Goal: Task Accomplishment & Management: Manage account settings

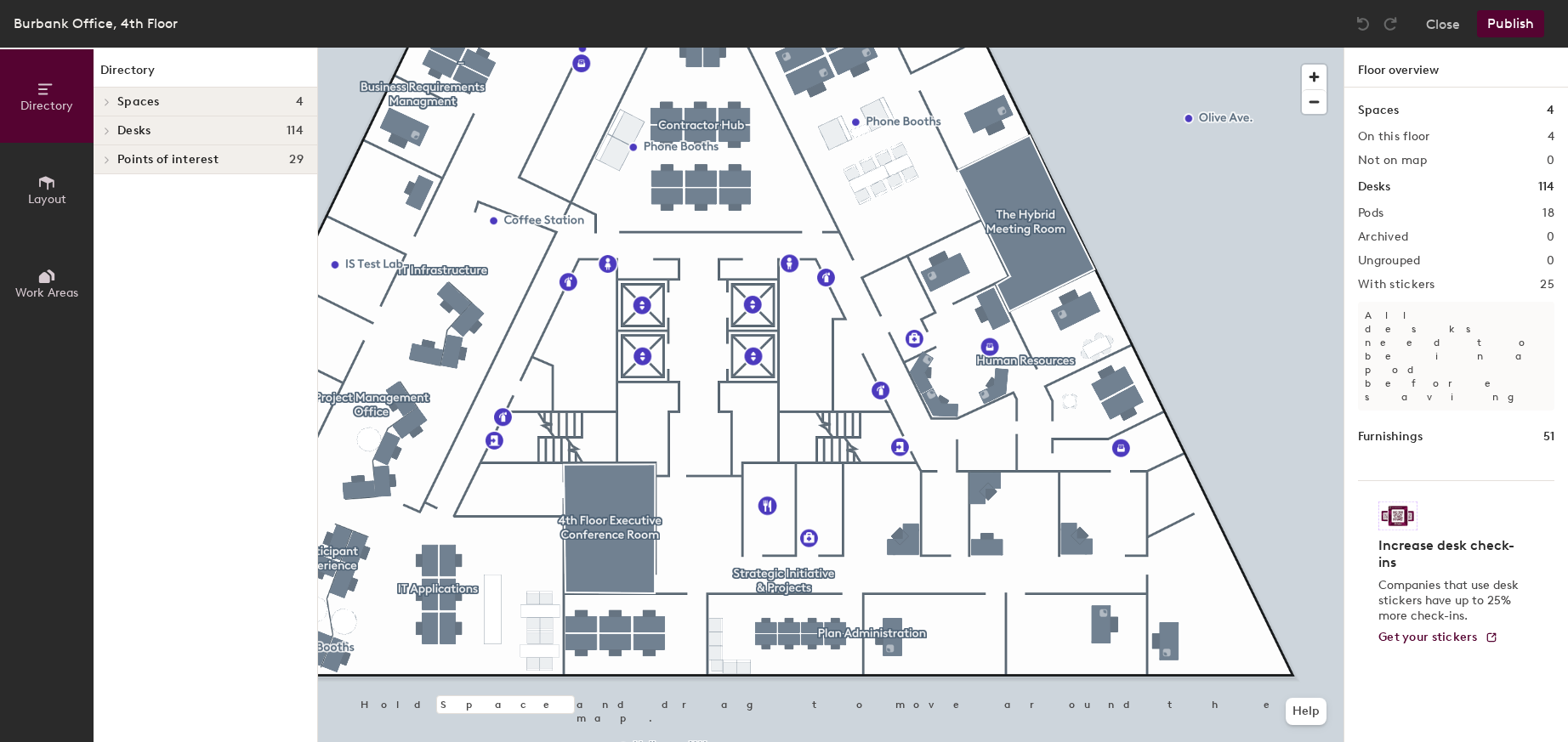
click at [50, 269] on icon at bounding box center [47, 277] width 19 height 19
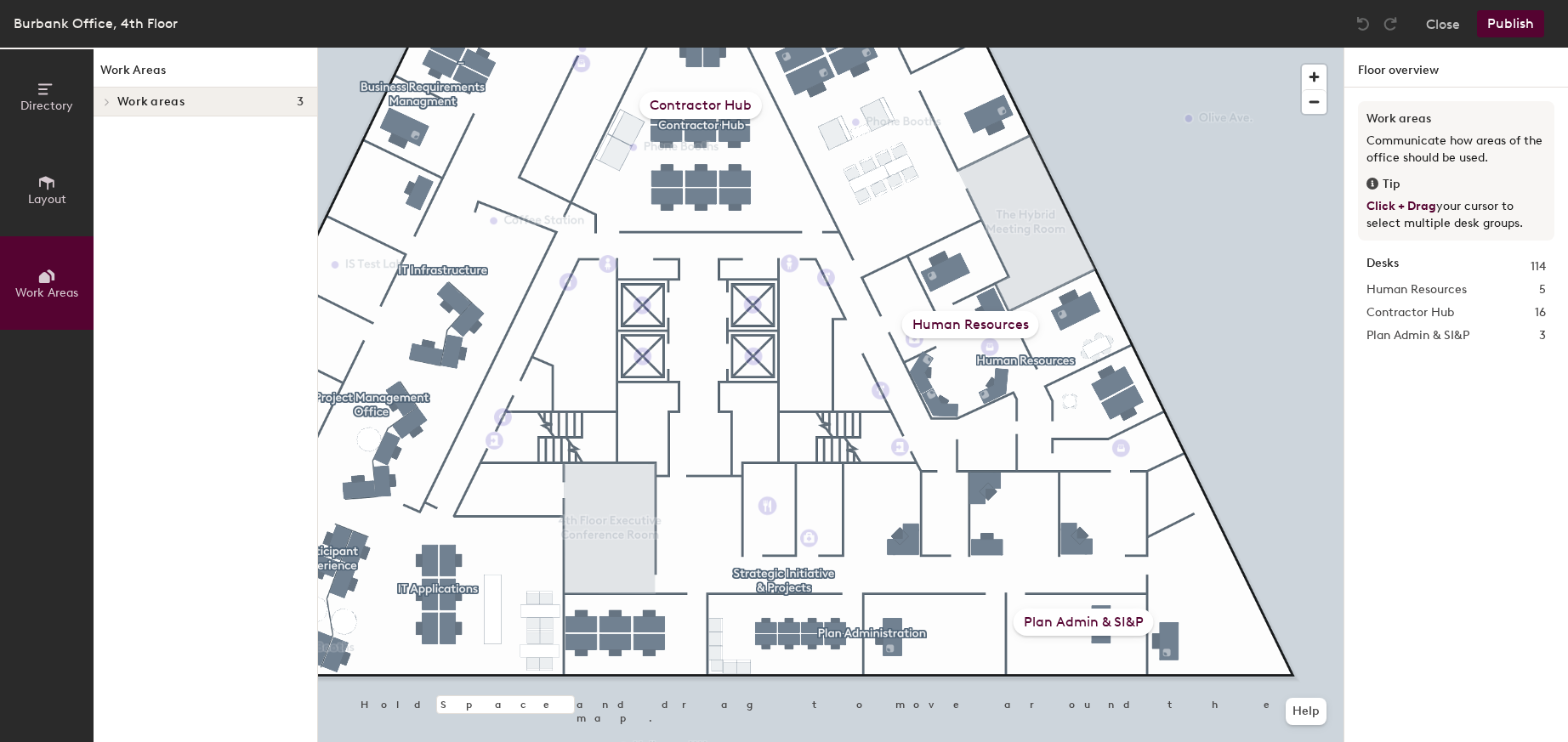
click at [105, 104] on icon at bounding box center [107, 102] width 3 height 7
click at [99, 130] on span at bounding box center [105, 131] width 15 height 9
click at [120, 160] on icon at bounding box center [121, 160] width 7 height 9
click at [106, 133] on icon at bounding box center [104, 133] width 7 height 3
click at [987, 323] on div "Human Resources" at bounding box center [970, 324] width 137 height 27
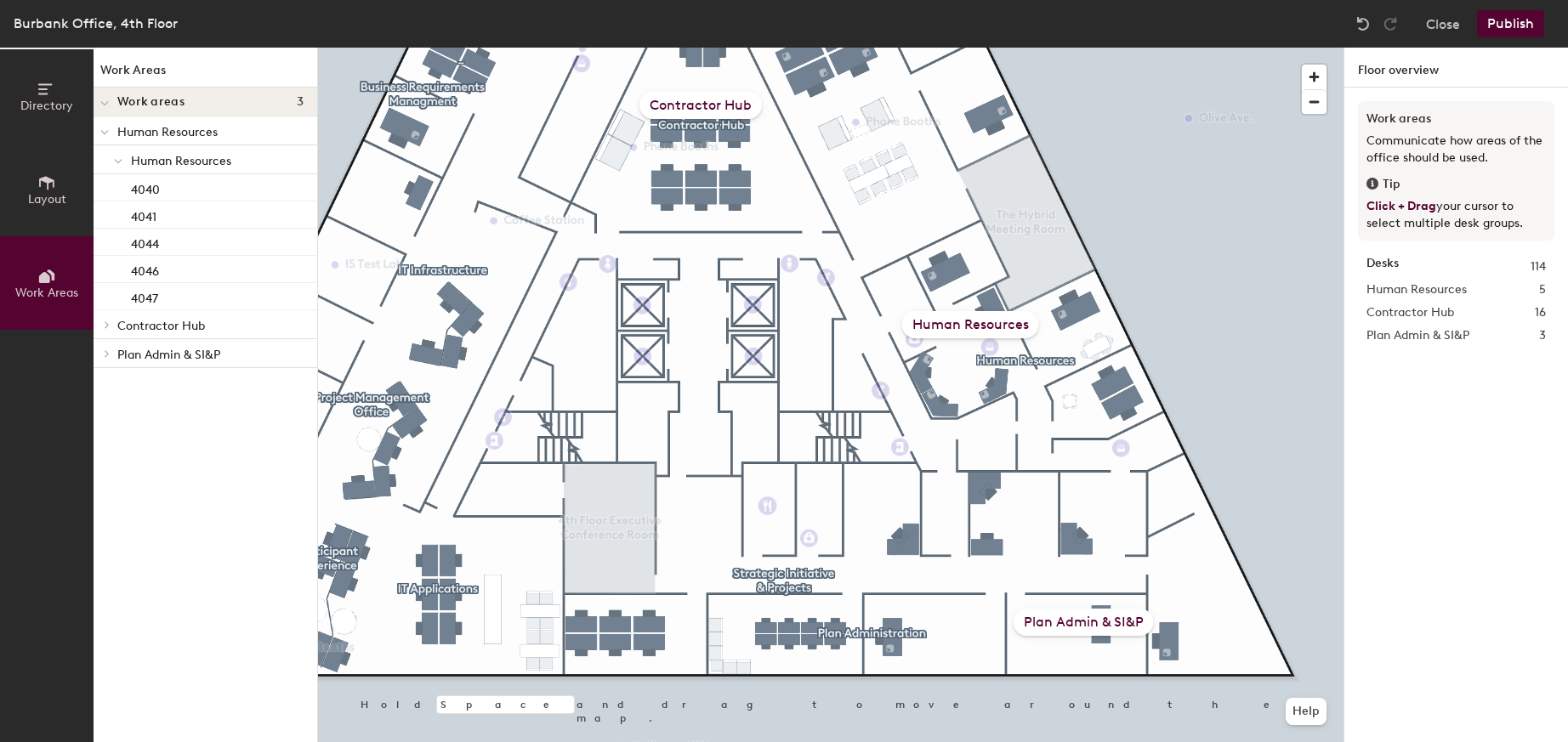
click at [953, 324] on div "Human Resources" at bounding box center [970, 324] width 137 height 27
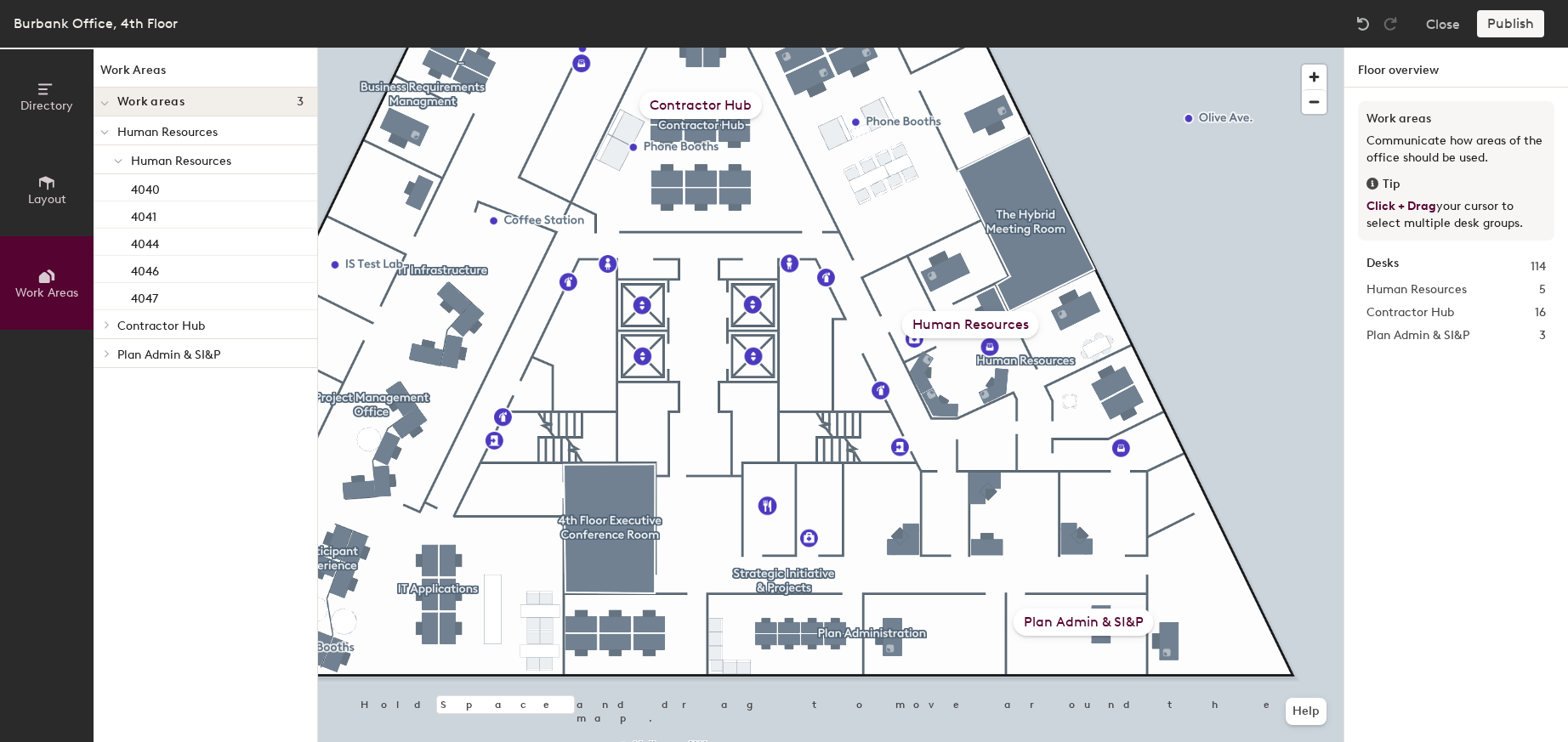
click at [957, 319] on div "Human Resources" at bounding box center [970, 324] width 137 height 27
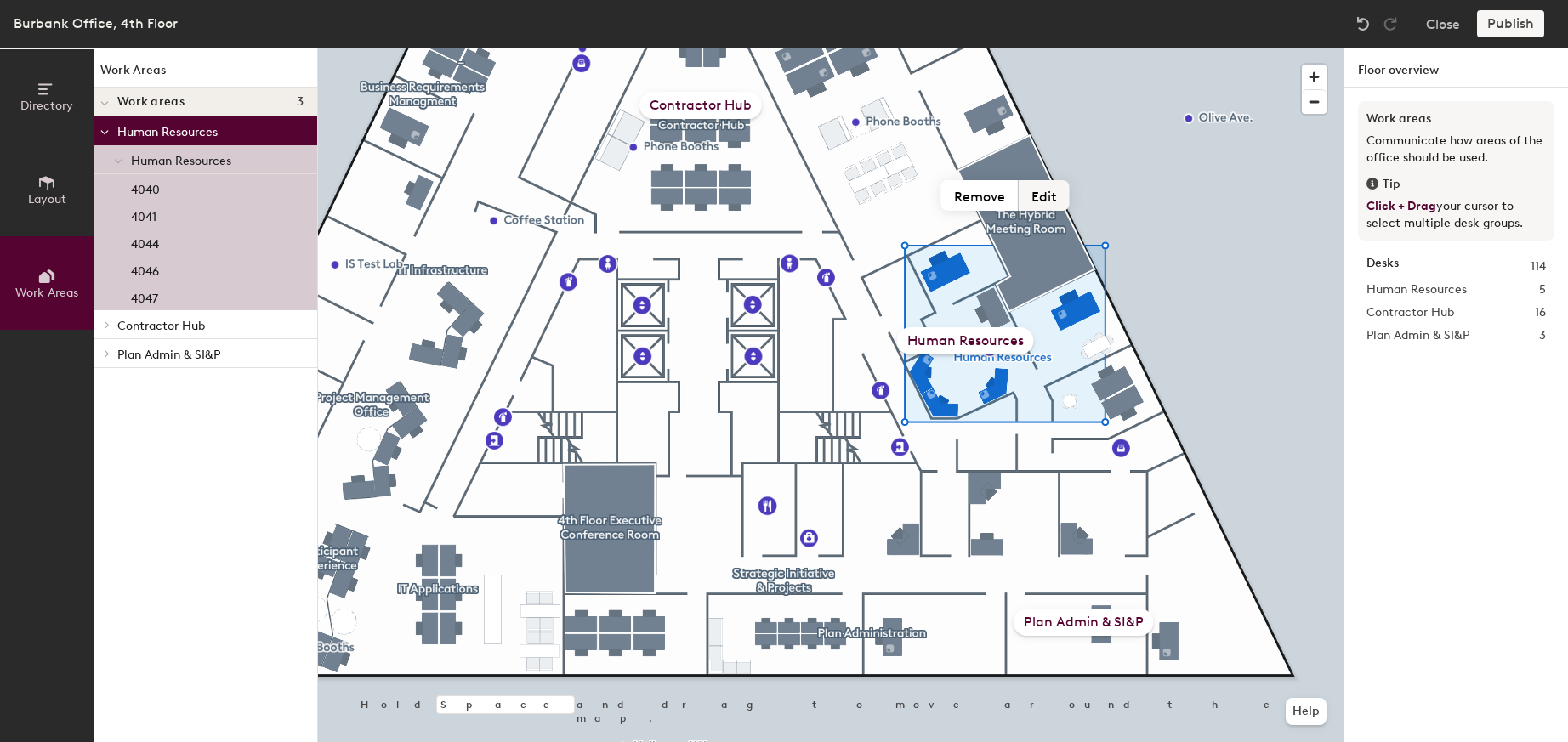
click at [1038, 191] on button "Edit" at bounding box center [1044, 195] width 51 height 30
click at [1041, 197] on button "Edit" at bounding box center [1044, 195] width 51 height 30
click at [1505, 23] on div "Publish" at bounding box center [1515, 23] width 77 height 27
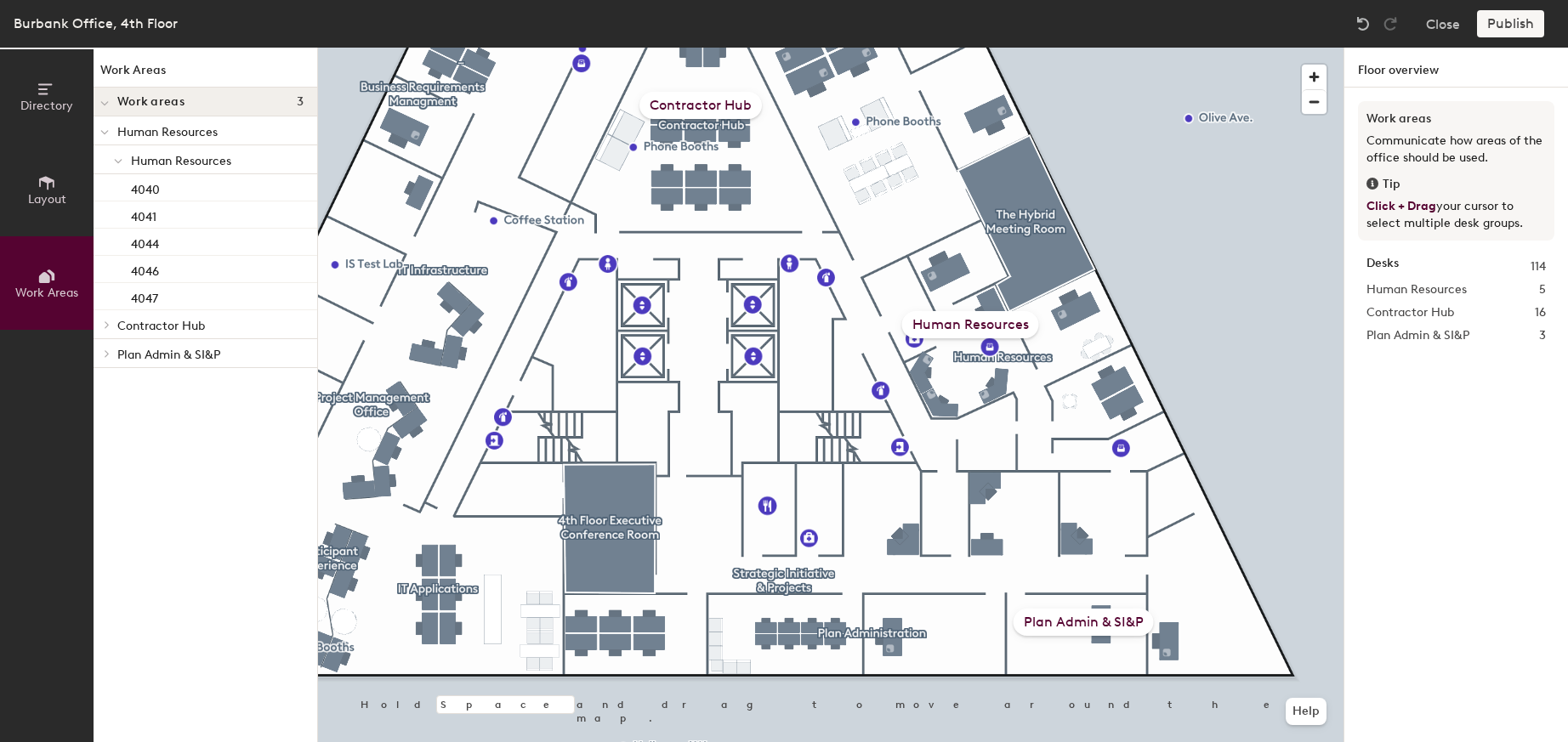
click at [955, 324] on div "Human Resources" at bounding box center [970, 324] width 137 height 27
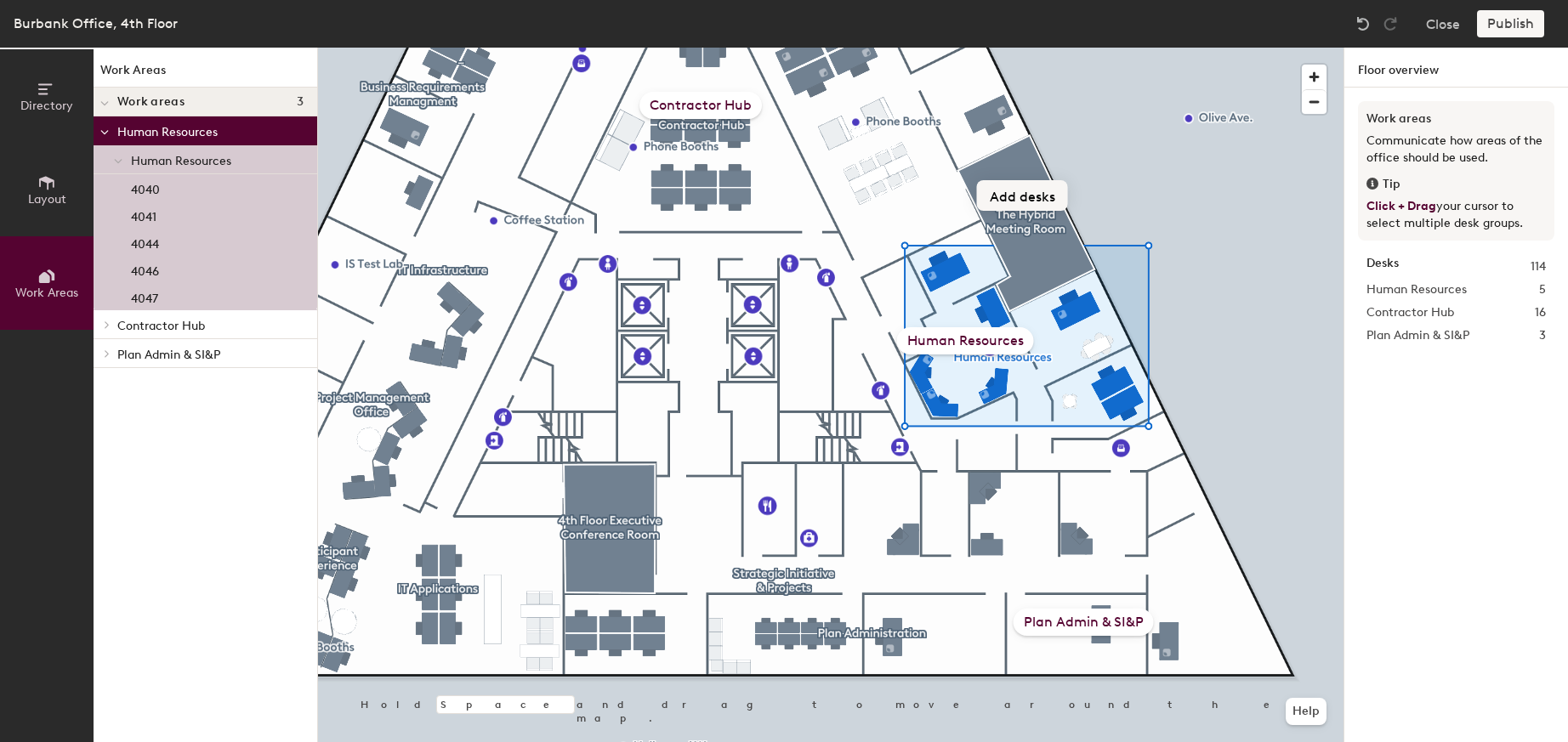
click at [1025, 198] on button "Add desks" at bounding box center [1022, 195] width 91 height 30
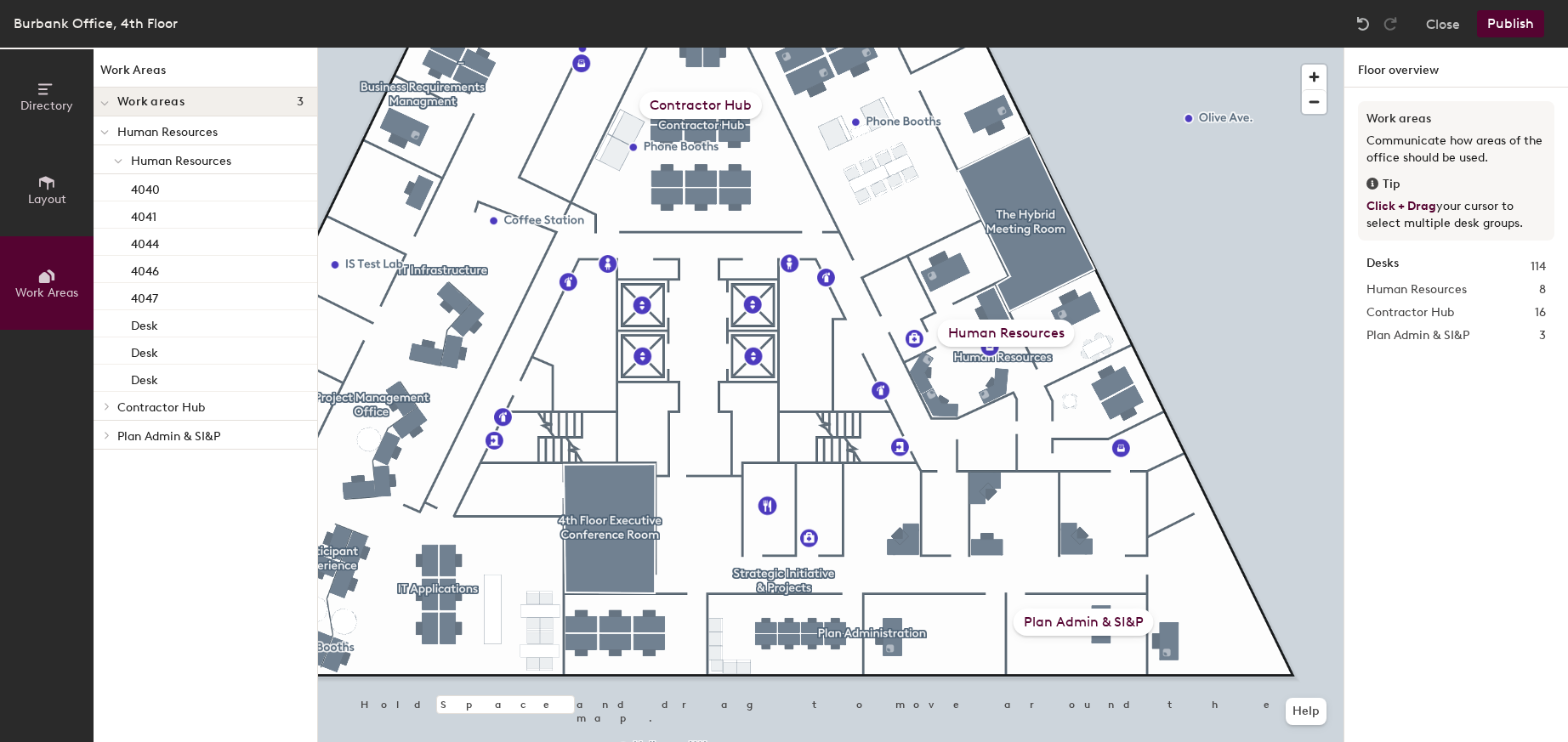
click at [1510, 20] on button "Publish" at bounding box center [1510, 23] width 67 height 27
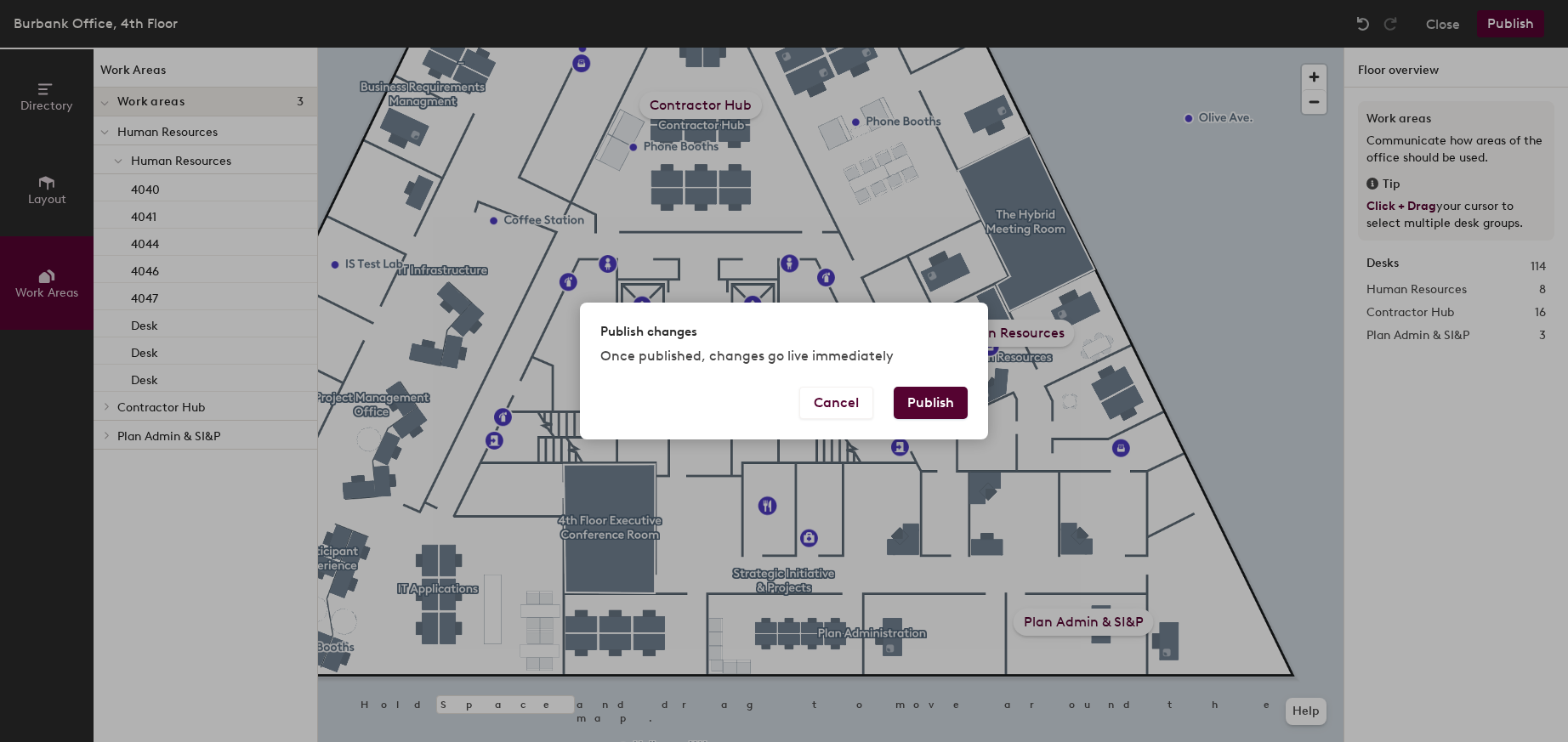
click at [937, 399] on button "Publish" at bounding box center [931, 403] width 74 height 32
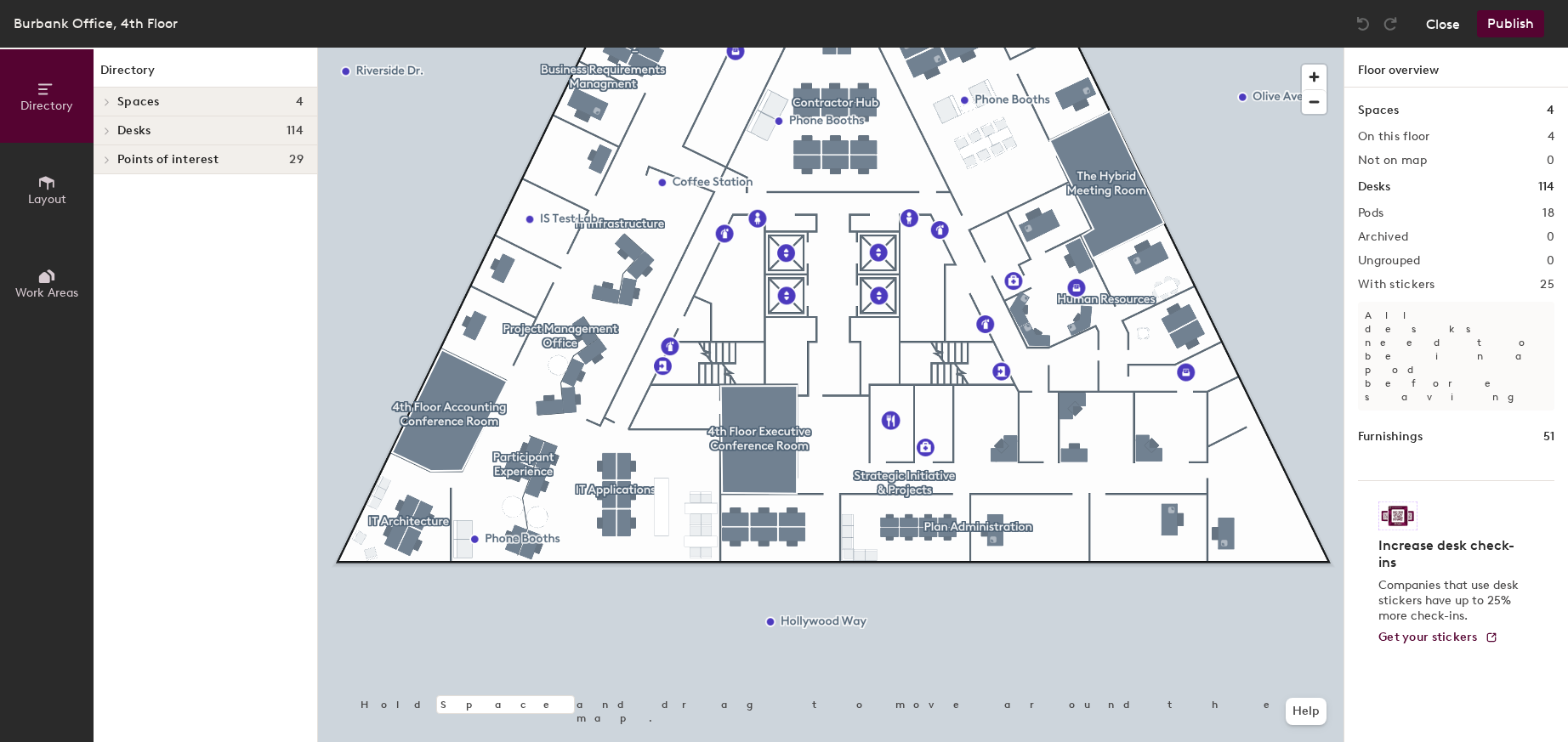
click at [1447, 21] on button "Close" at bounding box center [1443, 23] width 34 height 27
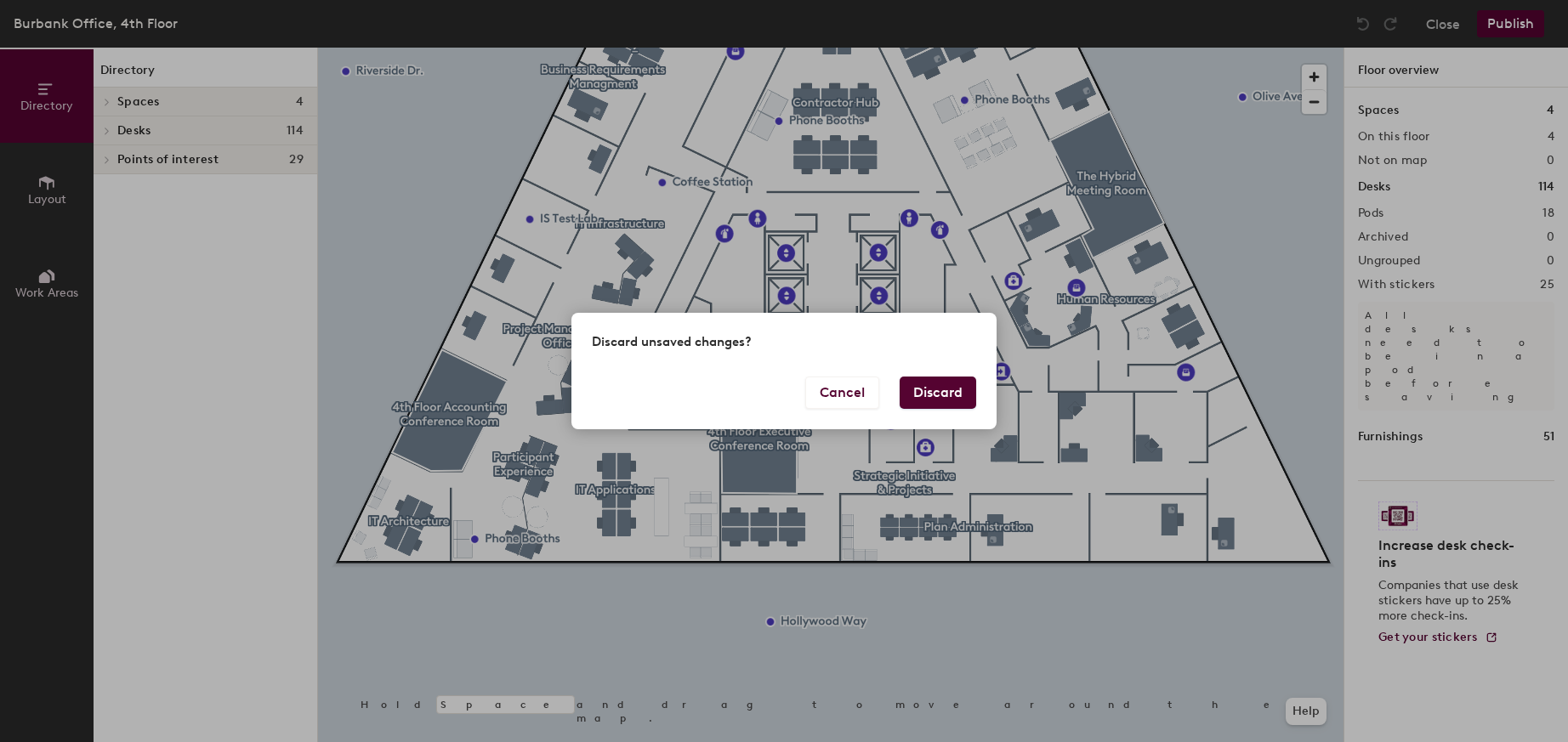
click at [943, 395] on button "Discard" at bounding box center [937, 392] width 77 height 32
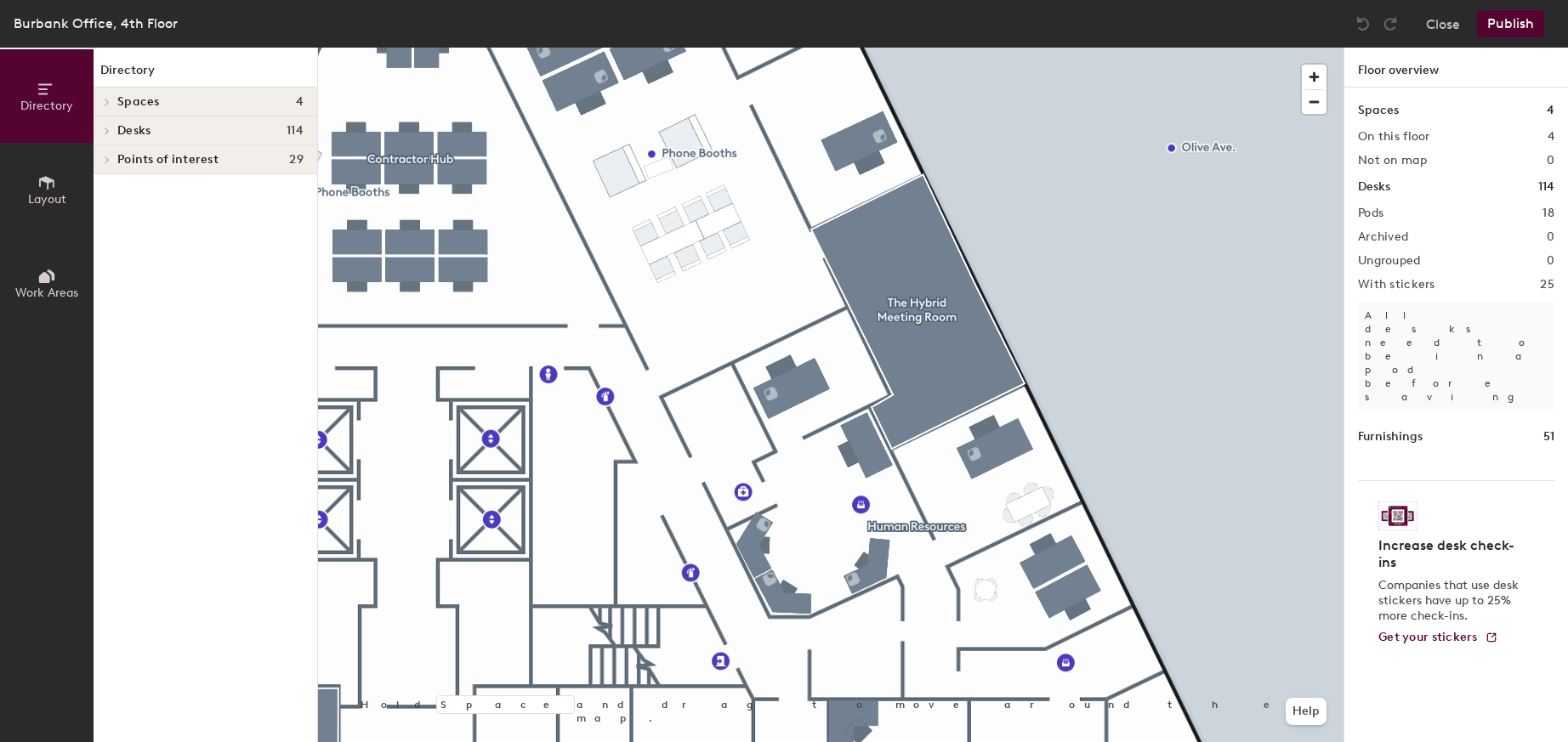
click at [46, 279] on icon at bounding box center [44, 277] width 11 height 11
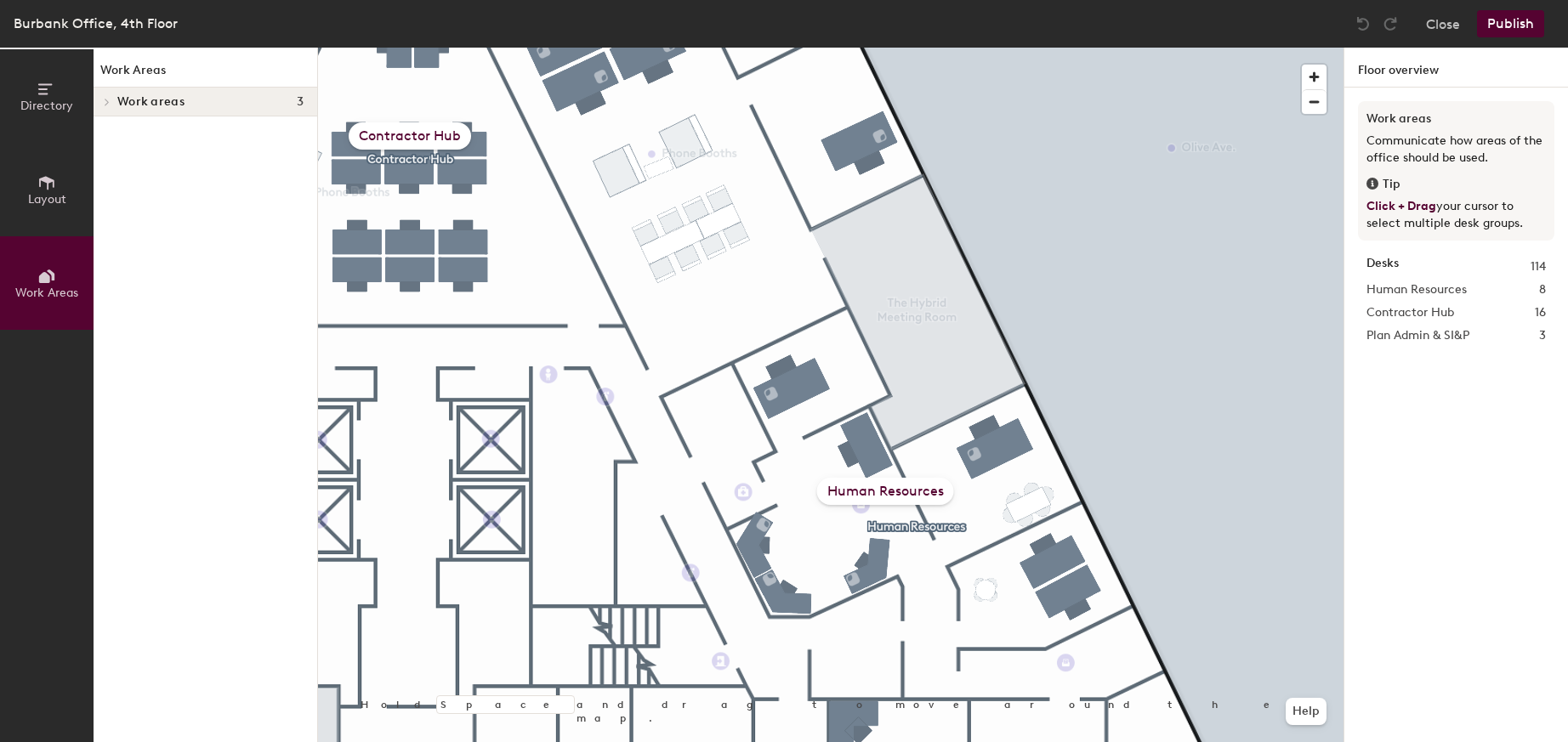
click at [106, 102] on icon at bounding box center [107, 102] width 7 height 9
click at [890, 491] on div "Human Resources" at bounding box center [885, 491] width 137 height 27
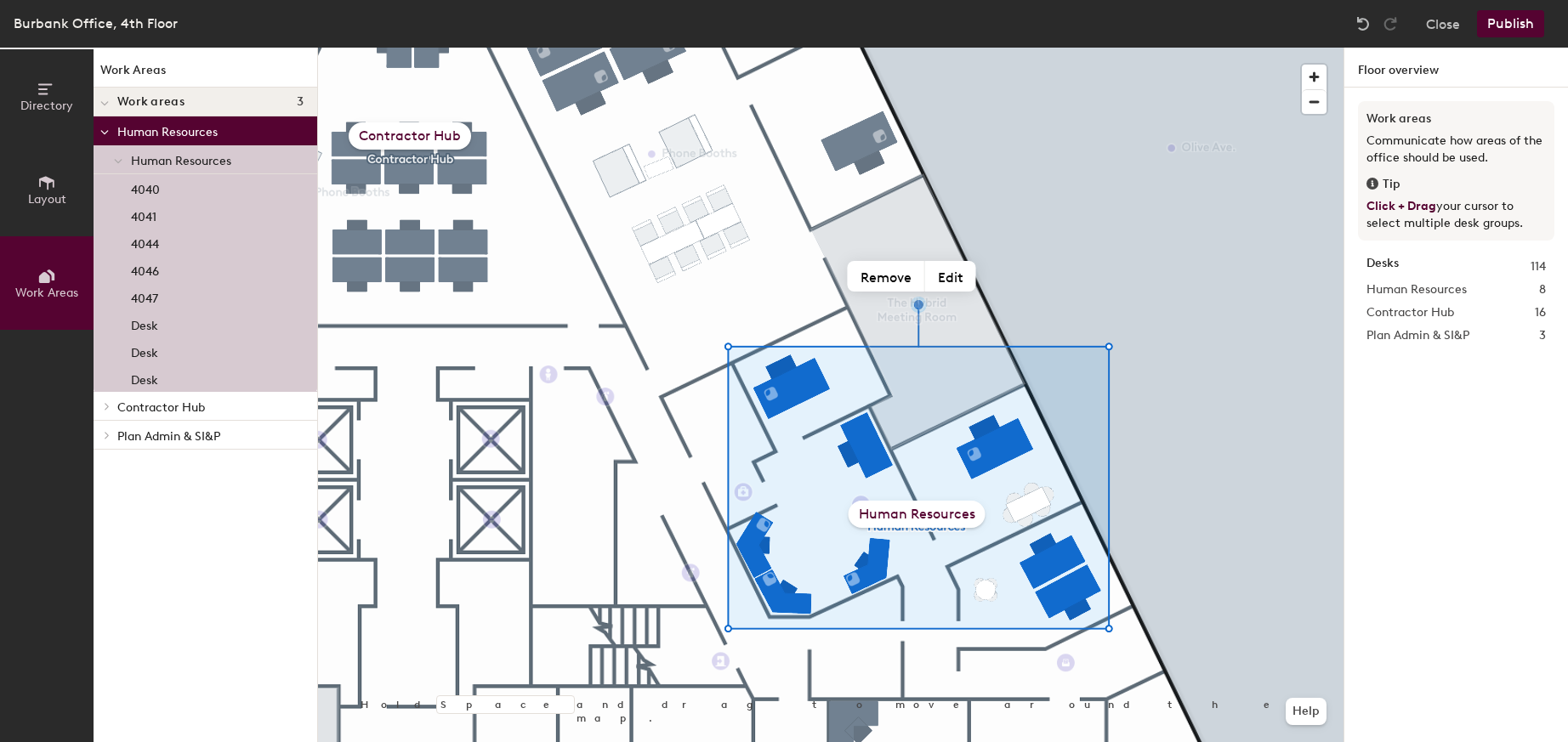
click at [111, 161] on div at bounding box center [117, 159] width 22 height 28
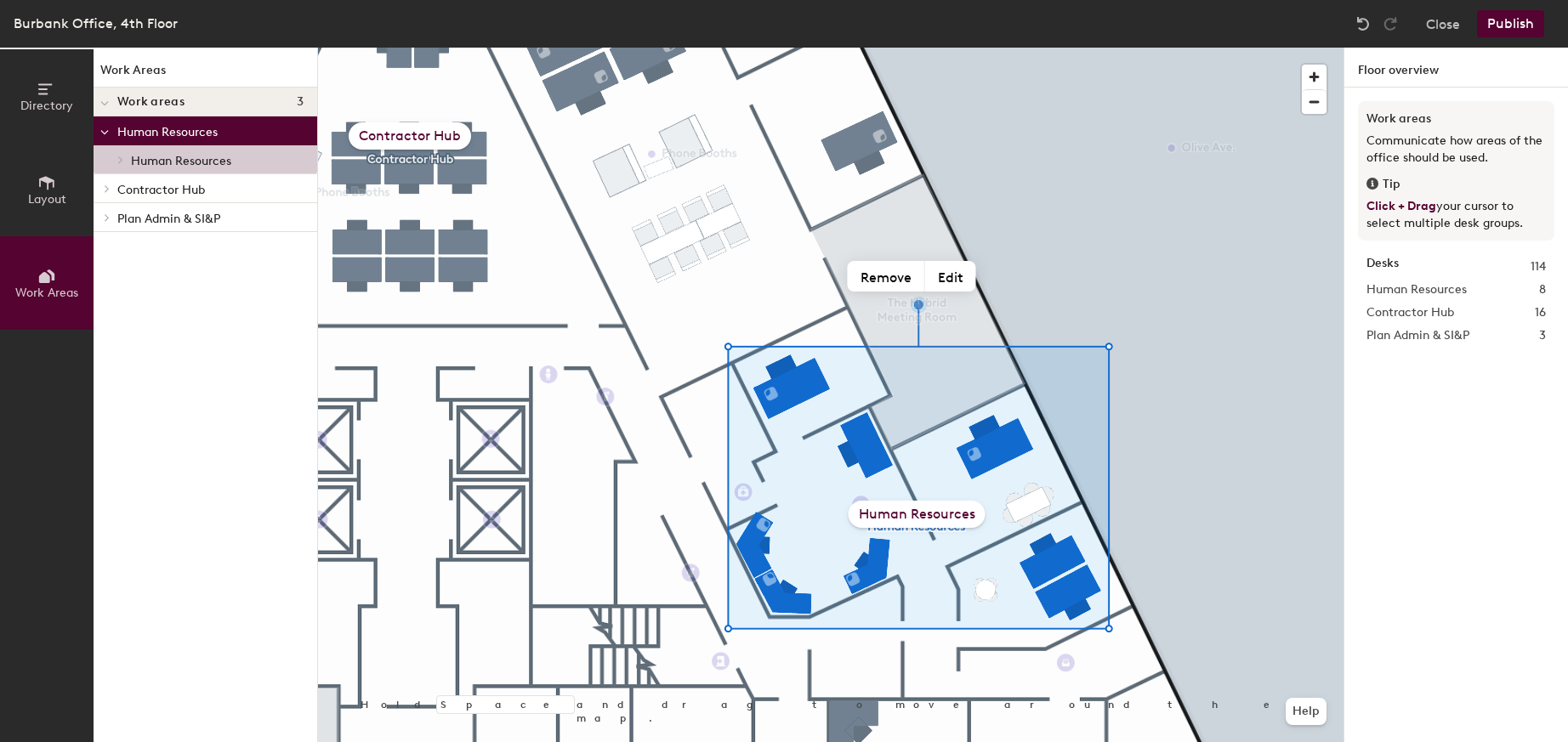
click at [103, 191] on icon at bounding box center [107, 189] width 7 height 9
click at [103, 191] on icon at bounding box center [104, 191] width 7 height 3
click at [103, 218] on icon at bounding box center [107, 217] width 7 height 9
click at [124, 248] on span at bounding box center [119, 247] width 15 height 9
click at [161, 251] on span "Plan Administration" at bounding box center [186, 248] width 110 height 15
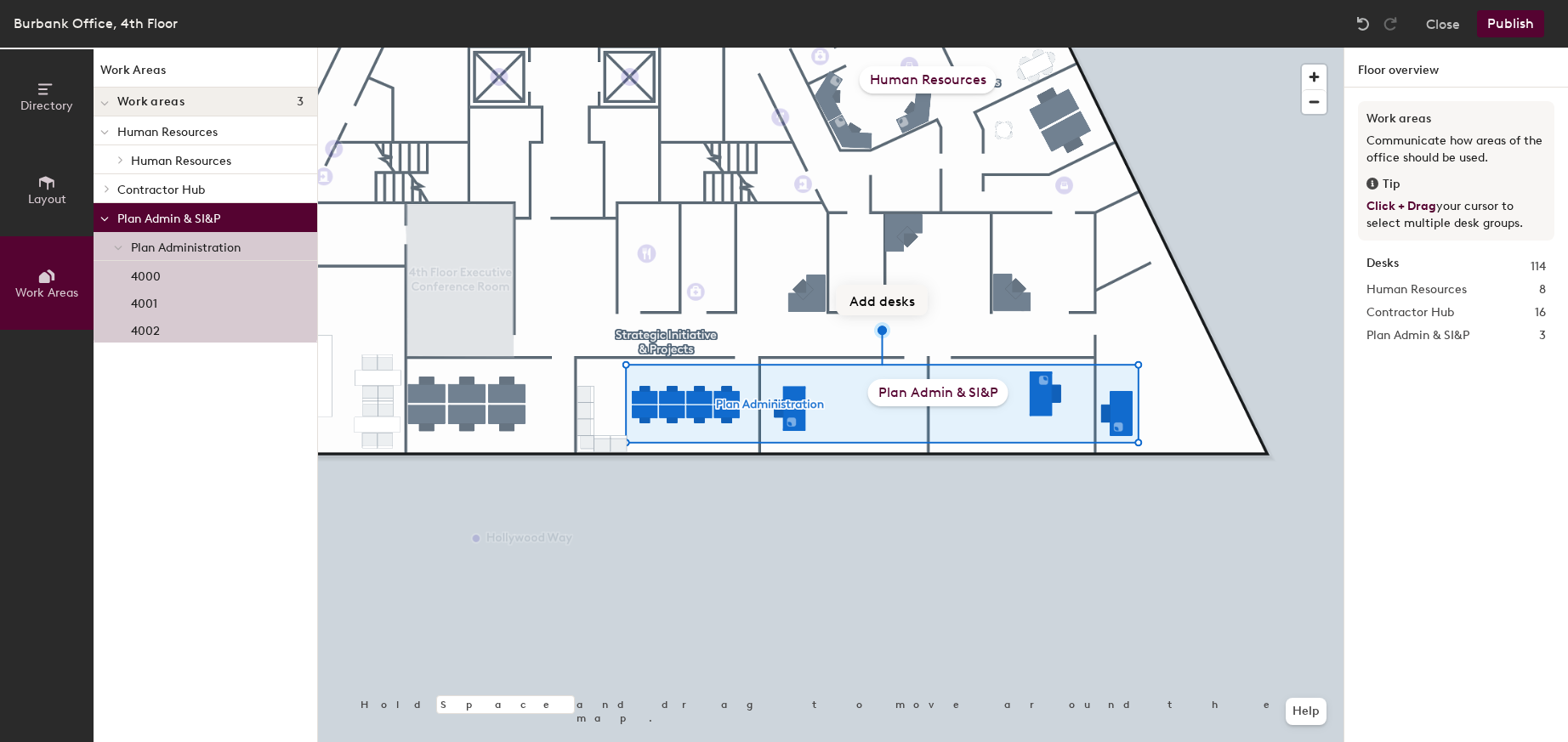
click at [884, 301] on button "Add desks" at bounding box center [882, 300] width 91 height 30
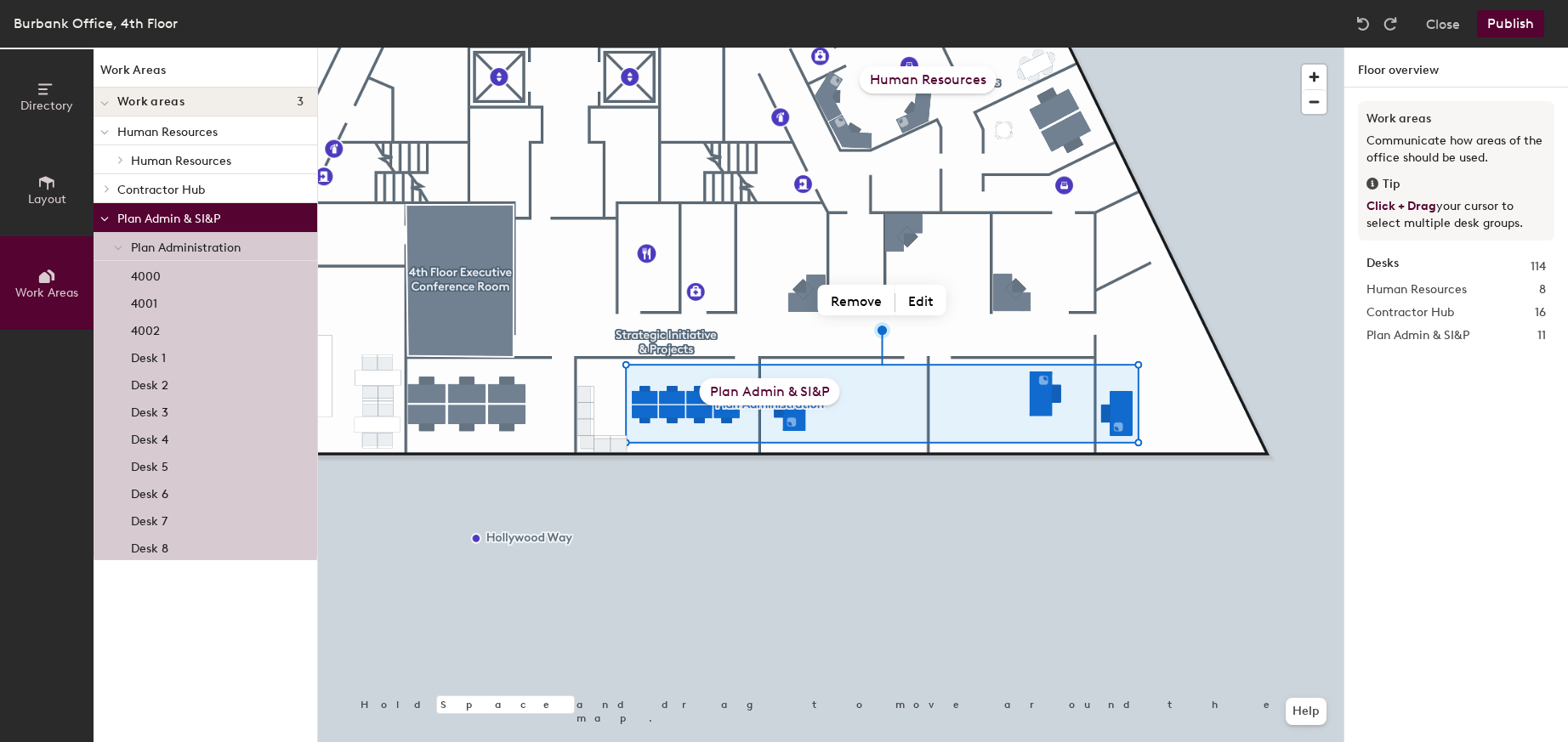
click at [800, 391] on div "Plan Admin & SI&P" at bounding box center [770, 391] width 140 height 27
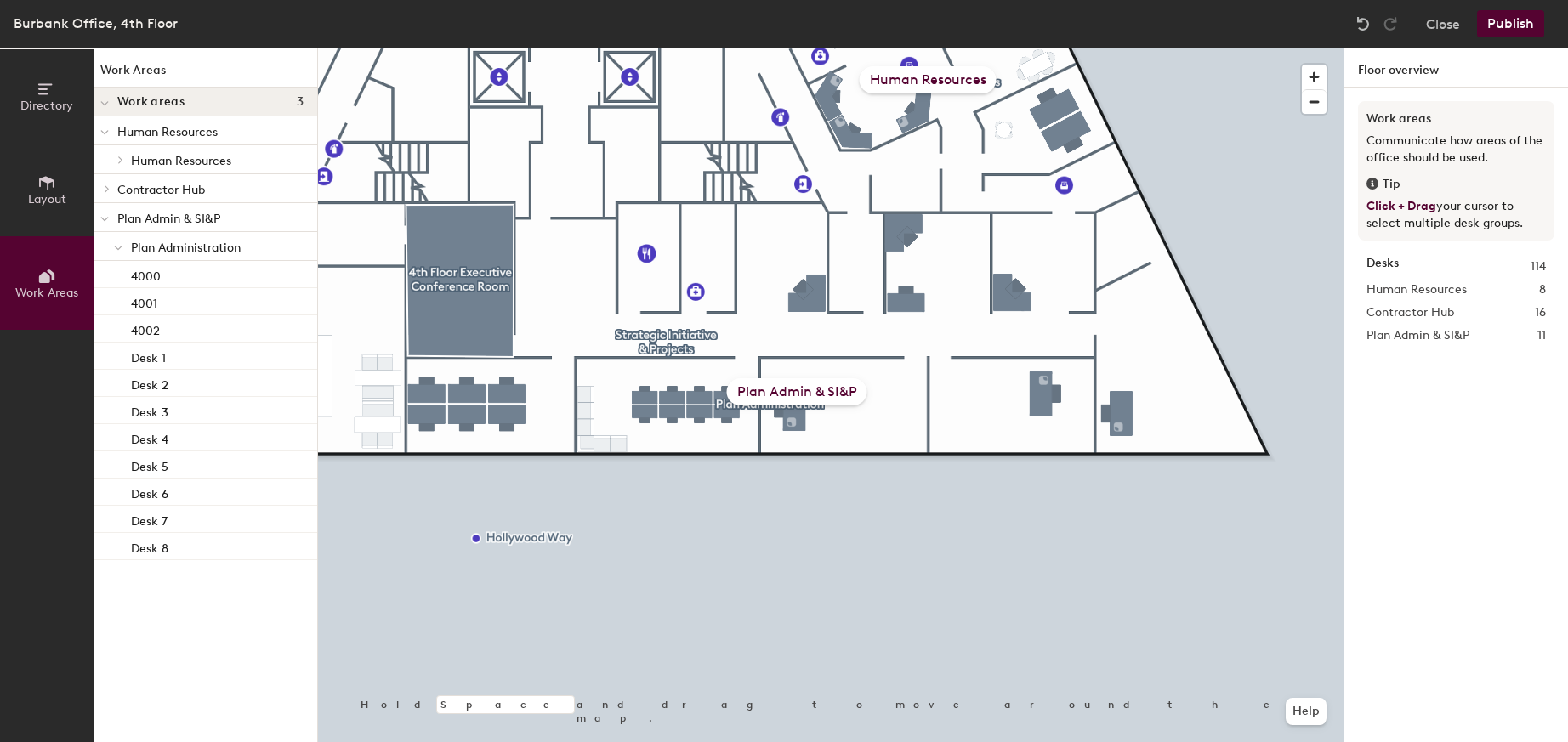
click at [811, 389] on div "Plan Admin & SI&P" at bounding box center [797, 391] width 140 height 27
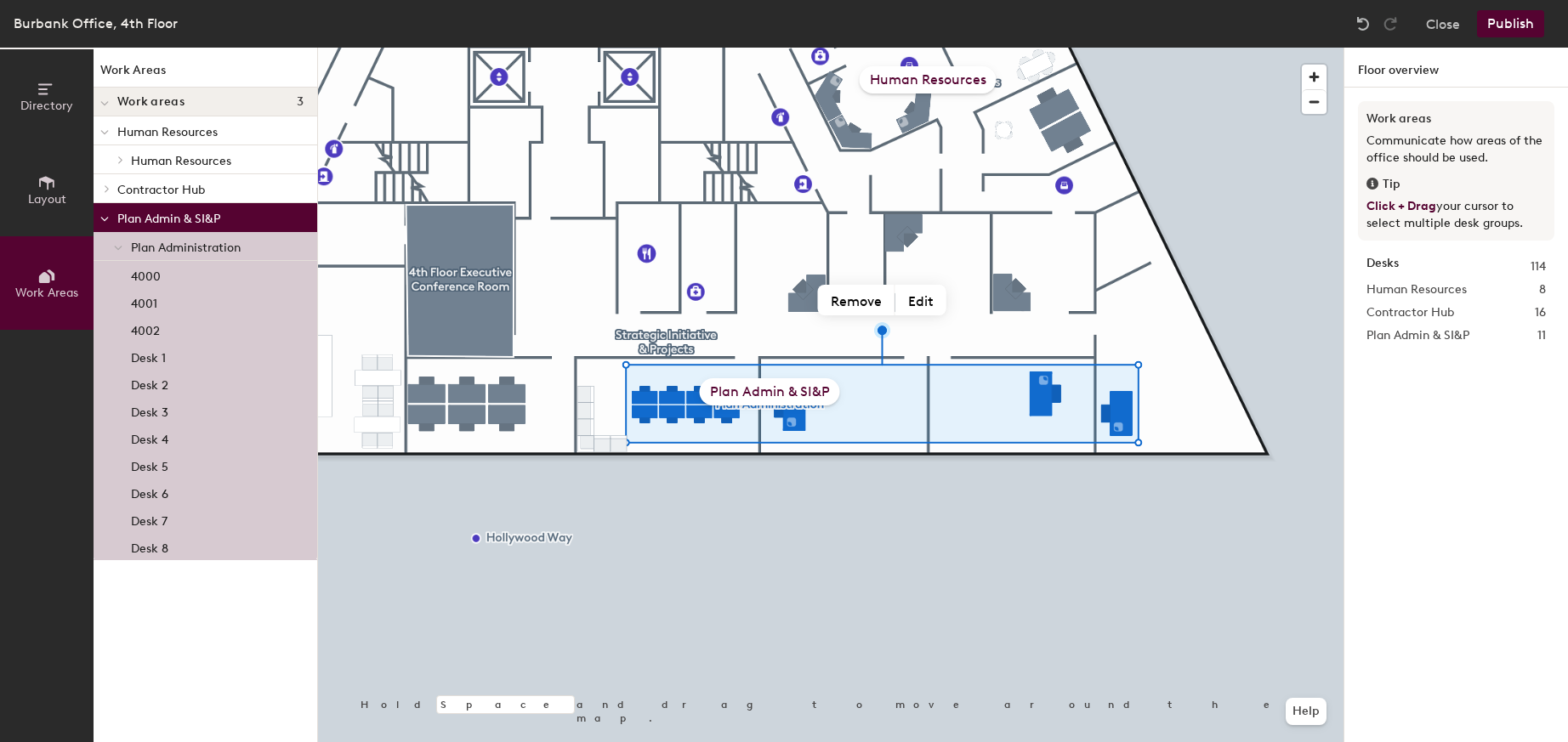
click at [203, 243] on span "Plan Administration" at bounding box center [186, 248] width 110 height 15
click at [157, 249] on span "Plan Administration" at bounding box center [186, 248] width 110 height 15
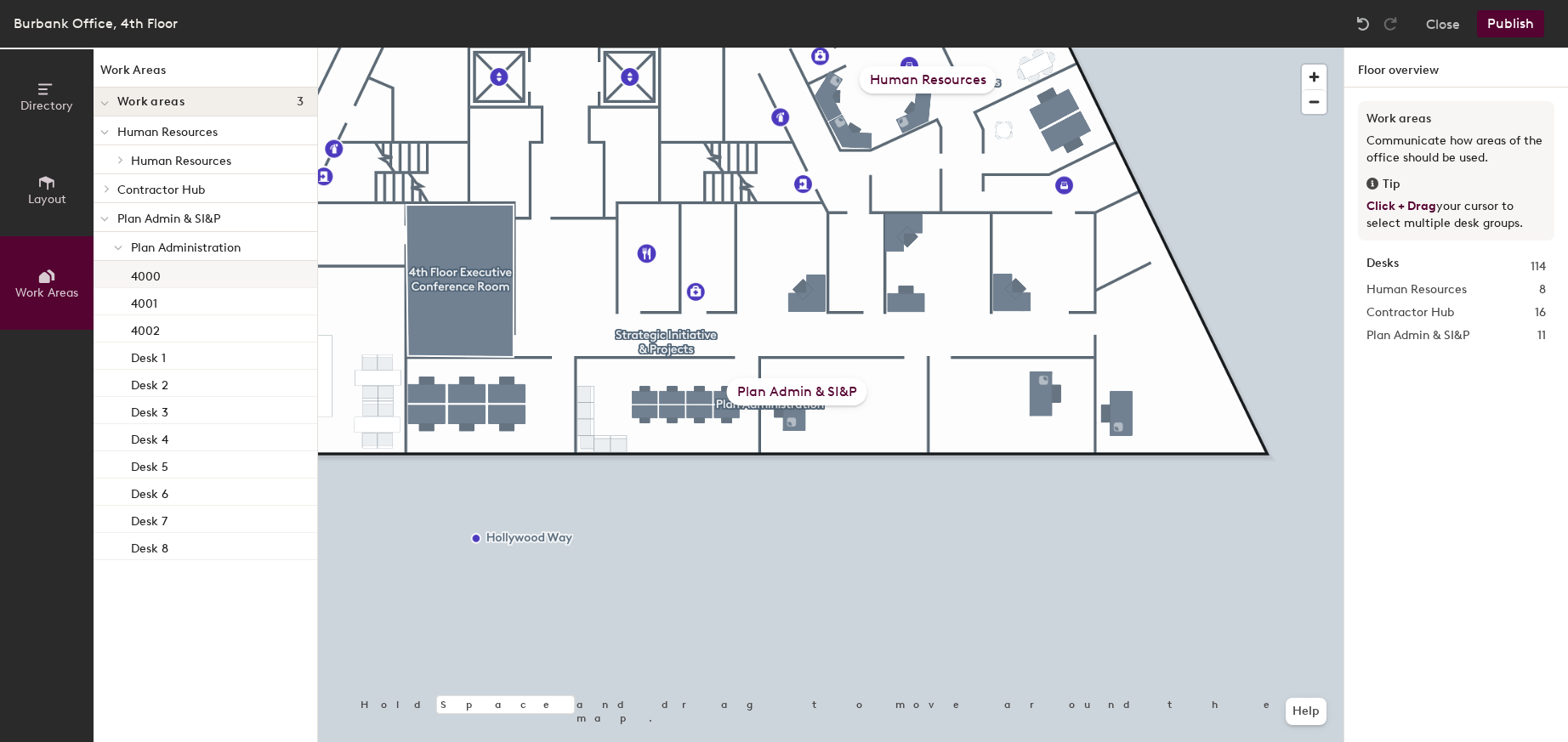
click at [164, 277] on div "4000" at bounding box center [205, 274] width 224 height 27
click at [186, 250] on span "Plan Administration" at bounding box center [186, 248] width 110 height 15
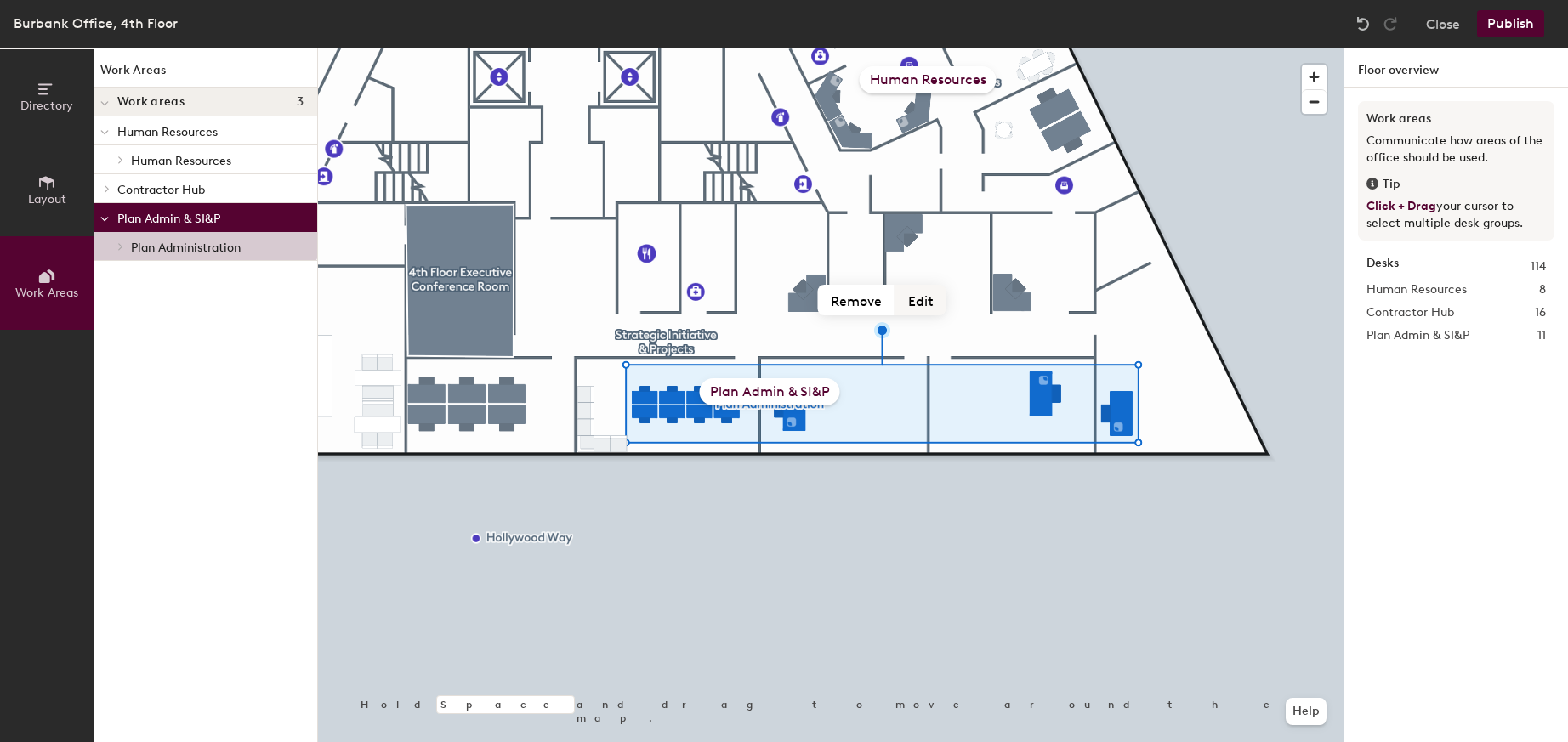
click at [926, 303] on button "Edit" at bounding box center [920, 300] width 51 height 30
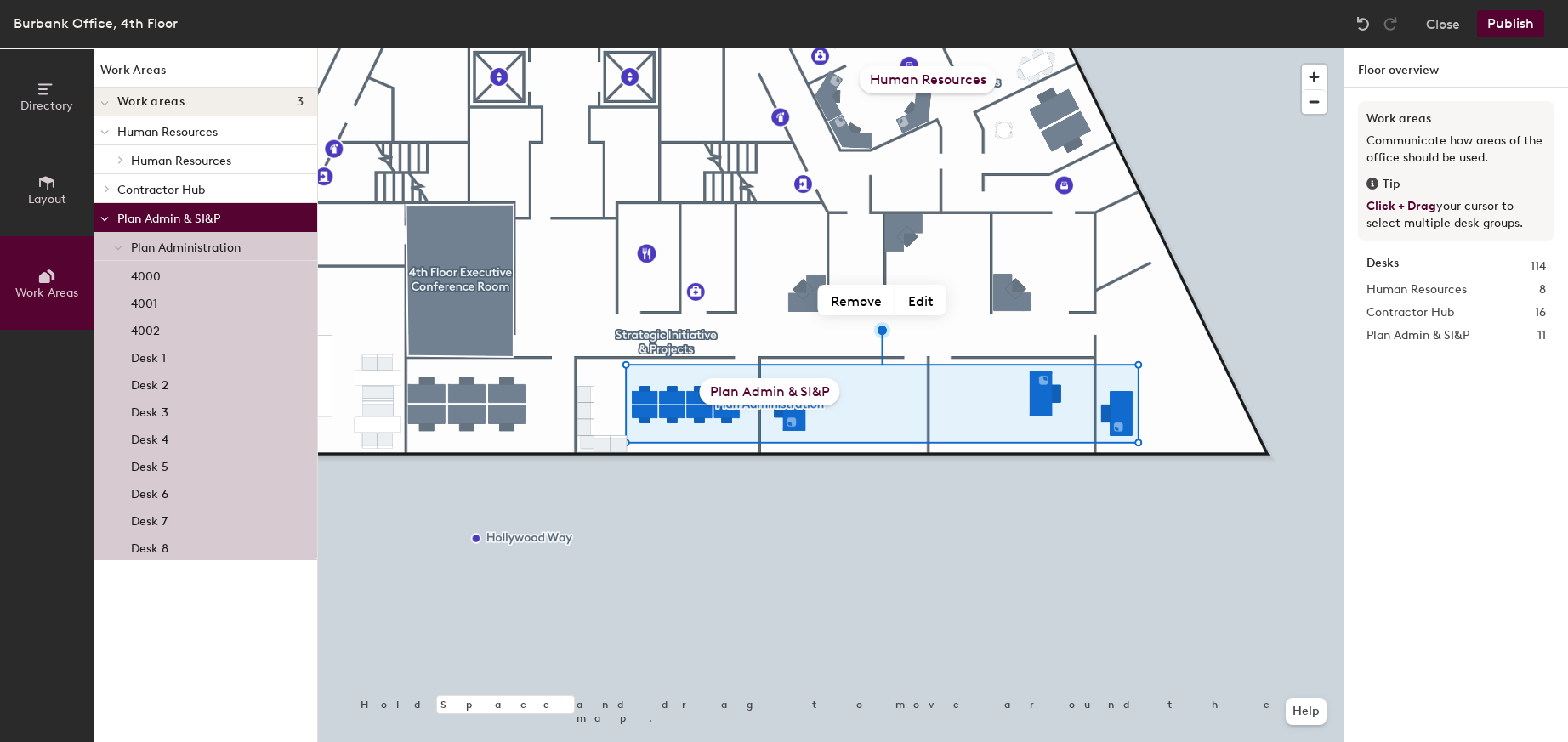
click at [768, 393] on div "Plan Admin & SI&P" at bounding box center [770, 391] width 140 height 27
click at [808, 391] on div "Plan Admin & SI&P" at bounding box center [770, 391] width 140 height 27
click at [811, 394] on div "Plan Admin & SI&P" at bounding box center [770, 391] width 140 height 27
click at [802, 379] on div "Plan Admin & SI&P" at bounding box center [770, 391] width 140 height 27
click at [731, 388] on div "Plan Admin & SI&P" at bounding box center [770, 391] width 140 height 27
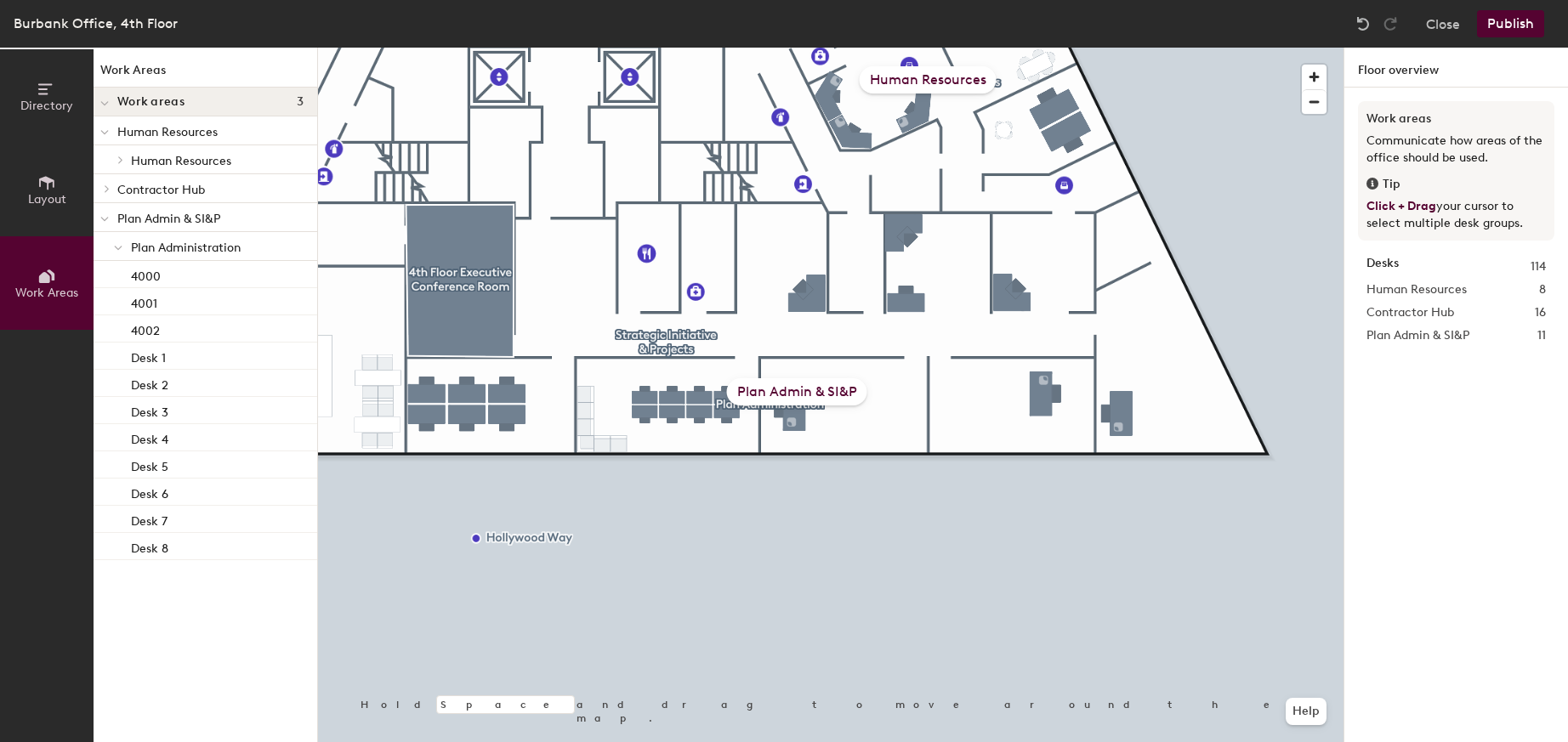
click at [810, 393] on div "Plan Admin & SI&P" at bounding box center [797, 391] width 140 height 27
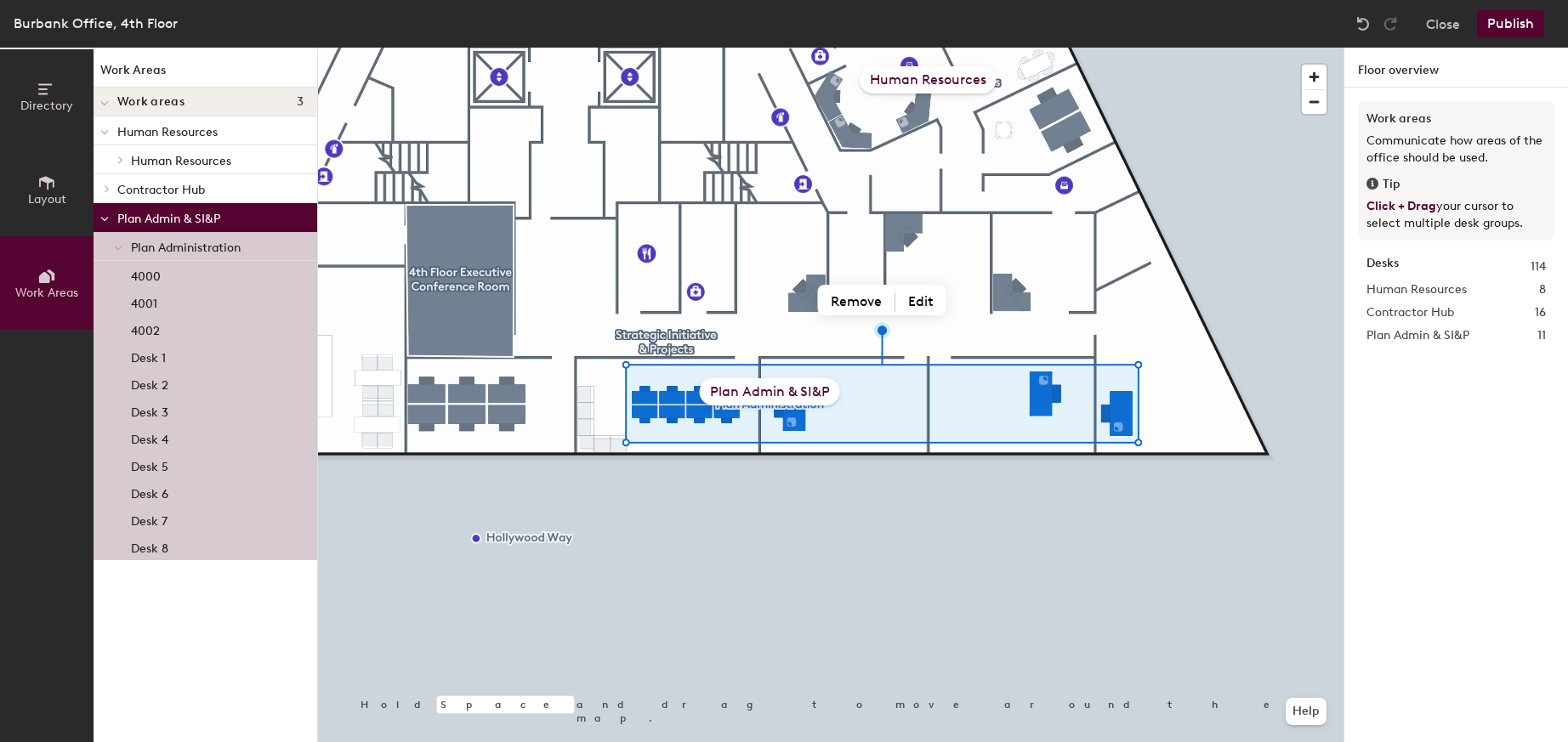
click at [810, 395] on div "Plan Admin & SI&P" at bounding box center [770, 391] width 140 height 27
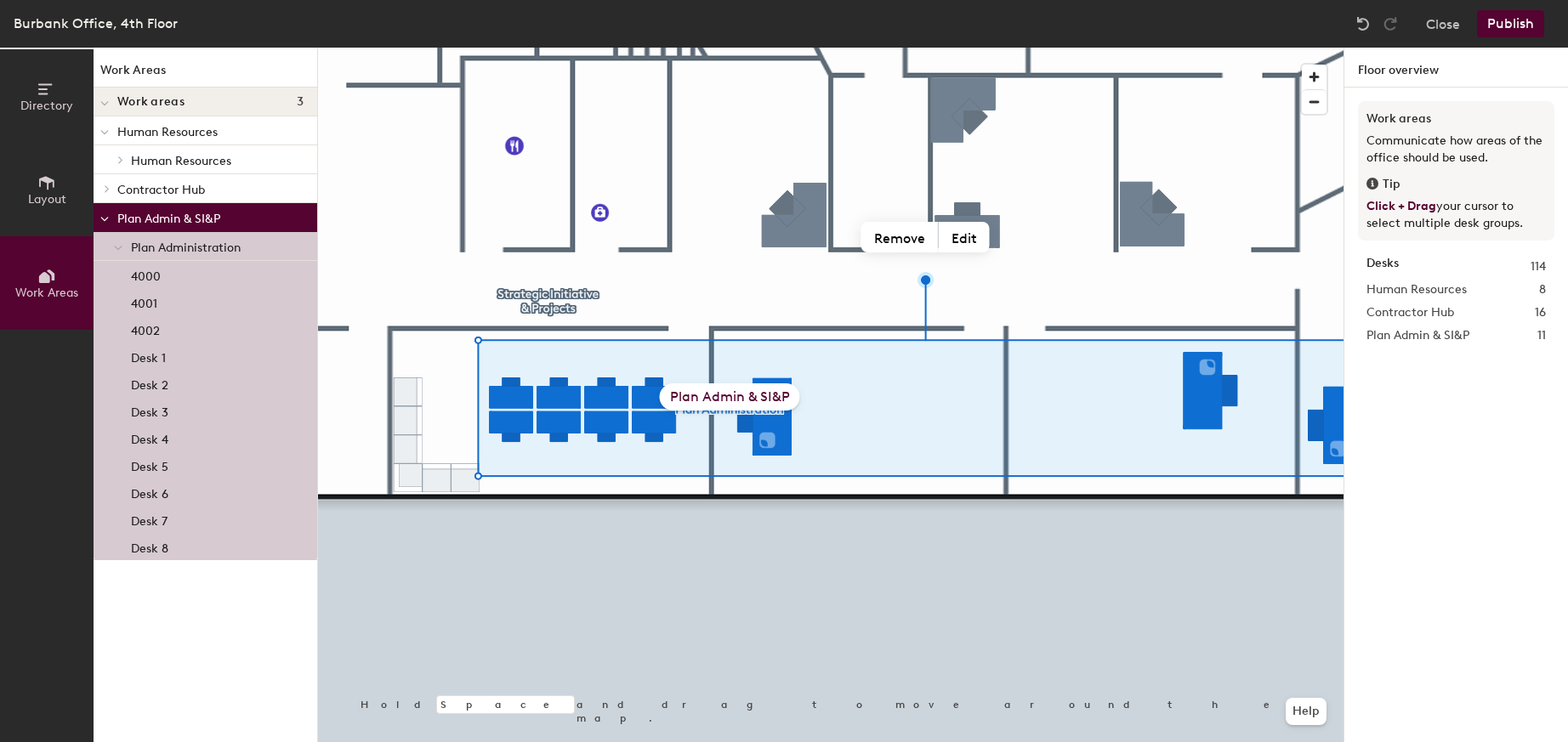
click at [772, 396] on div "Plan Admin & SI&P" at bounding box center [730, 397] width 140 height 27
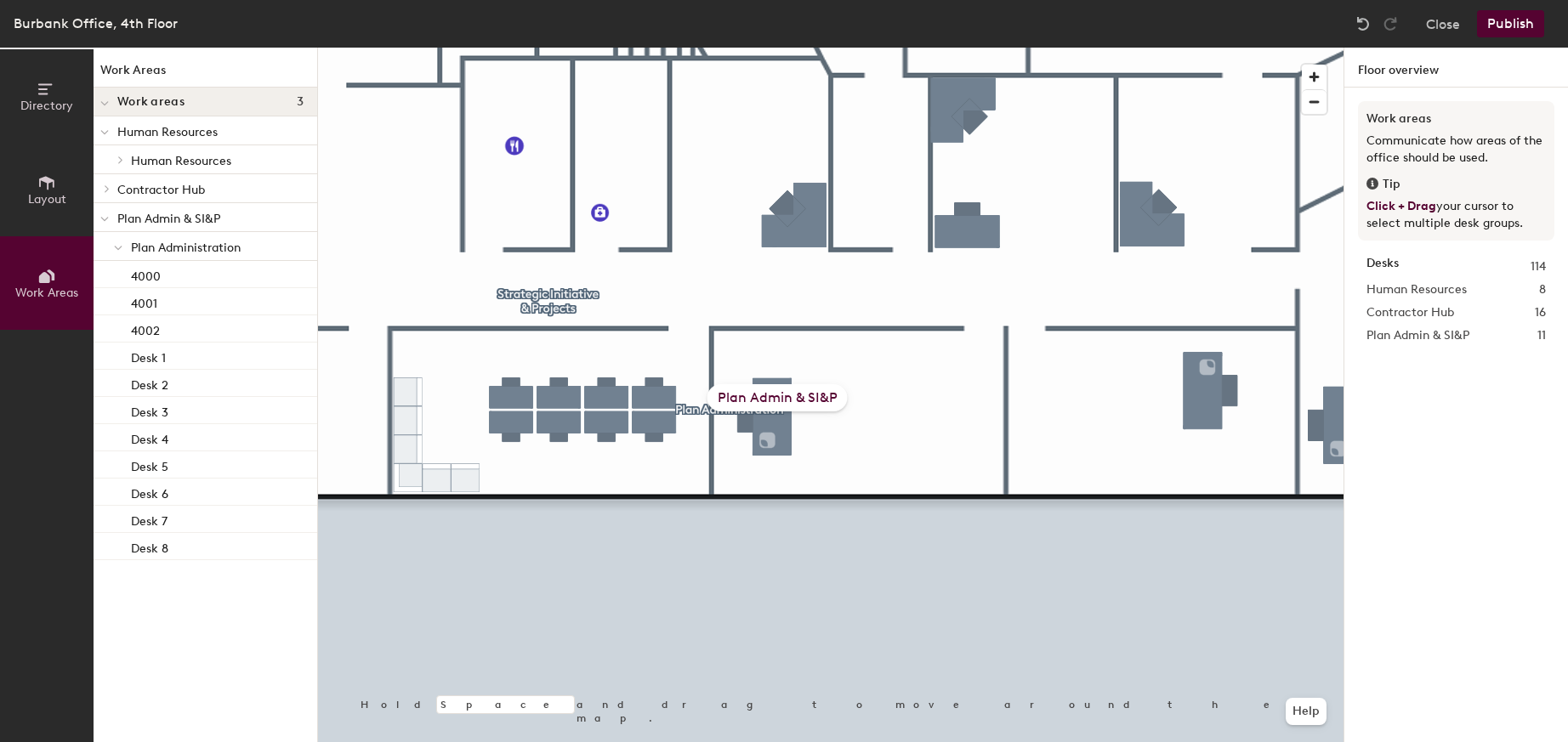
click at [837, 399] on div "Plan Admin & SI&P" at bounding box center [777, 398] width 140 height 27
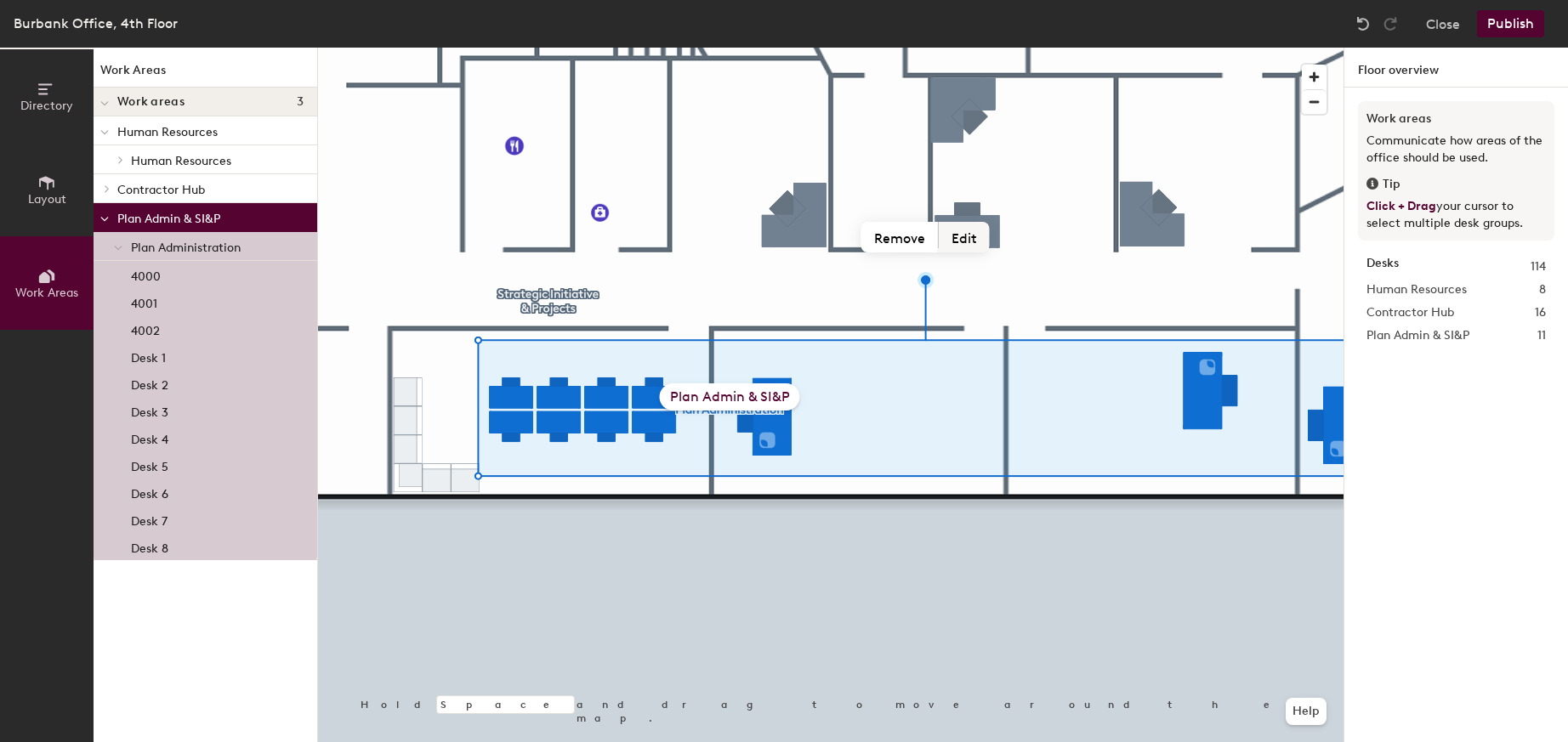
click at [962, 247] on button "Edit" at bounding box center [964, 237] width 51 height 30
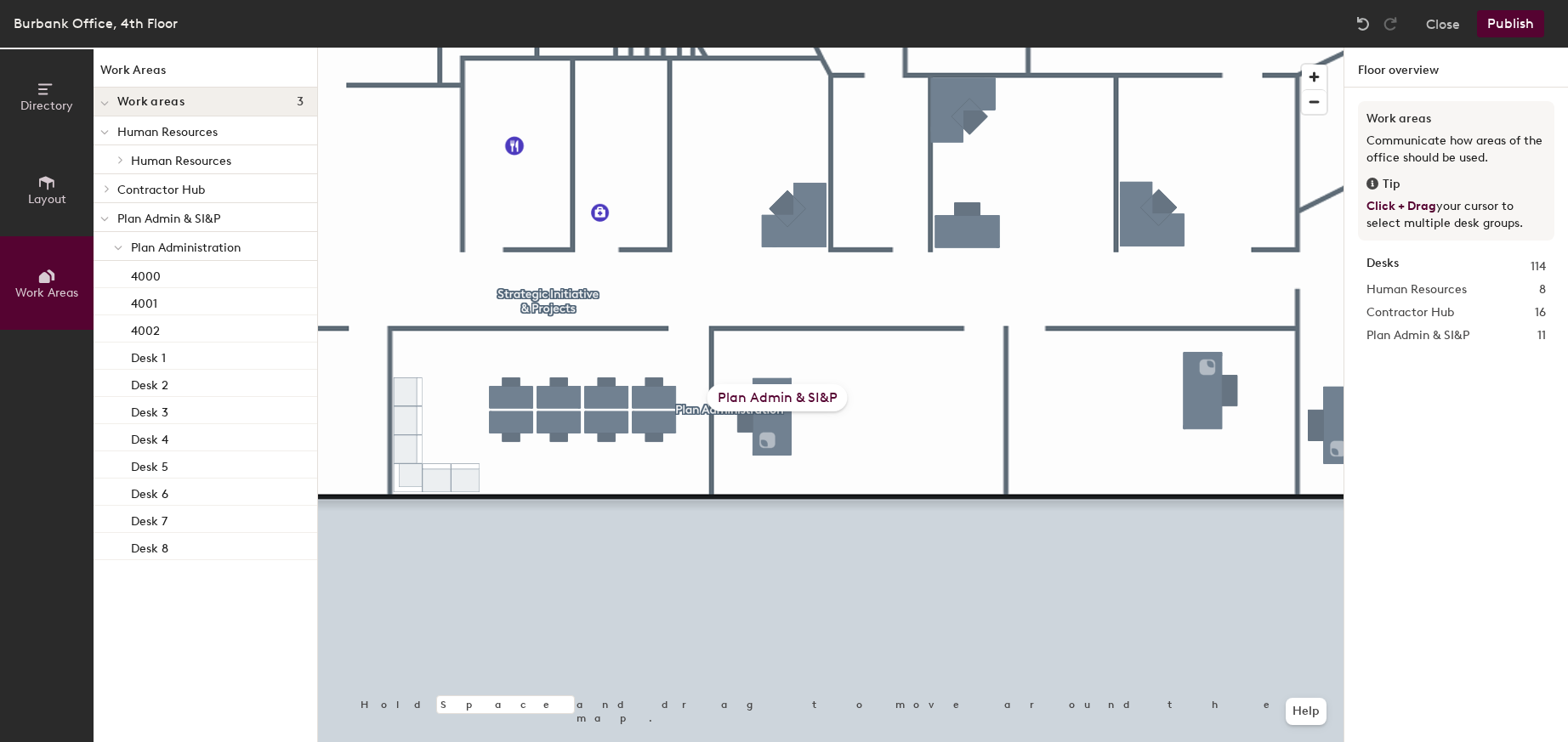
click at [163, 248] on span "Plan Administration" at bounding box center [186, 248] width 110 height 15
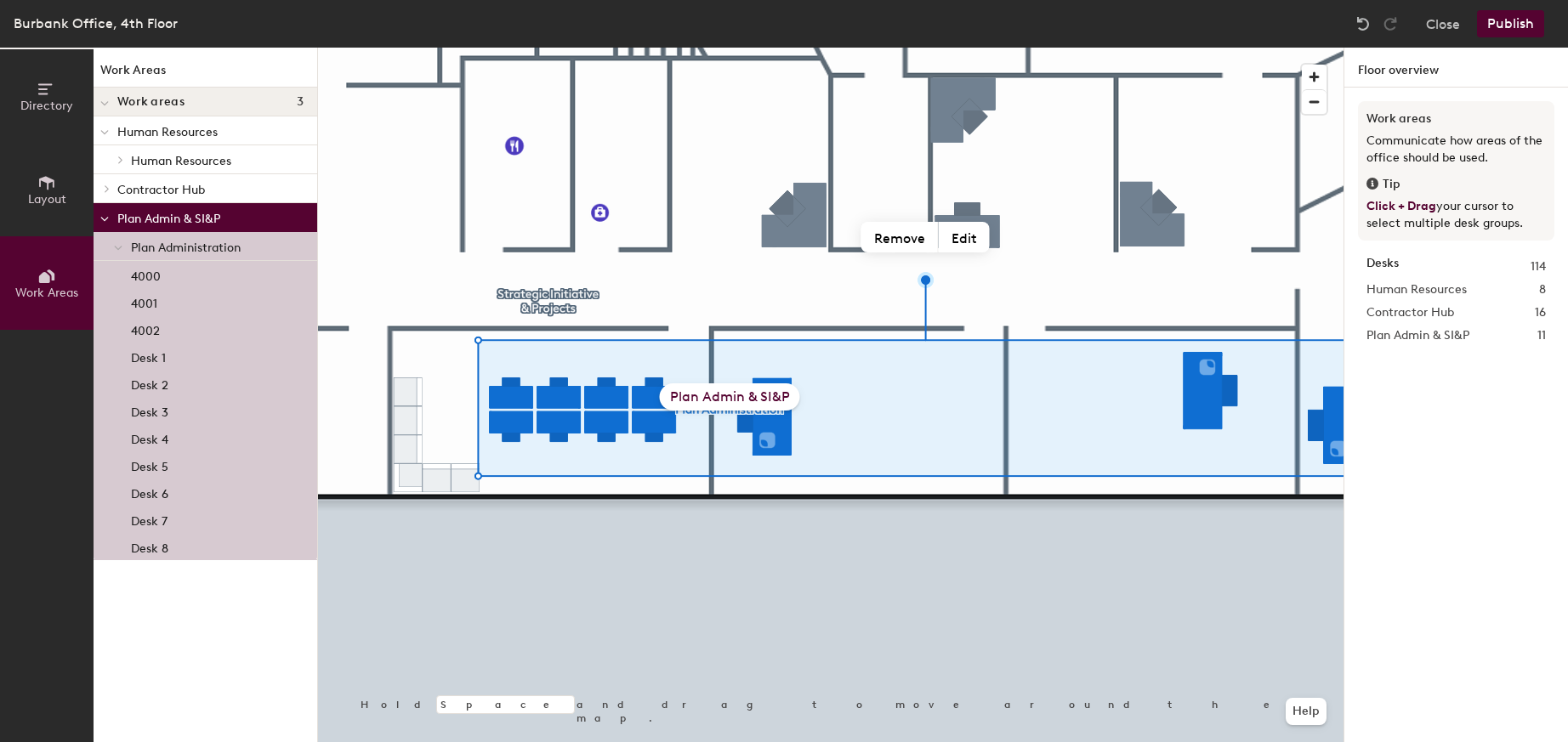
click at [157, 246] on span "Plan Administration" at bounding box center [186, 248] width 110 height 15
click at [118, 248] on icon at bounding box center [118, 249] width 9 height 7
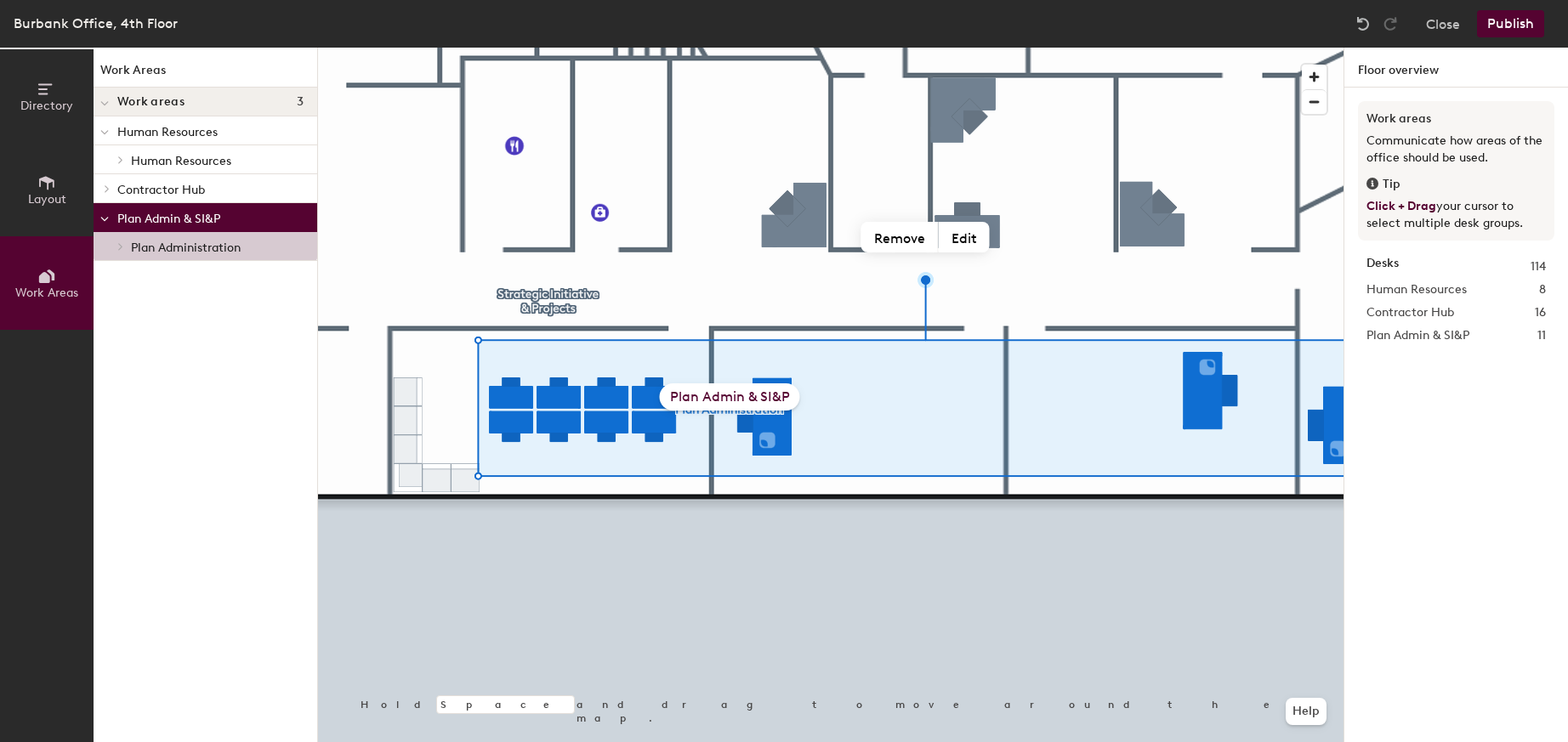
click at [97, 213] on div at bounding box center [104, 217] width 22 height 28
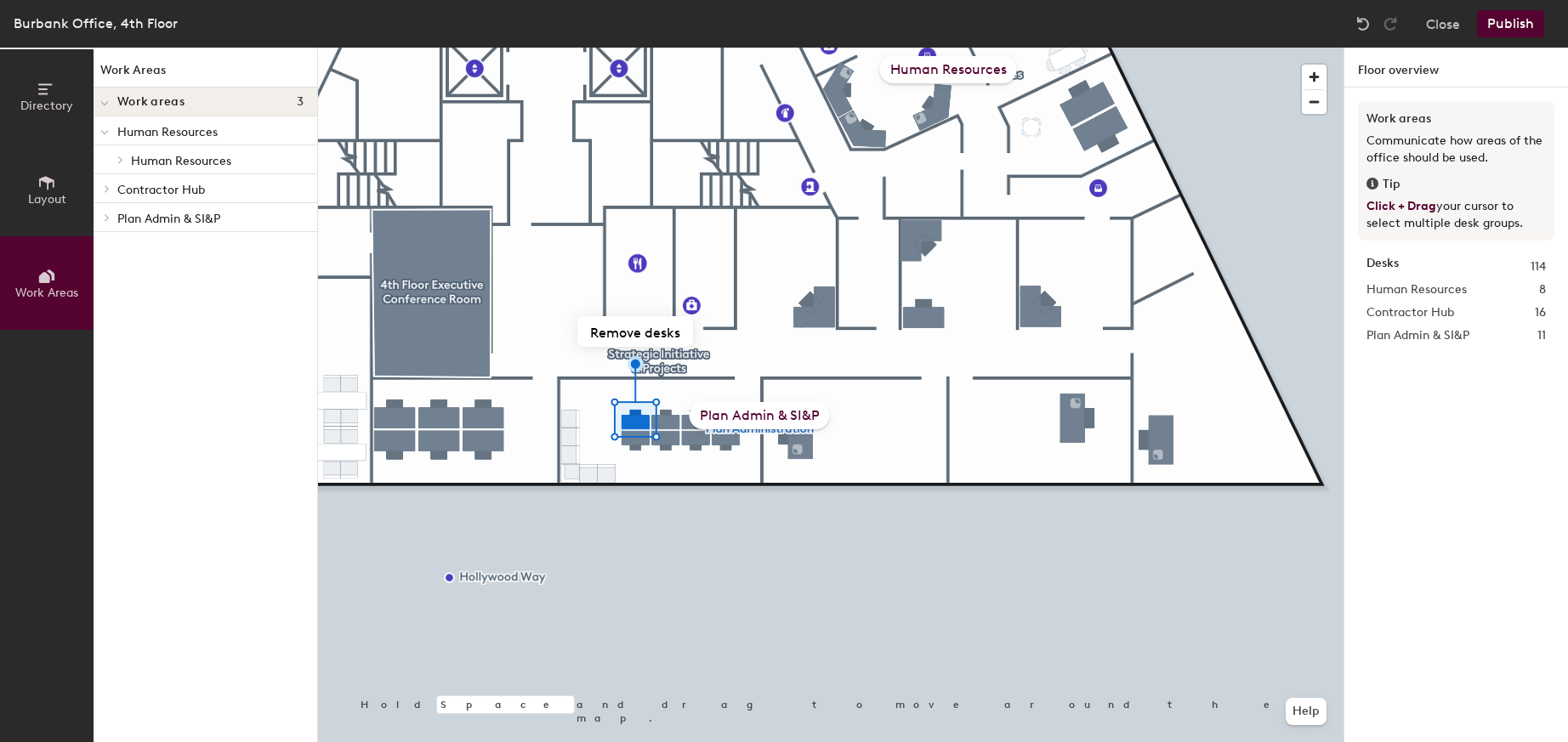
click at [749, 413] on div "Plan Admin & SI&P" at bounding box center [759, 415] width 140 height 27
click at [948, 70] on div "Human Resources" at bounding box center [948, 70] width 137 height 27
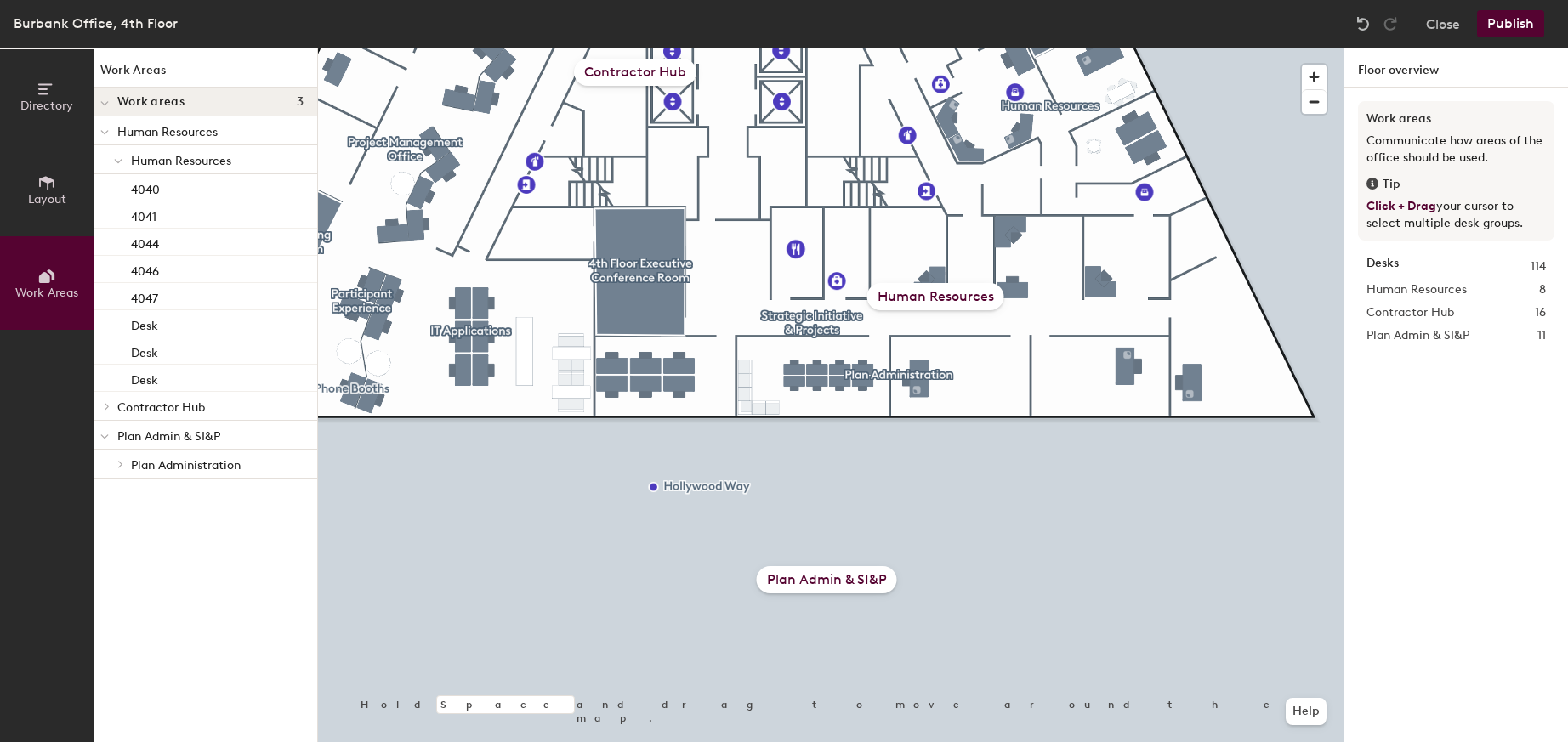
click at [1121, 742] on html "Skip navigation Schedule Office People Analytics Visits Deliveries Services Man…" at bounding box center [784, 371] width 1568 height 742
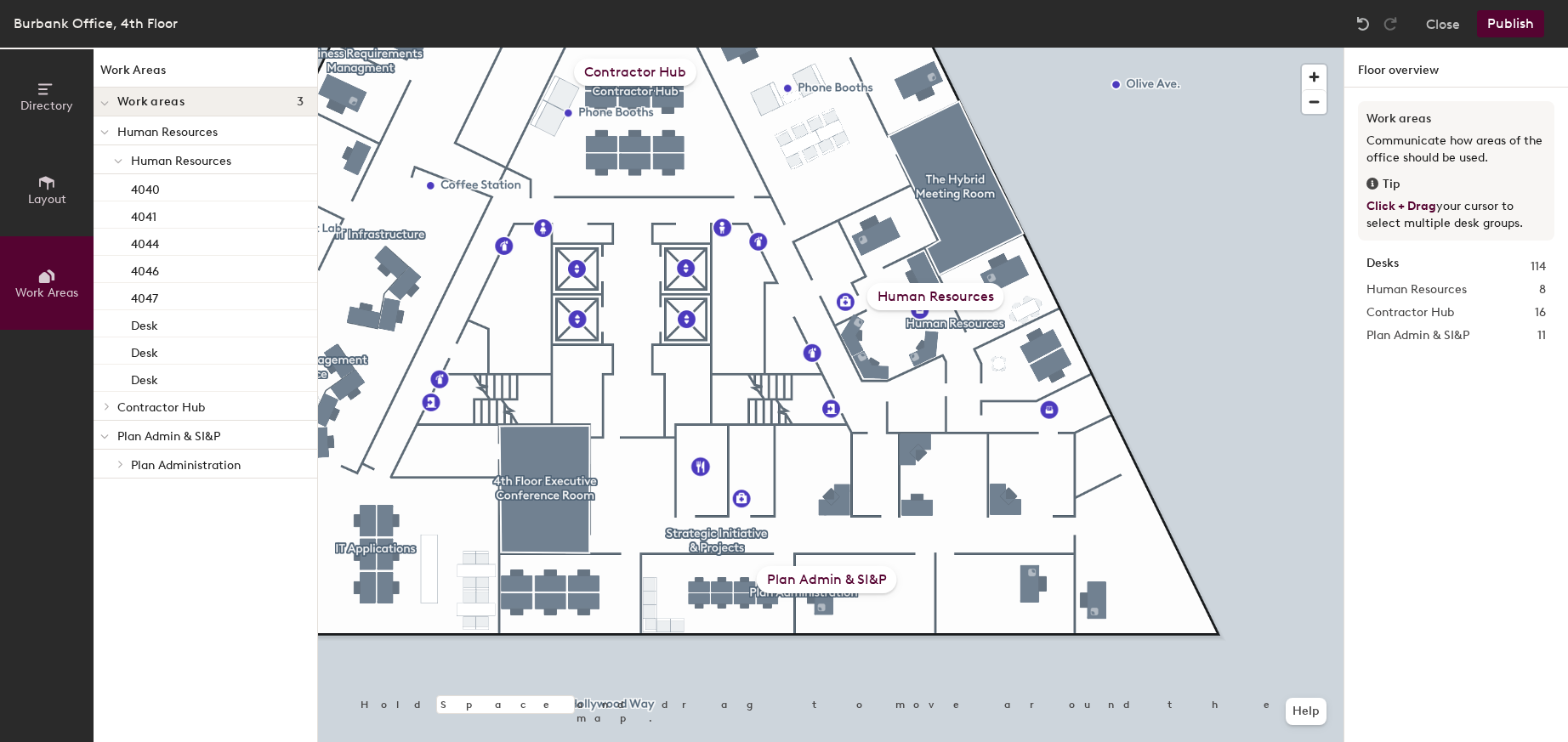
click at [939, 297] on div "Human Resources" at bounding box center [935, 297] width 137 height 27
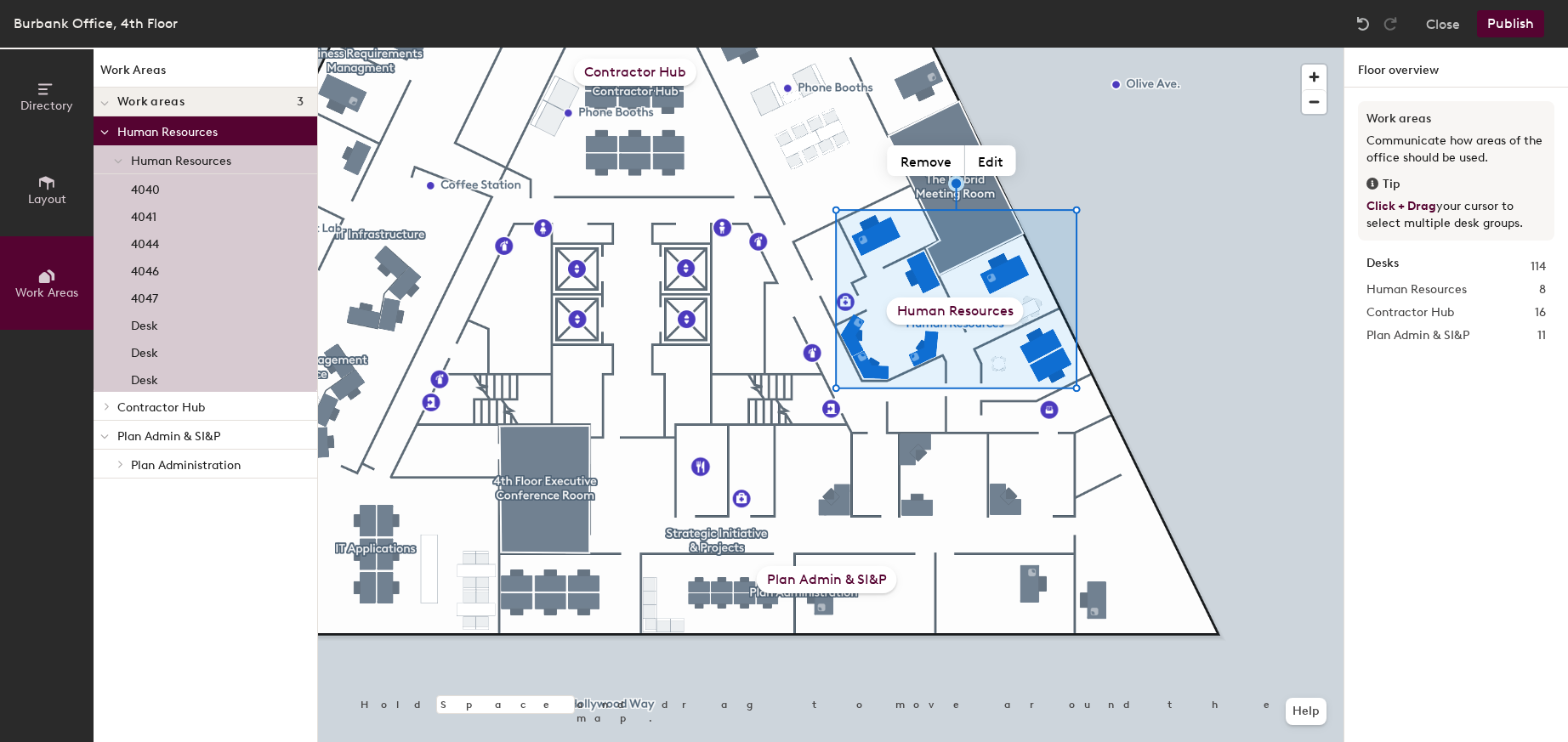
click at [161, 157] on span "Human Resources" at bounding box center [181, 161] width 100 height 15
click at [99, 131] on div at bounding box center [104, 130] width 22 height 28
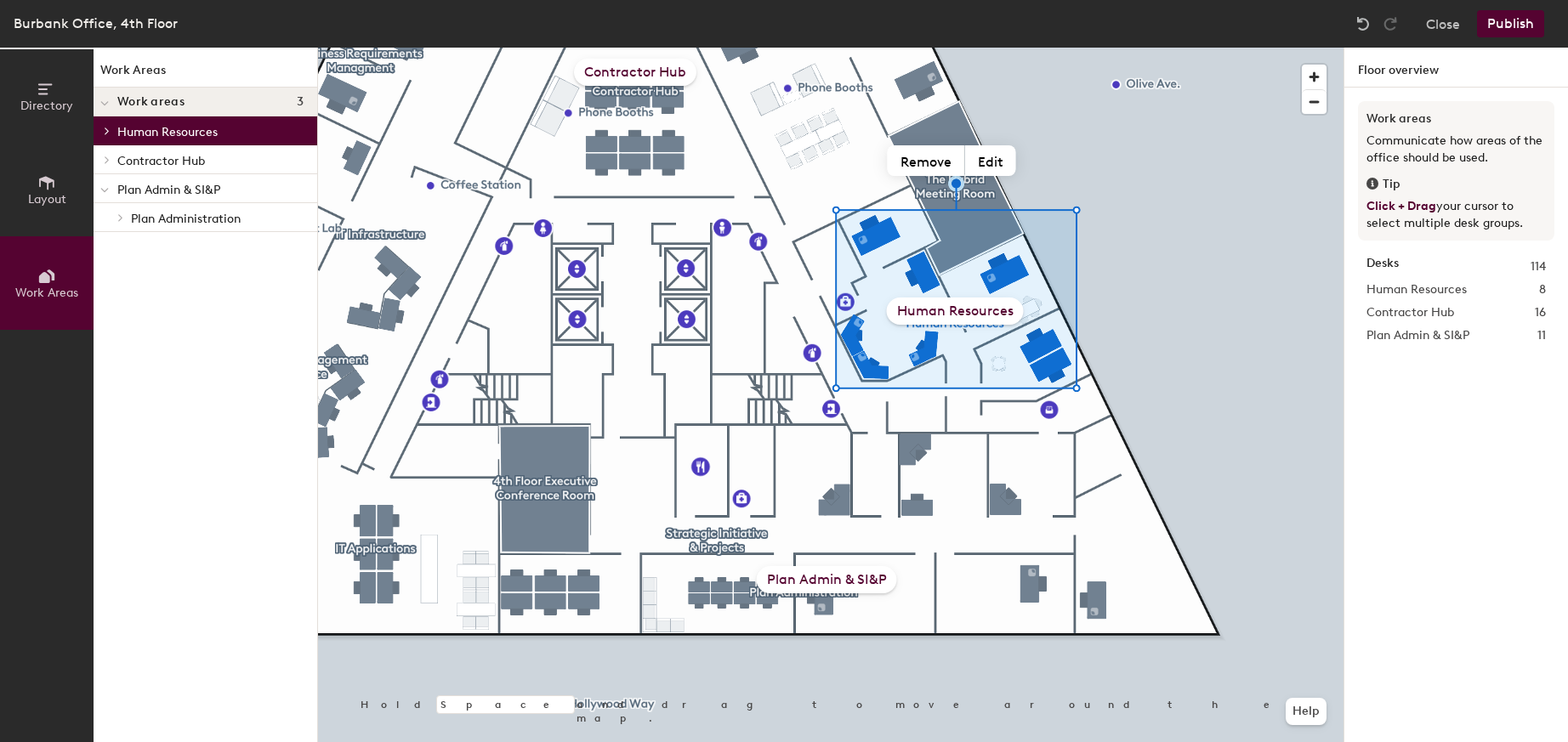
click at [106, 188] on icon at bounding box center [104, 191] width 9 height 7
click at [171, 160] on p "Contractor Hub" at bounding box center [210, 159] width 186 height 22
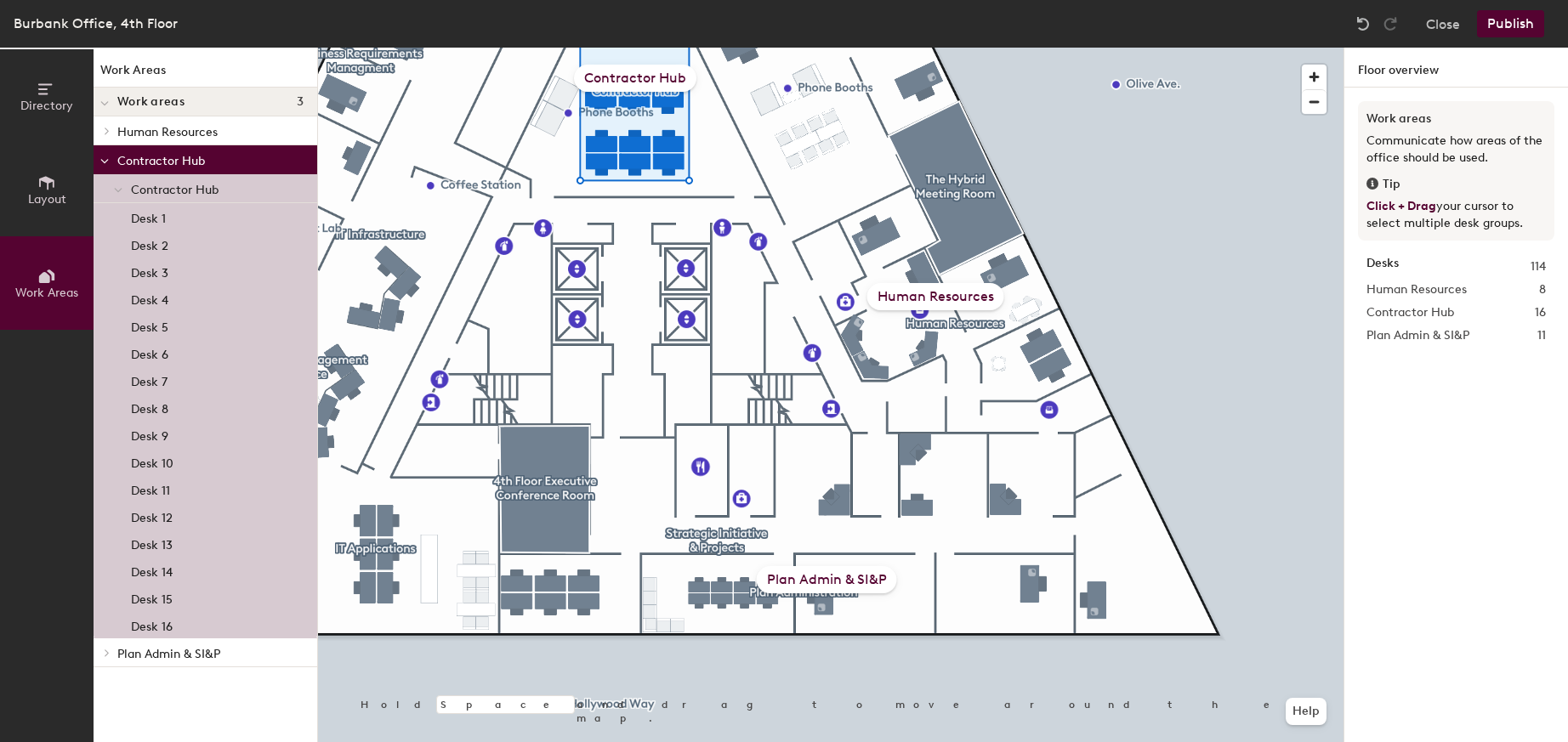
click at [172, 128] on p "Human Resources" at bounding box center [210, 130] width 186 height 22
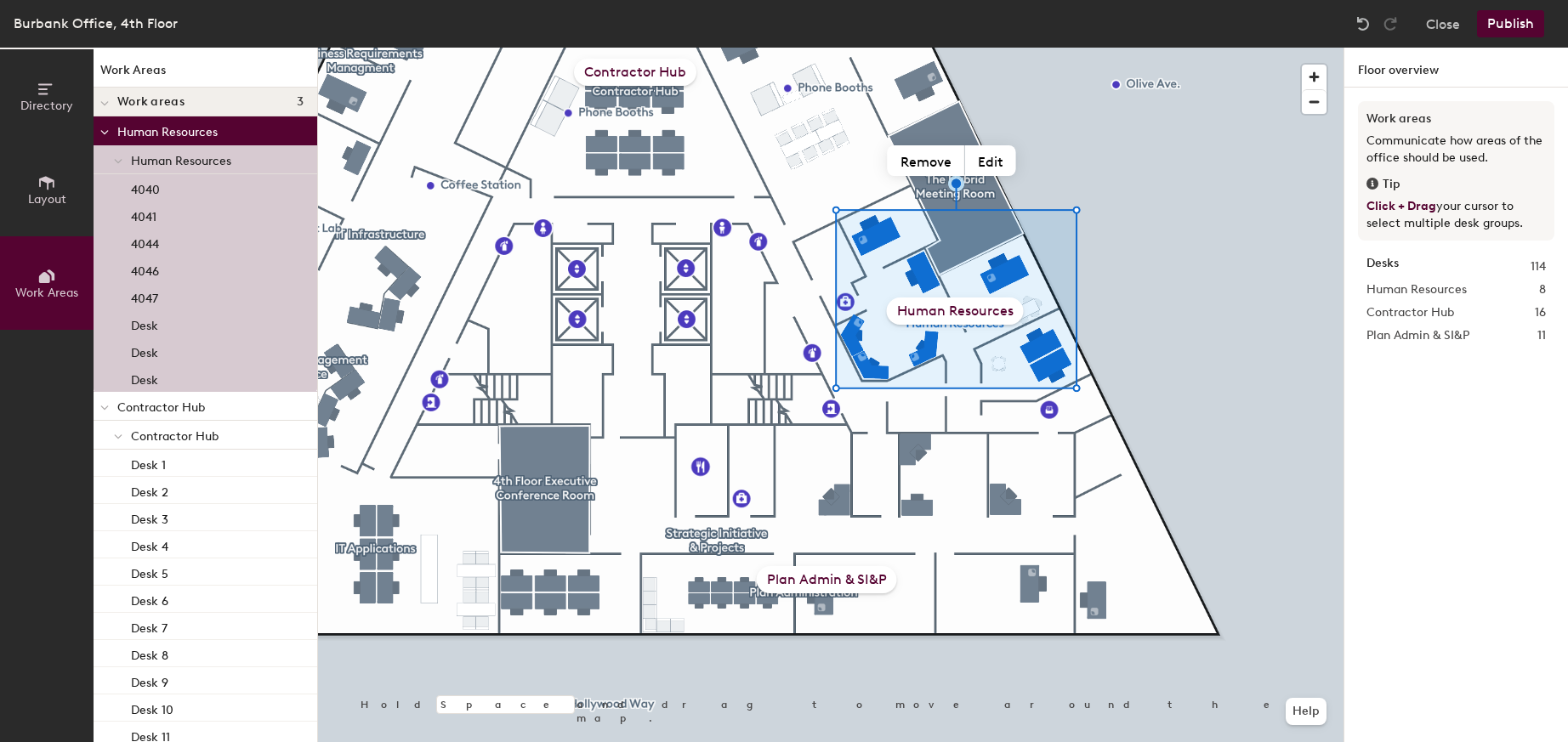
click at [983, 311] on div "Human Resources" at bounding box center [955, 311] width 137 height 27
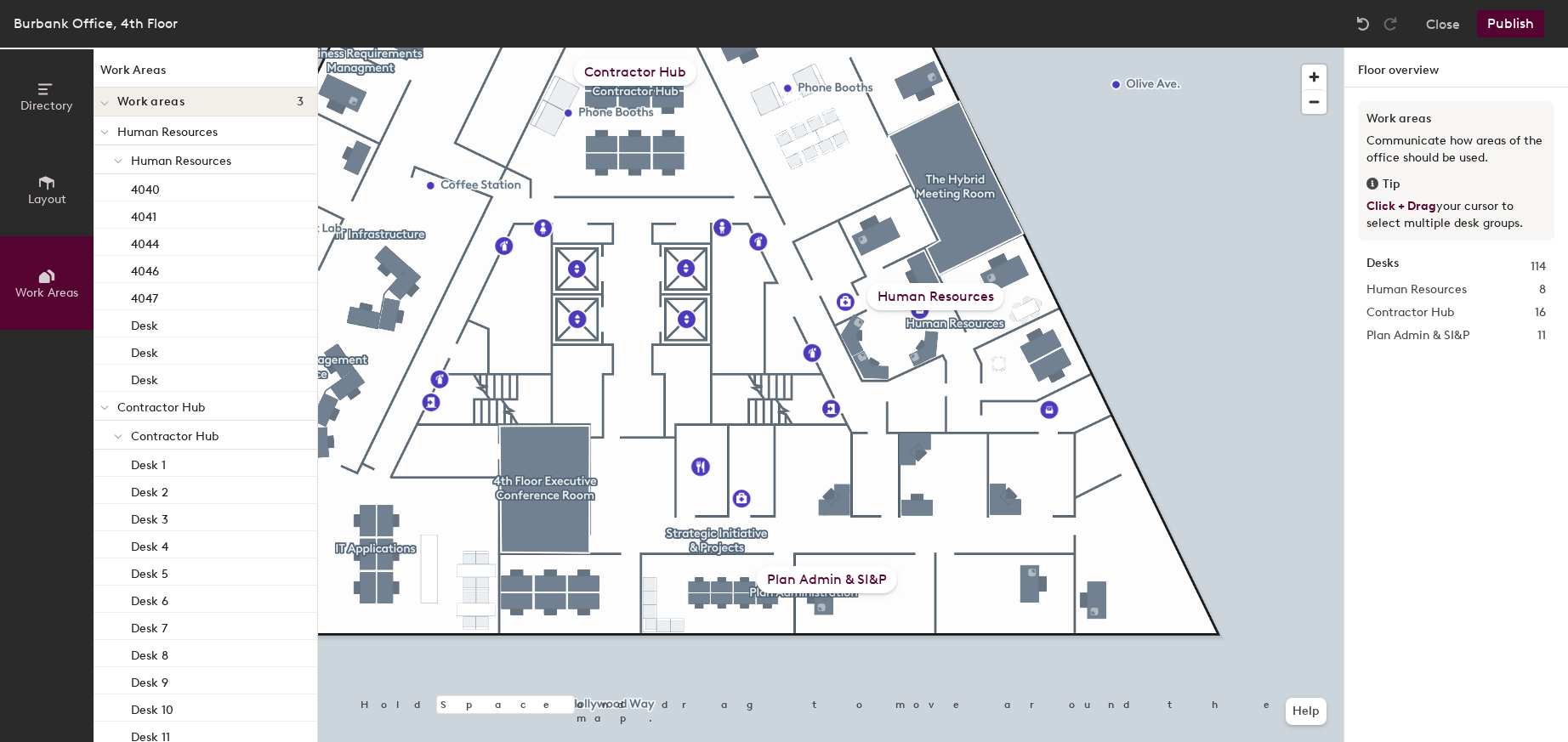
click at [962, 288] on div "Human Resources" at bounding box center [935, 297] width 137 height 27
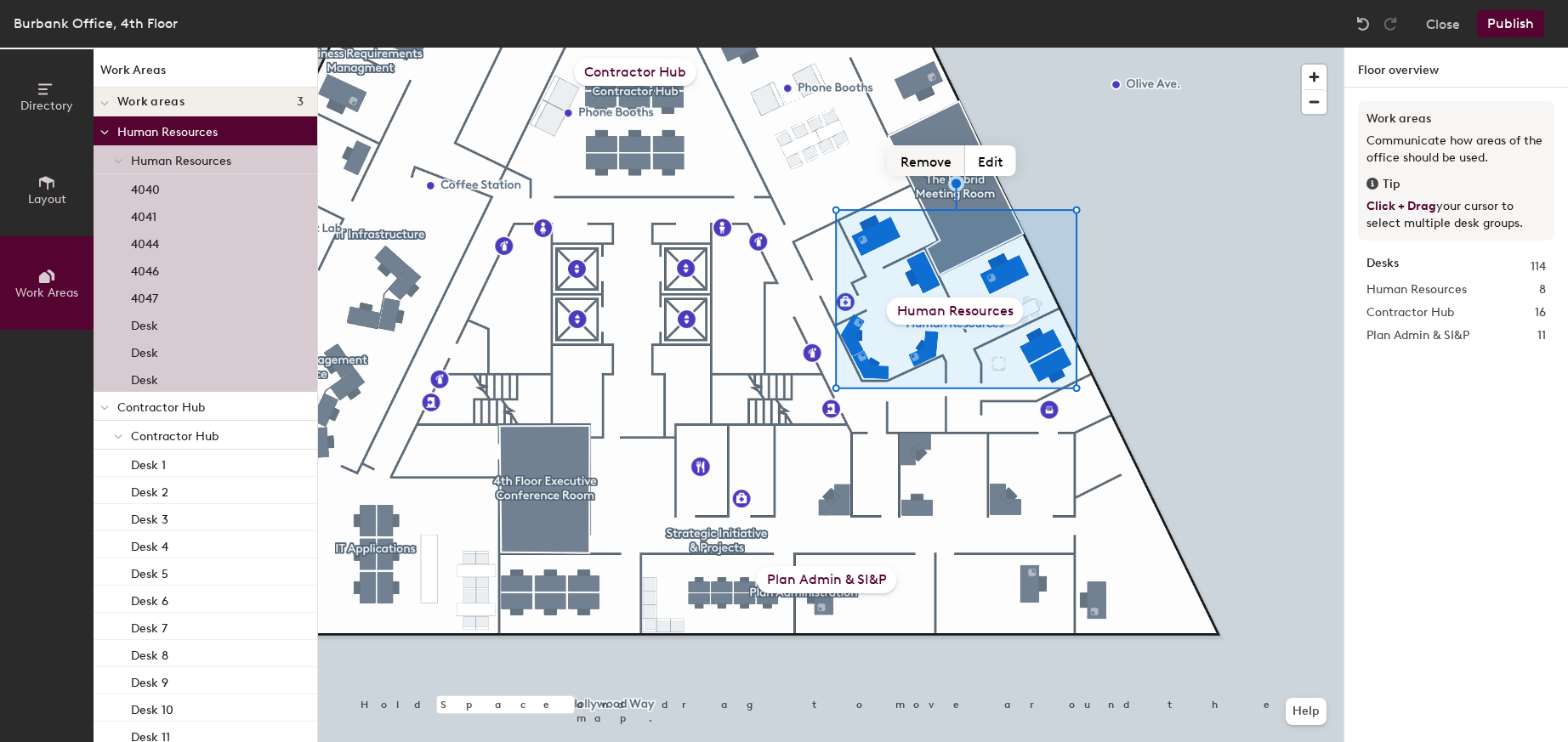
click at [932, 164] on button "Remove" at bounding box center [926, 160] width 77 height 30
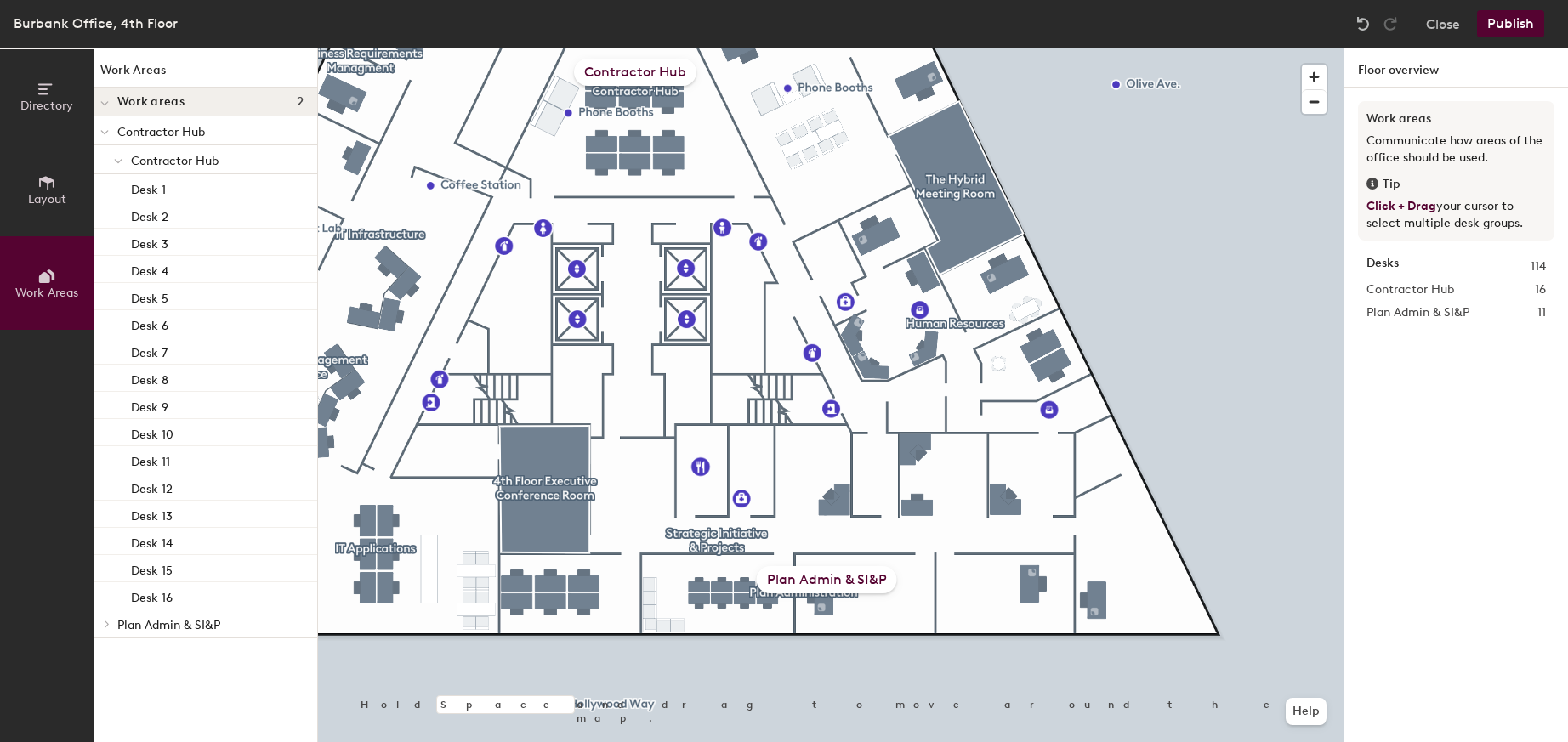
click at [838, 578] on div "Plan Admin & SI&P" at bounding box center [826, 579] width 140 height 27
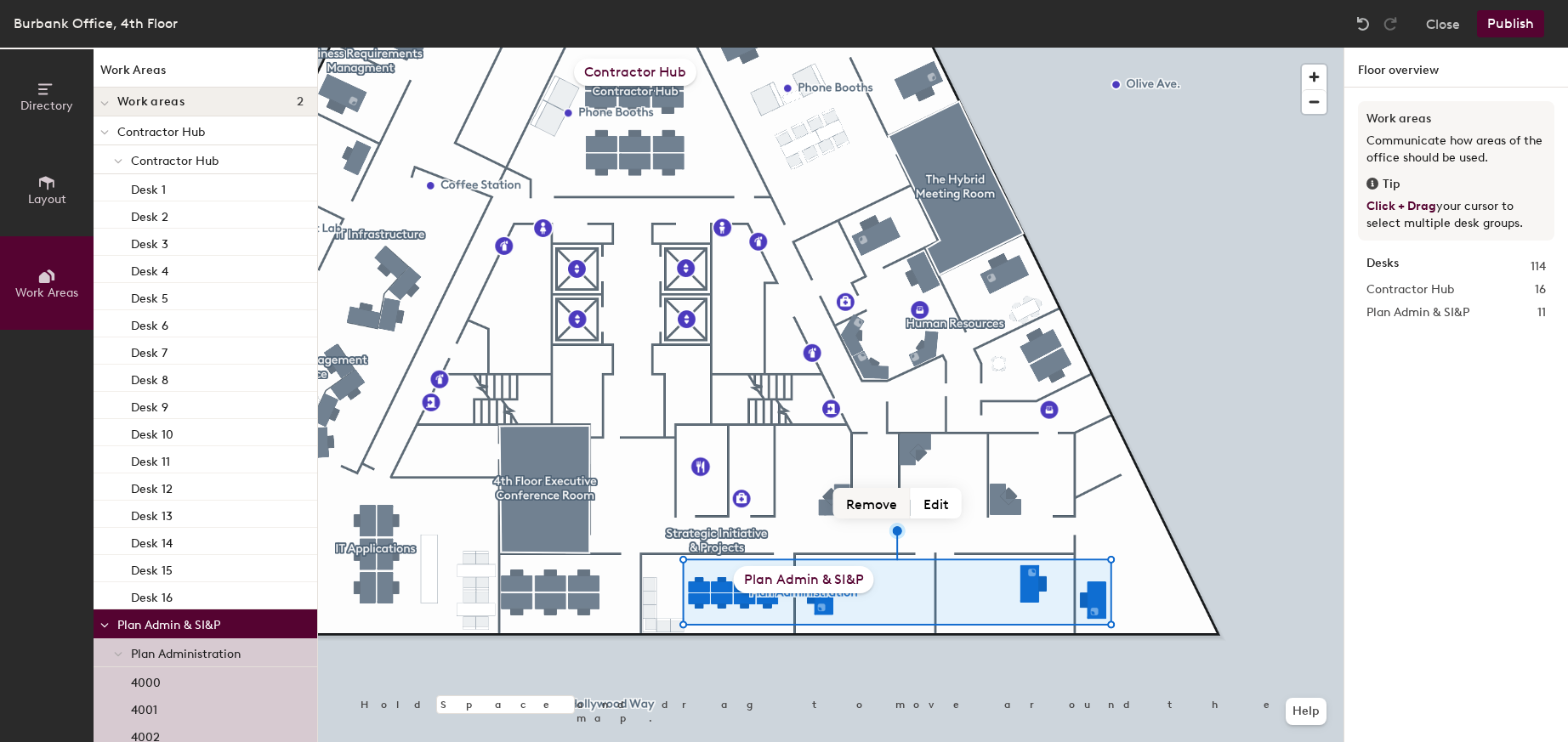
click at [876, 506] on button "Remove" at bounding box center [871, 503] width 77 height 30
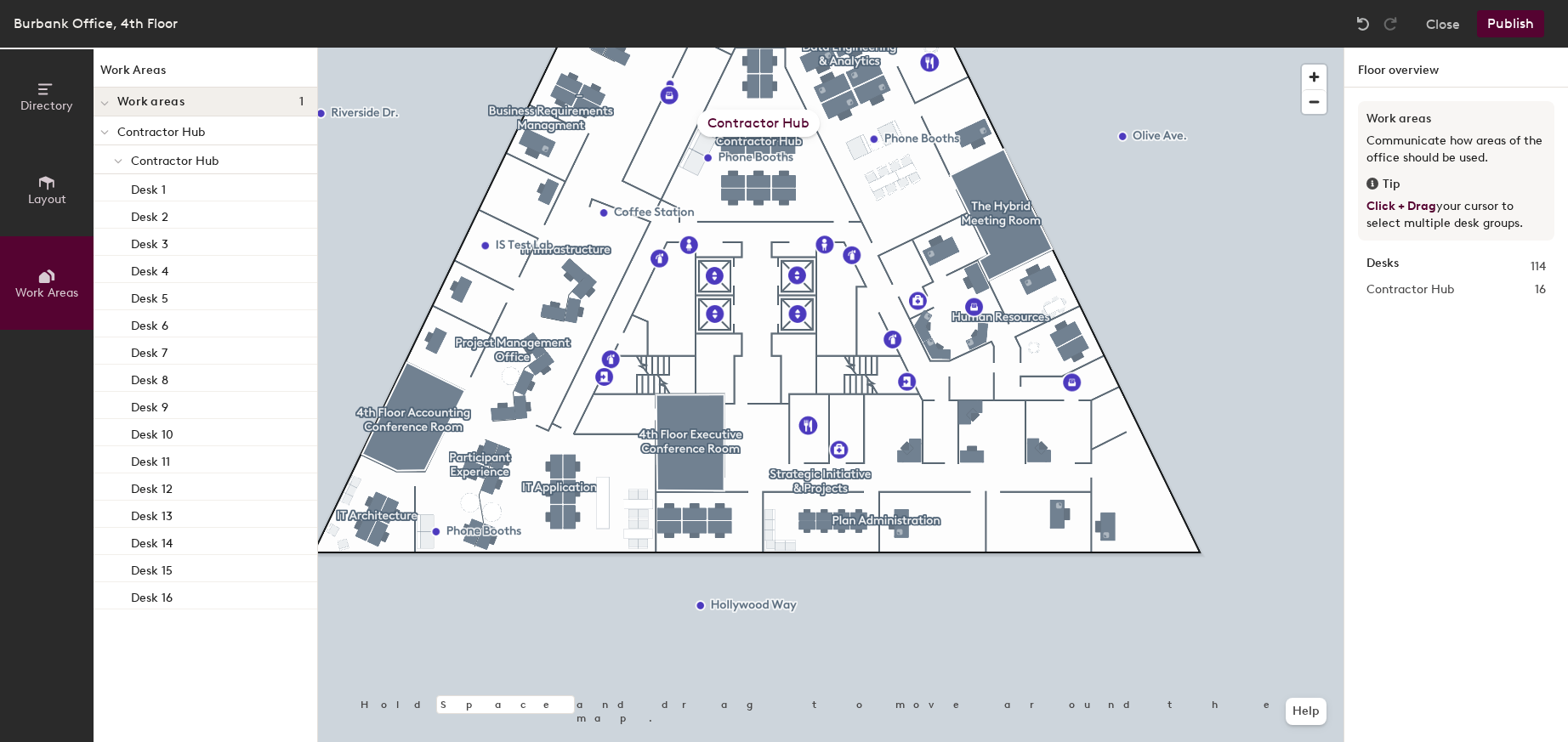
click at [782, 118] on div "Contractor Hub" at bounding box center [758, 123] width 123 height 27
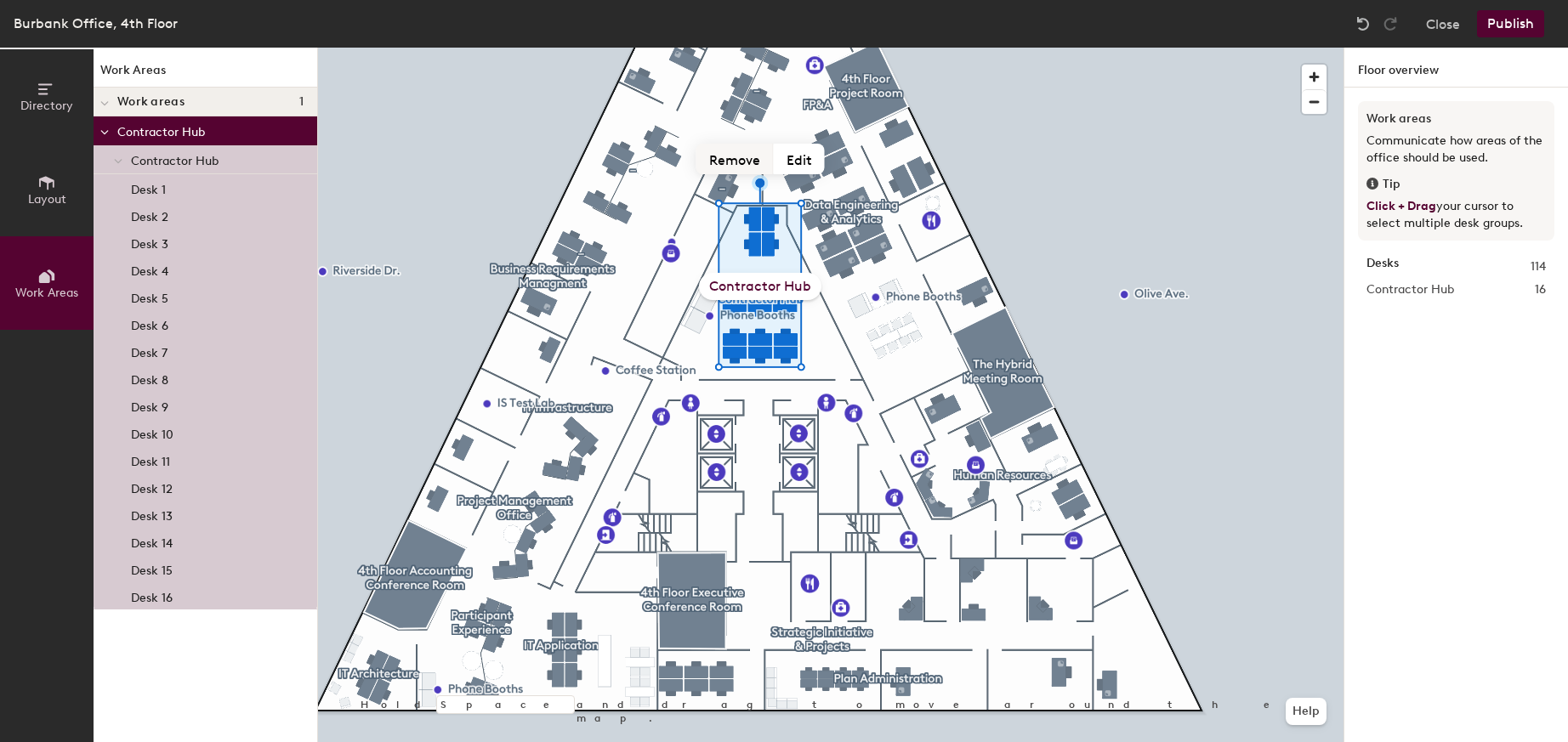
click at [737, 154] on button "Remove" at bounding box center [735, 158] width 77 height 30
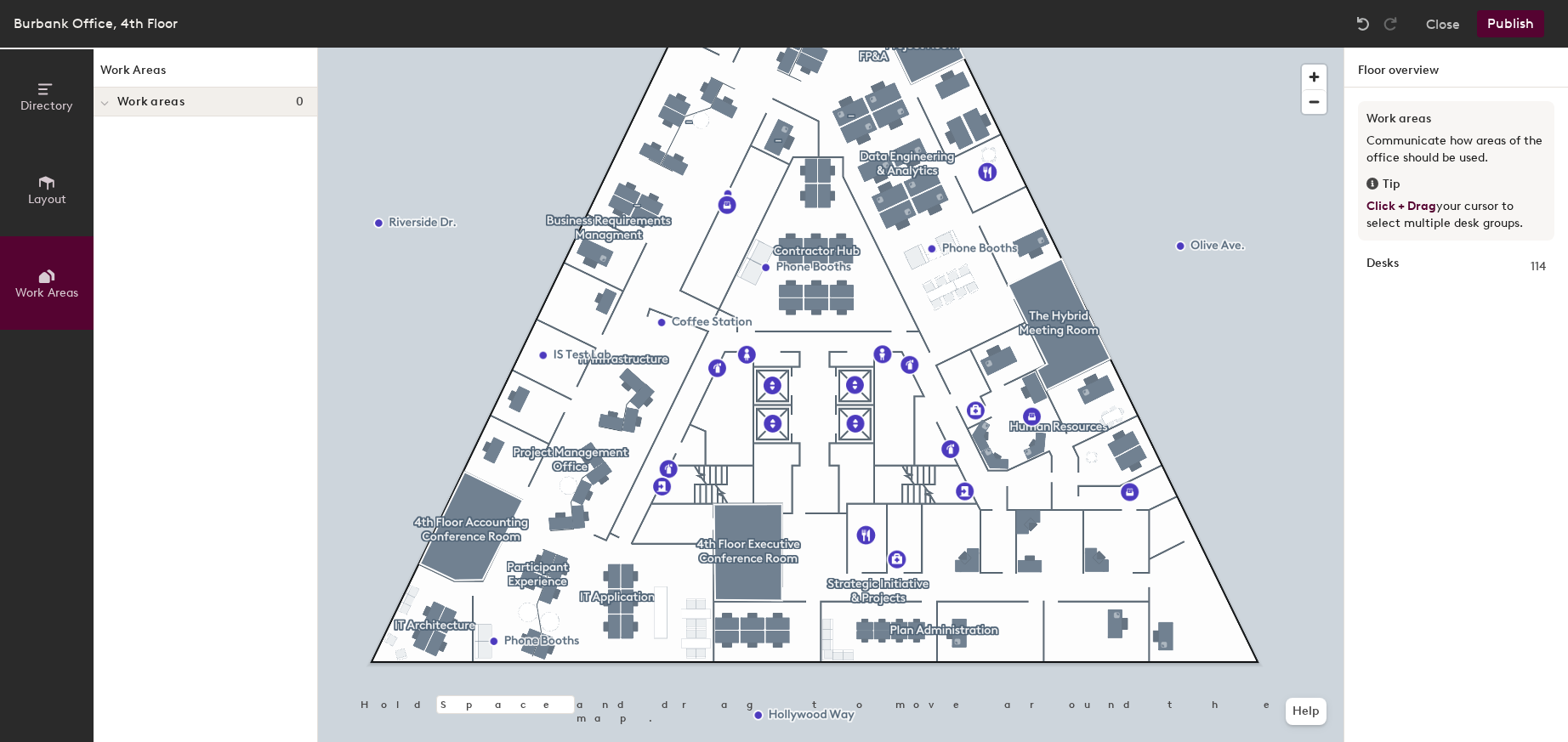
click at [1515, 22] on button "Publish" at bounding box center [1510, 23] width 67 height 27
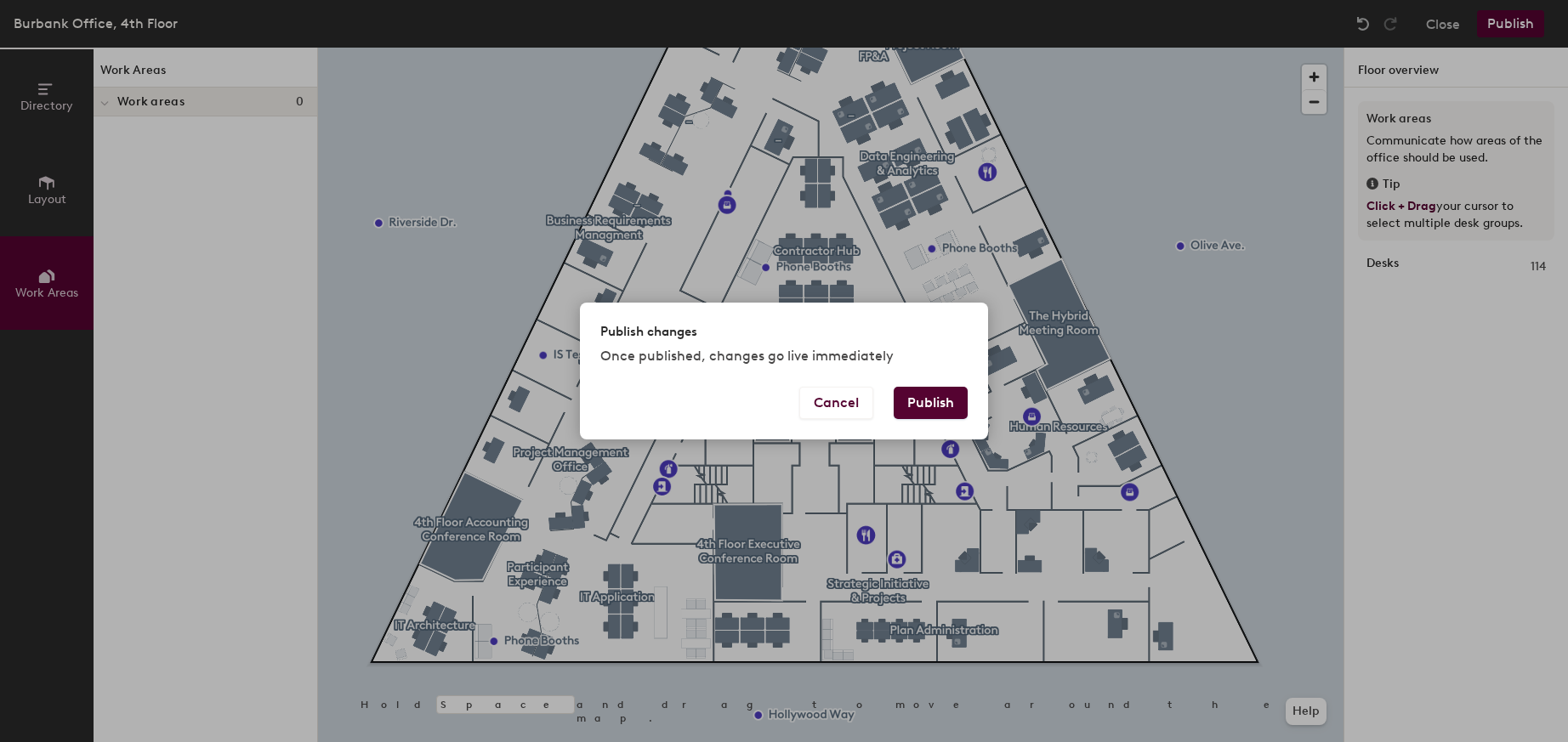
click at [929, 413] on button "Publish" at bounding box center [931, 403] width 74 height 32
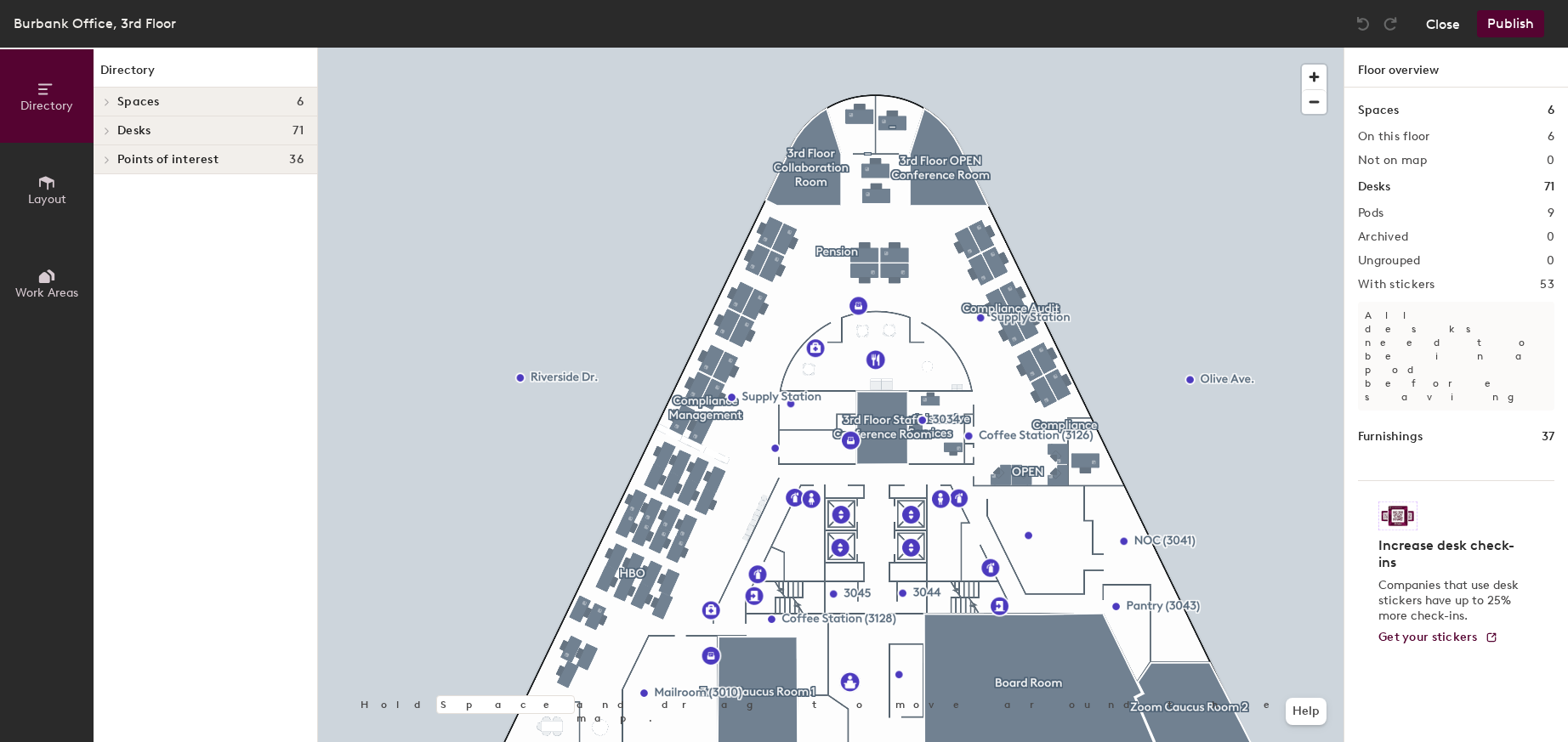
click at [1443, 24] on button "Close" at bounding box center [1443, 23] width 34 height 27
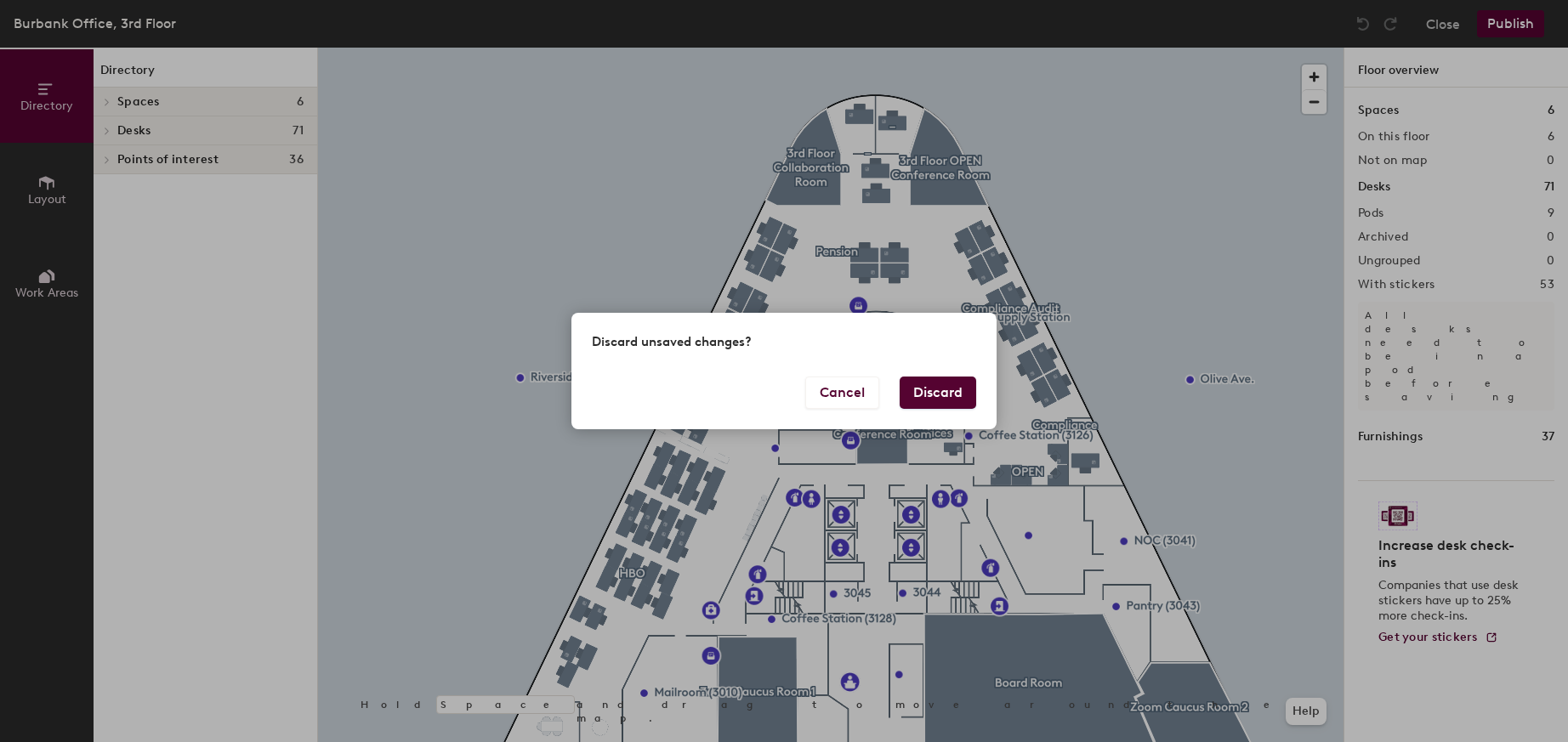
click at [946, 387] on button "Discard" at bounding box center [937, 392] width 77 height 32
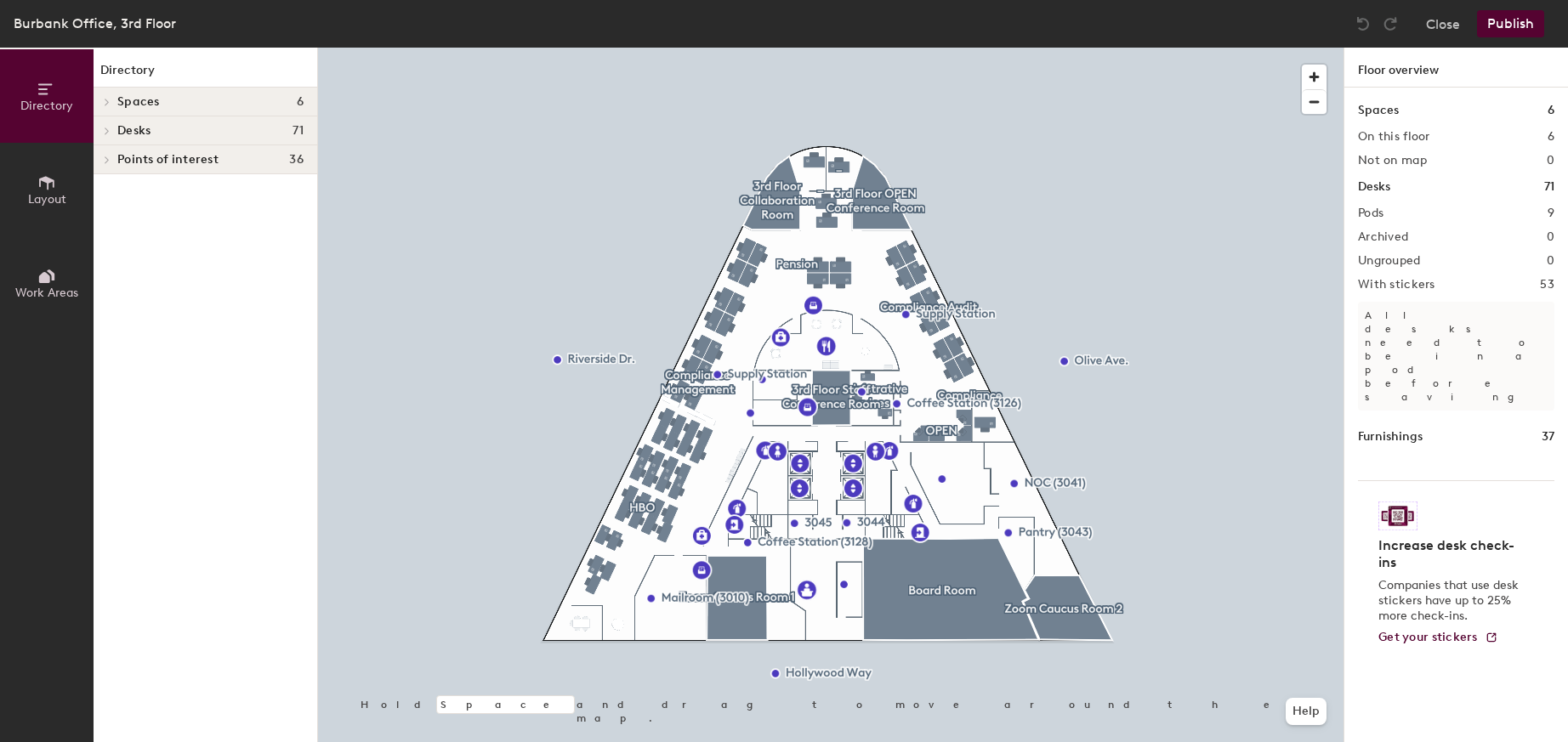
click at [51, 283] on icon at bounding box center [47, 277] width 19 height 19
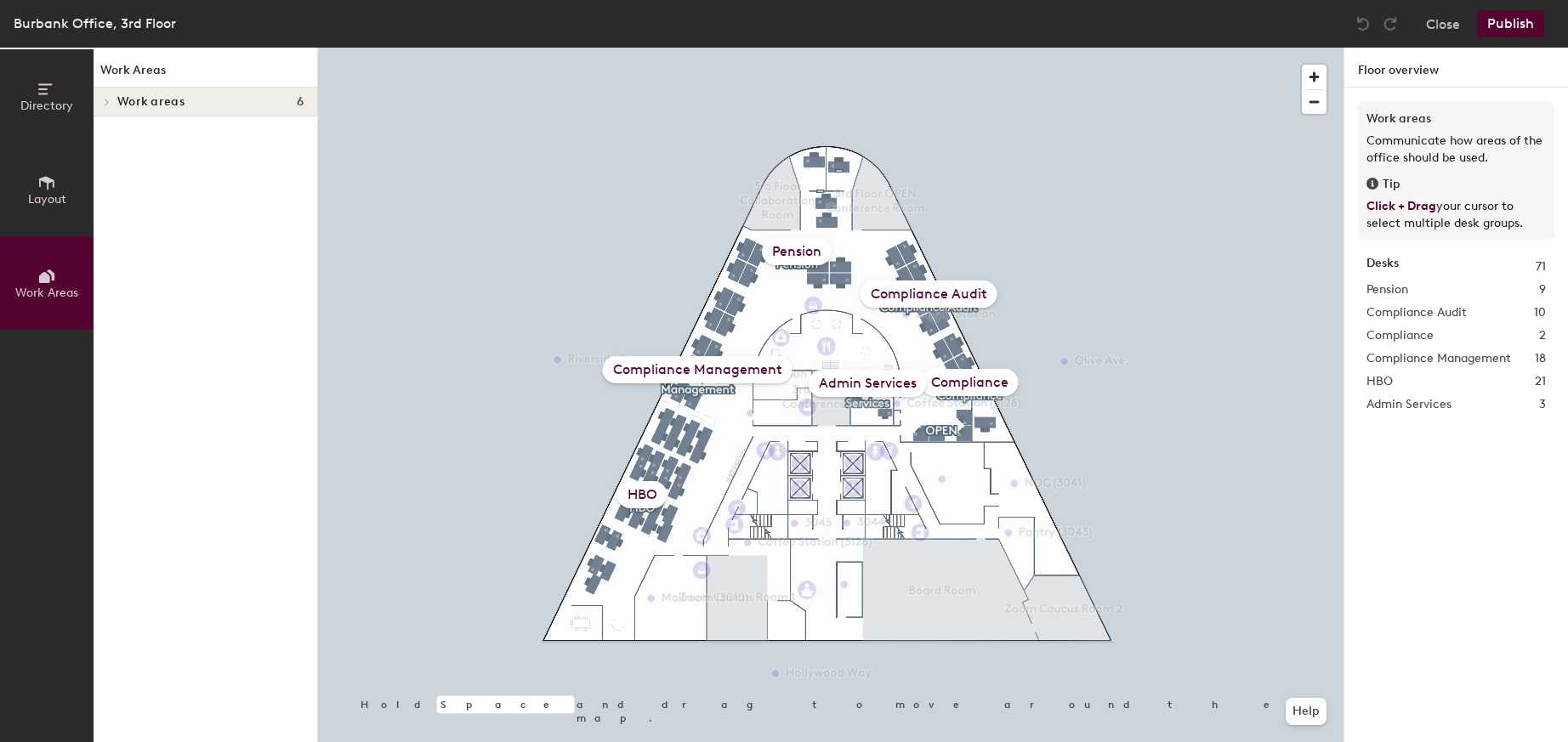
click at [937, 290] on div "Compliance Audit" at bounding box center [928, 294] width 137 height 27
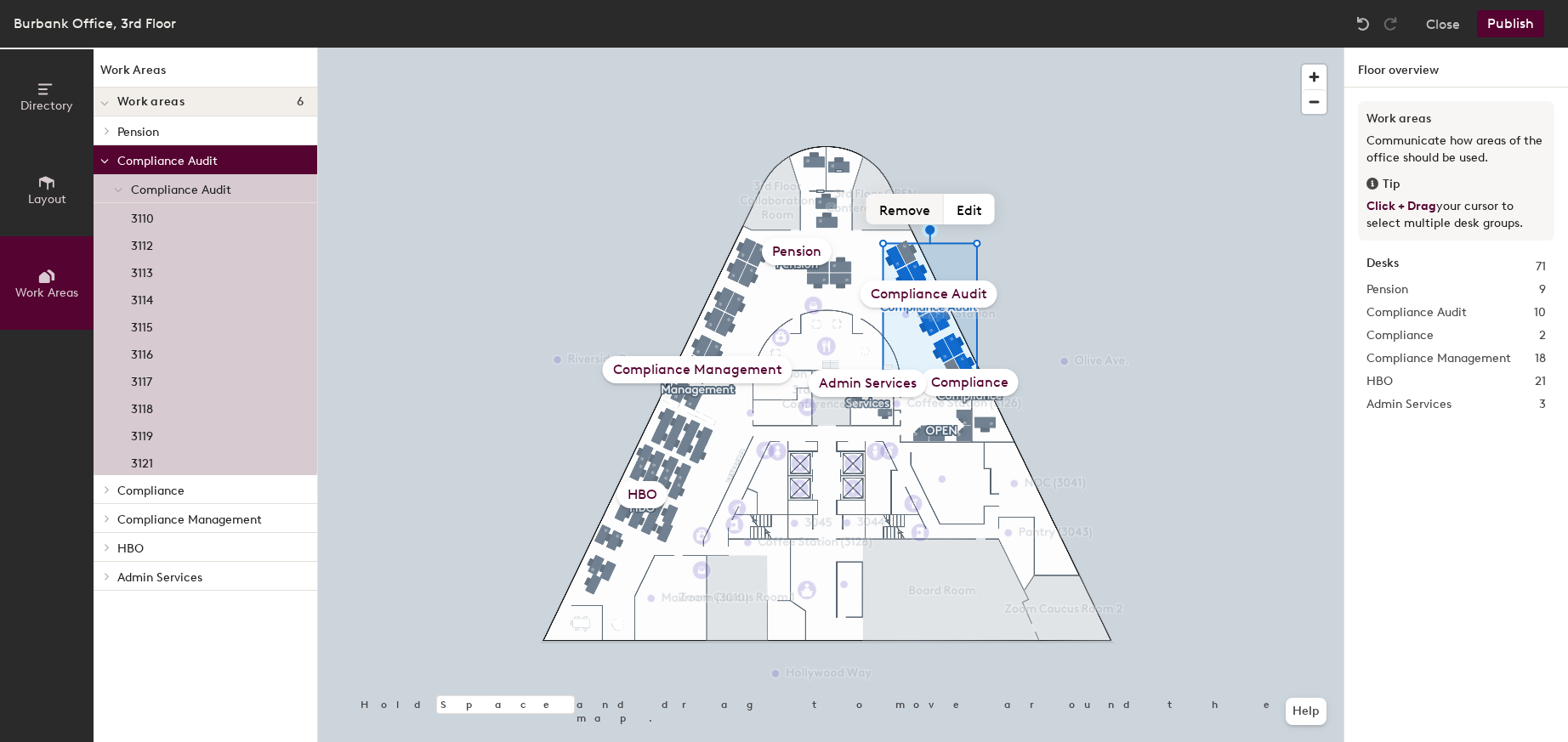
click at [911, 213] on button "Remove" at bounding box center [904, 209] width 77 height 30
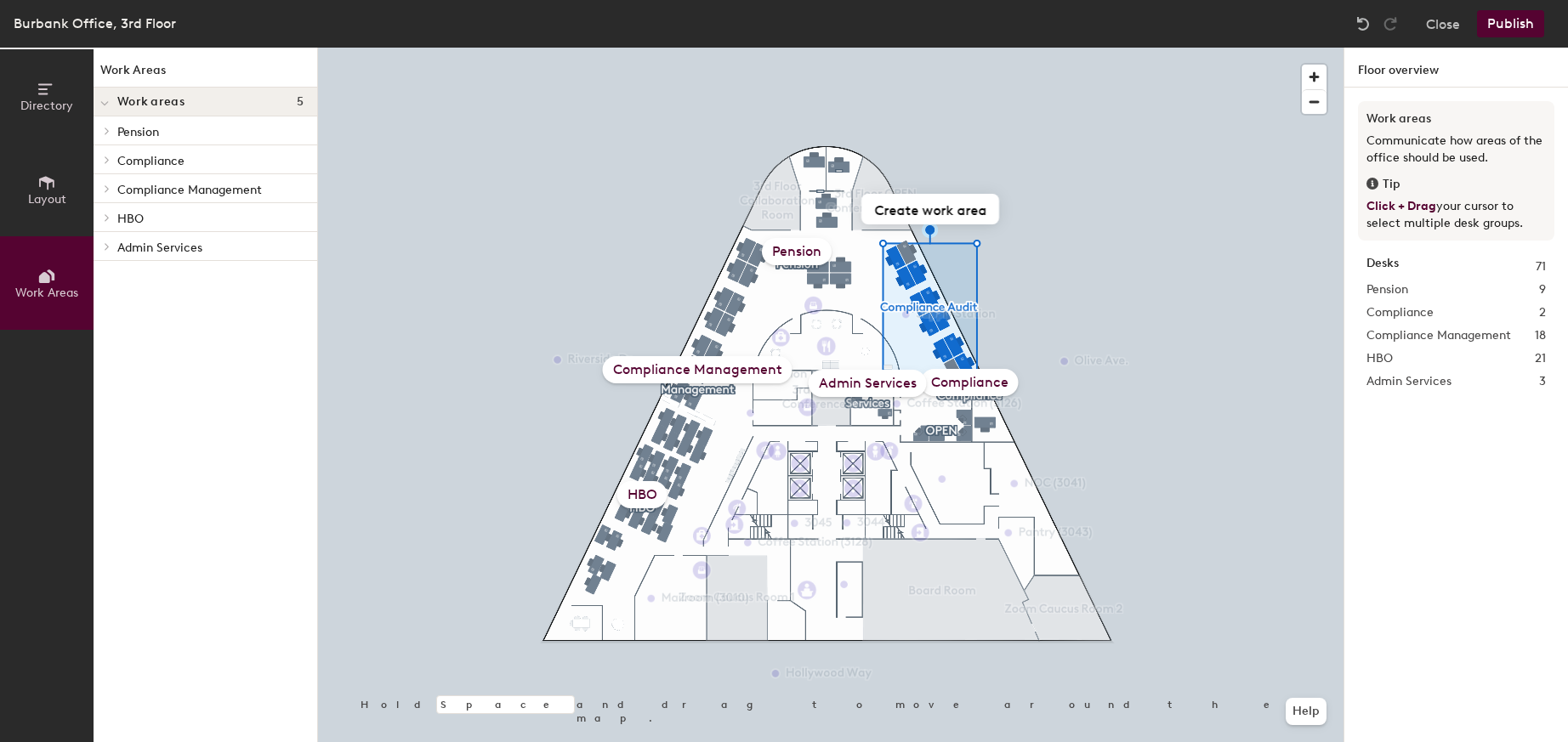
click at [797, 253] on div "Pension" at bounding box center [797, 251] width 70 height 27
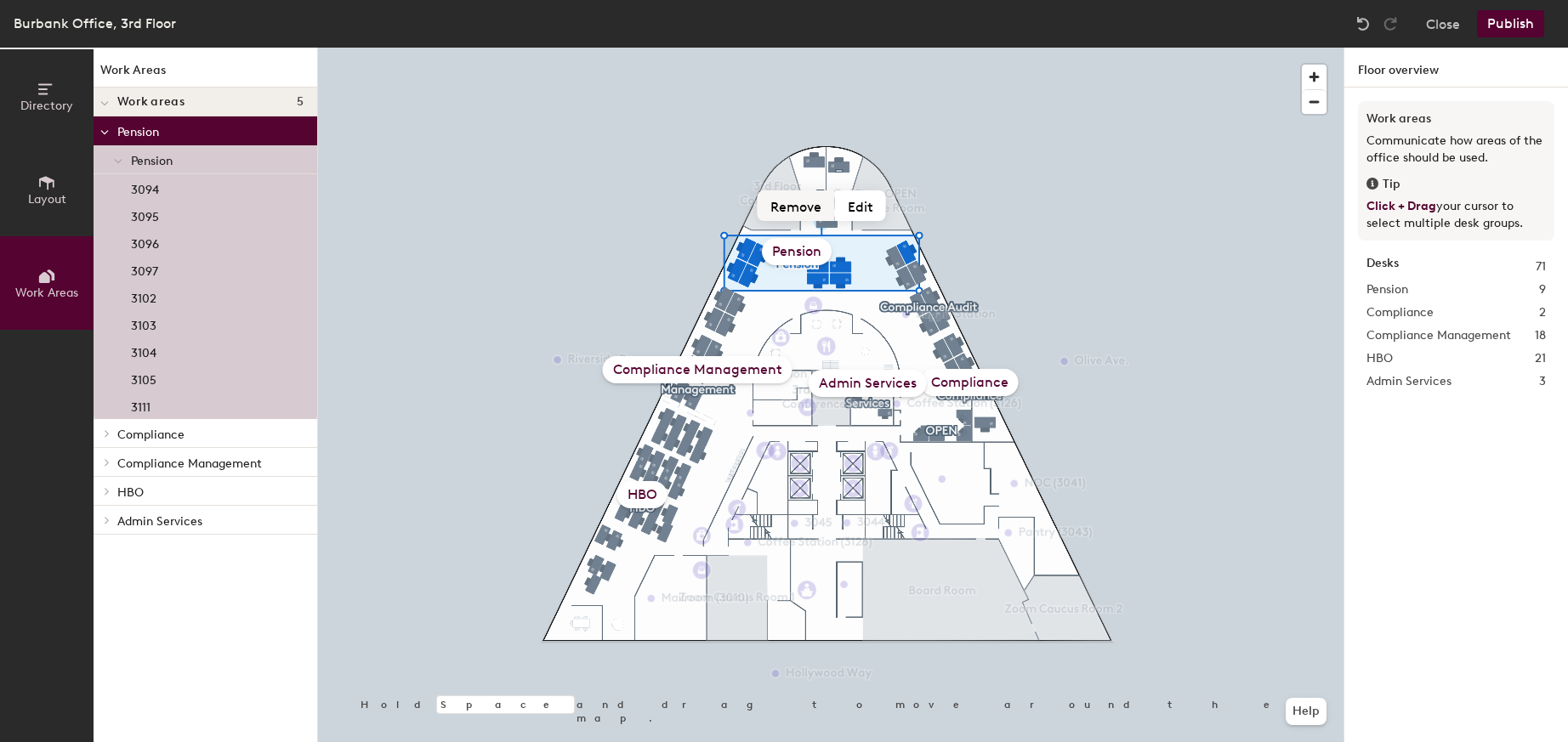
click at [811, 208] on button "Remove" at bounding box center [796, 205] width 77 height 30
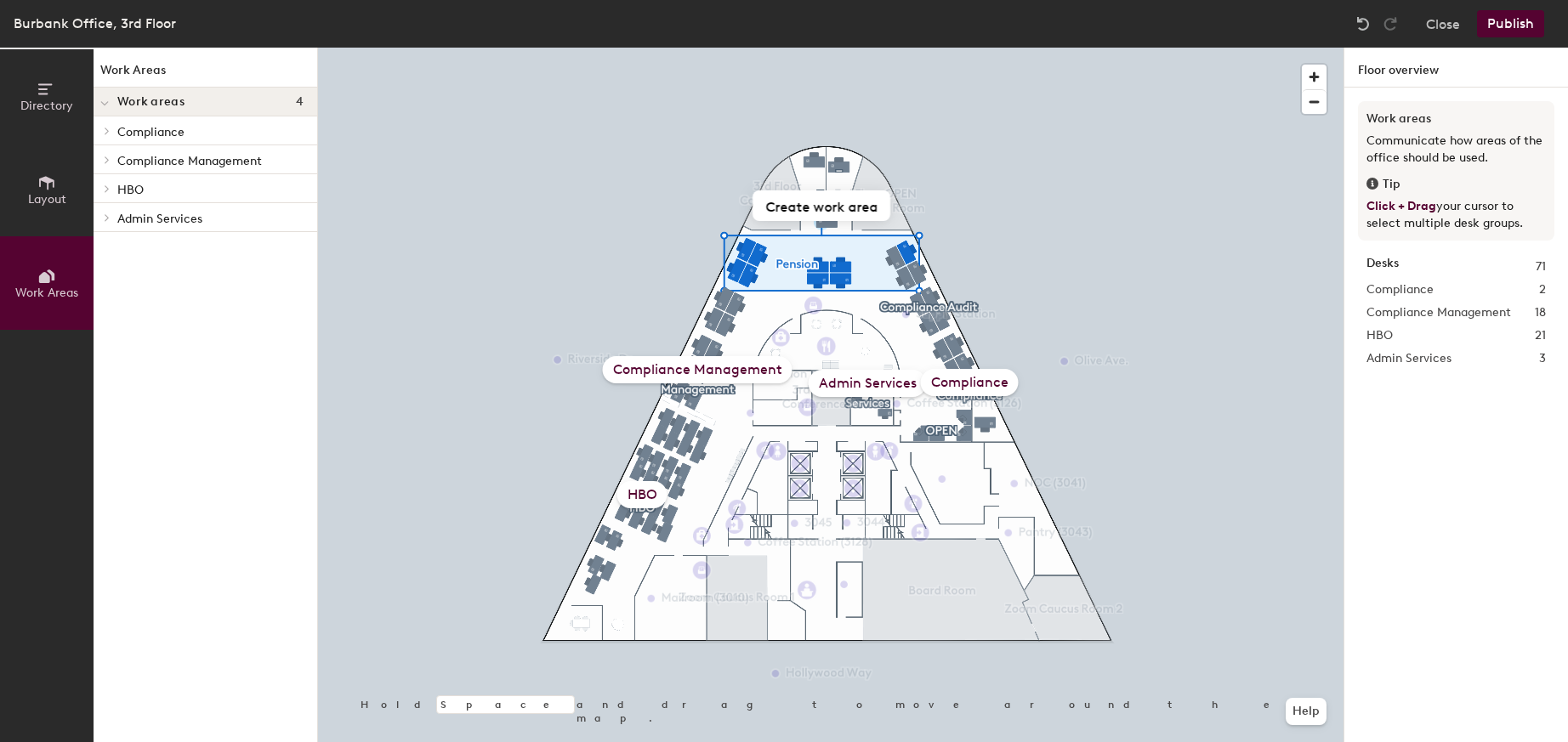
click at [971, 388] on div "Compliance" at bounding box center [970, 382] width 97 height 27
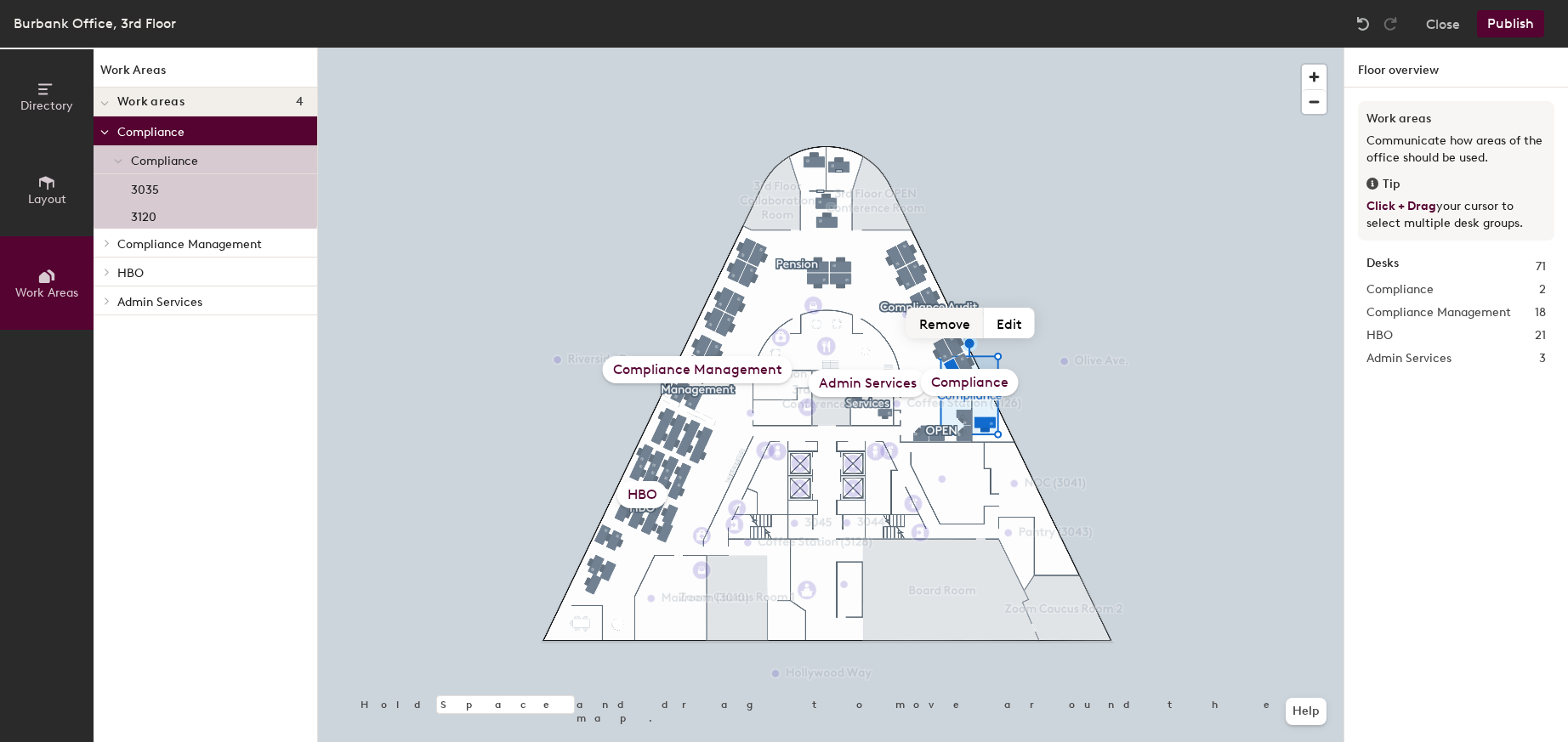
click at [936, 321] on button "Remove" at bounding box center [944, 323] width 77 height 30
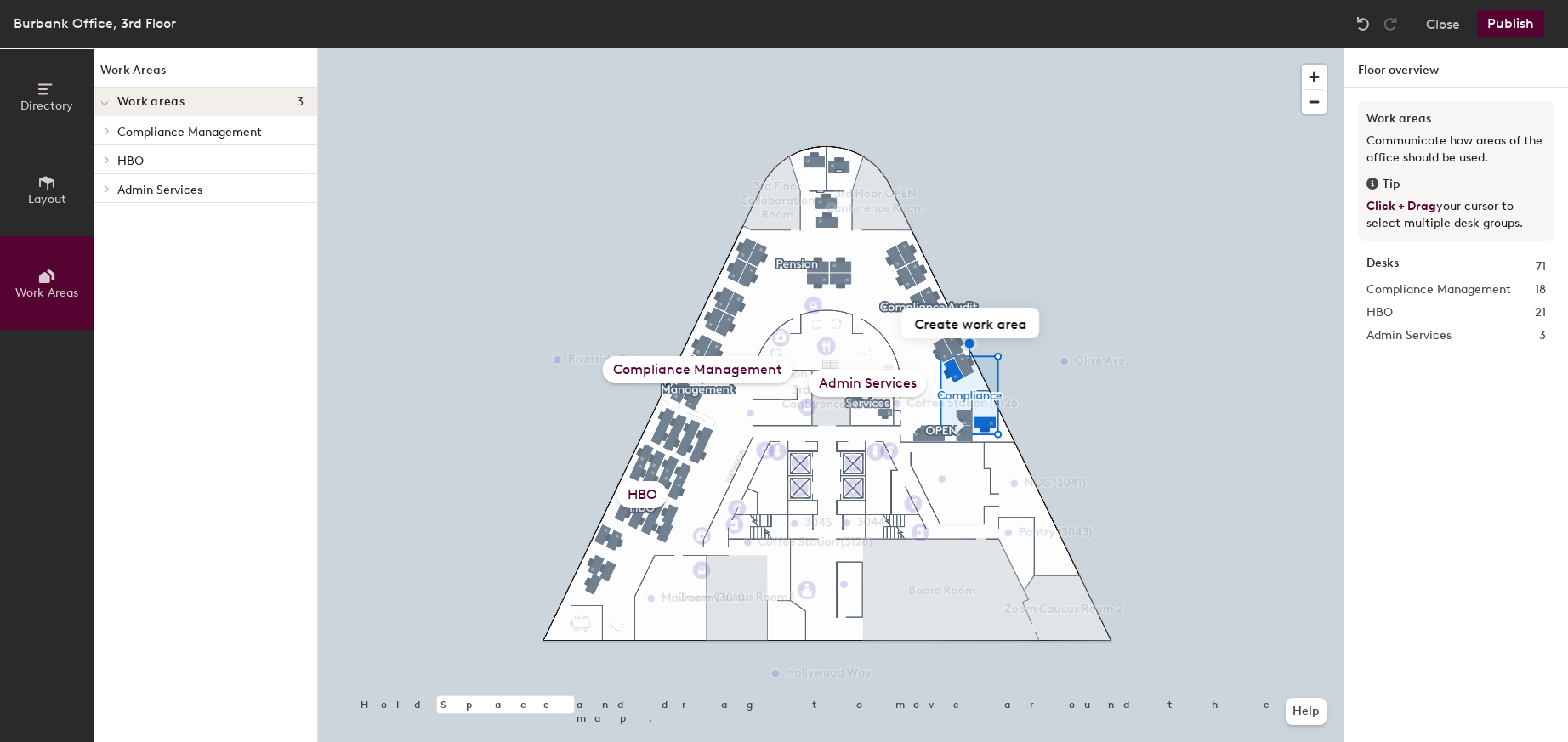
click at [874, 385] on div "Admin Services" at bounding box center [868, 383] width 118 height 27
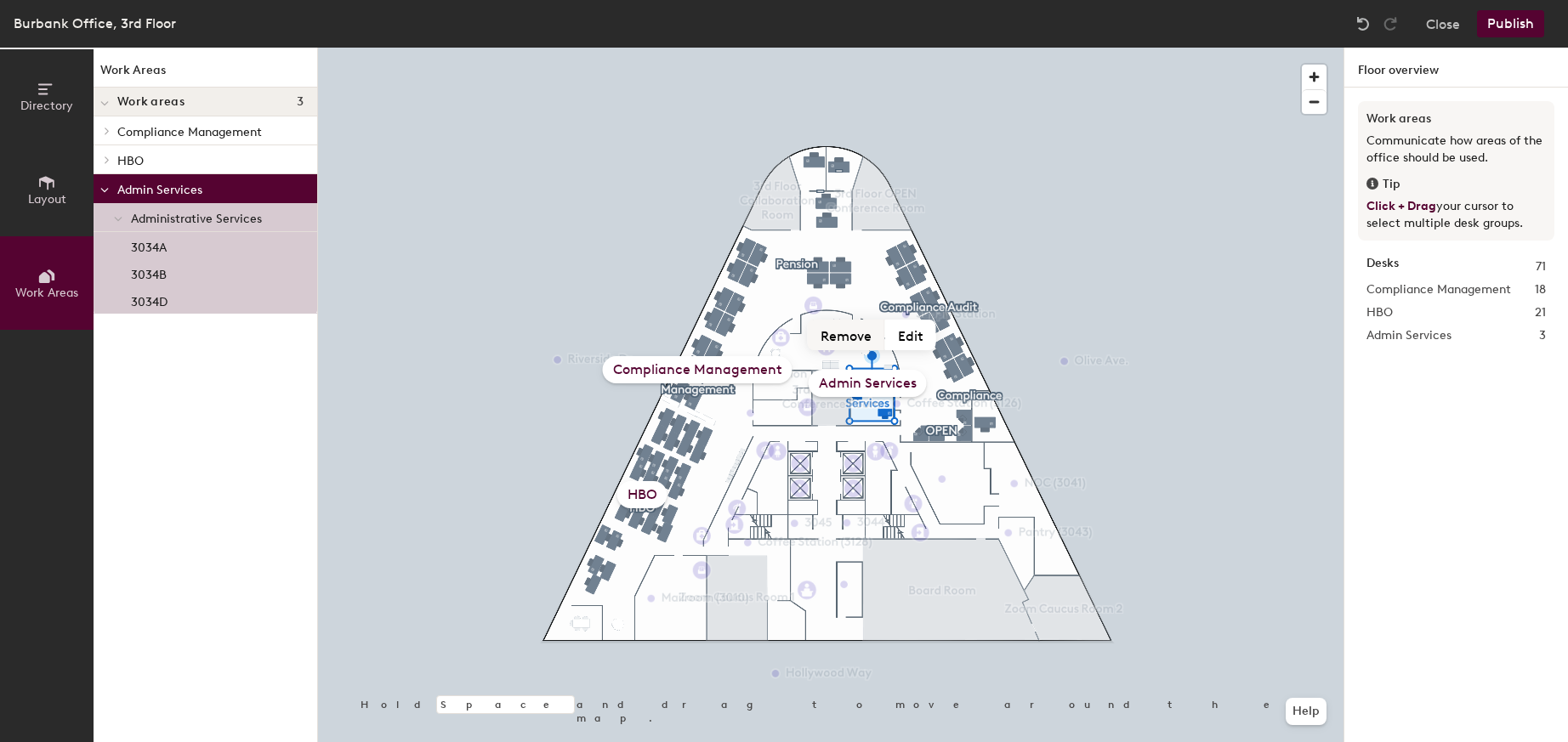
click at [840, 336] on button "Remove" at bounding box center [846, 335] width 77 height 30
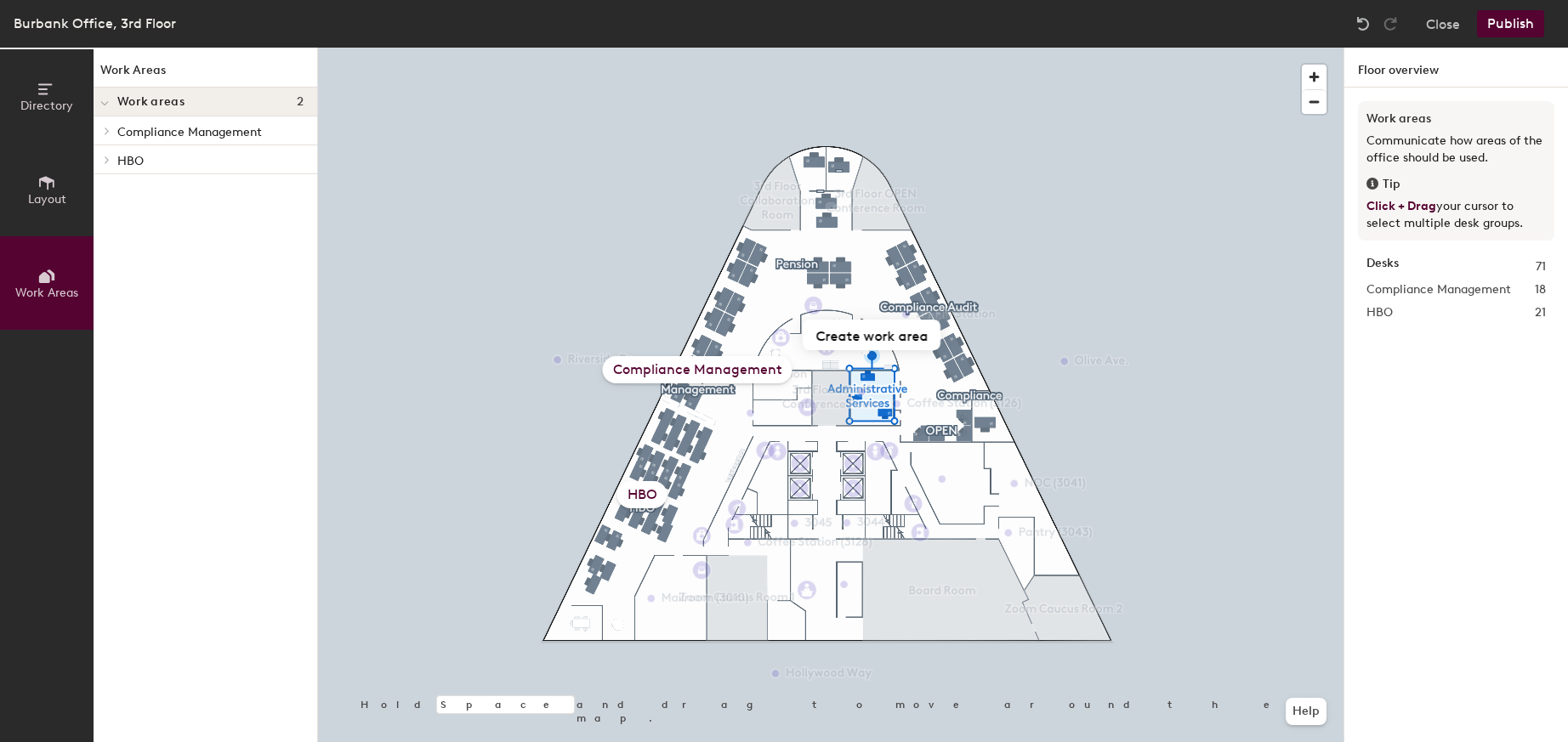
click at [724, 369] on div "Compliance Management" at bounding box center [697, 370] width 190 height 27
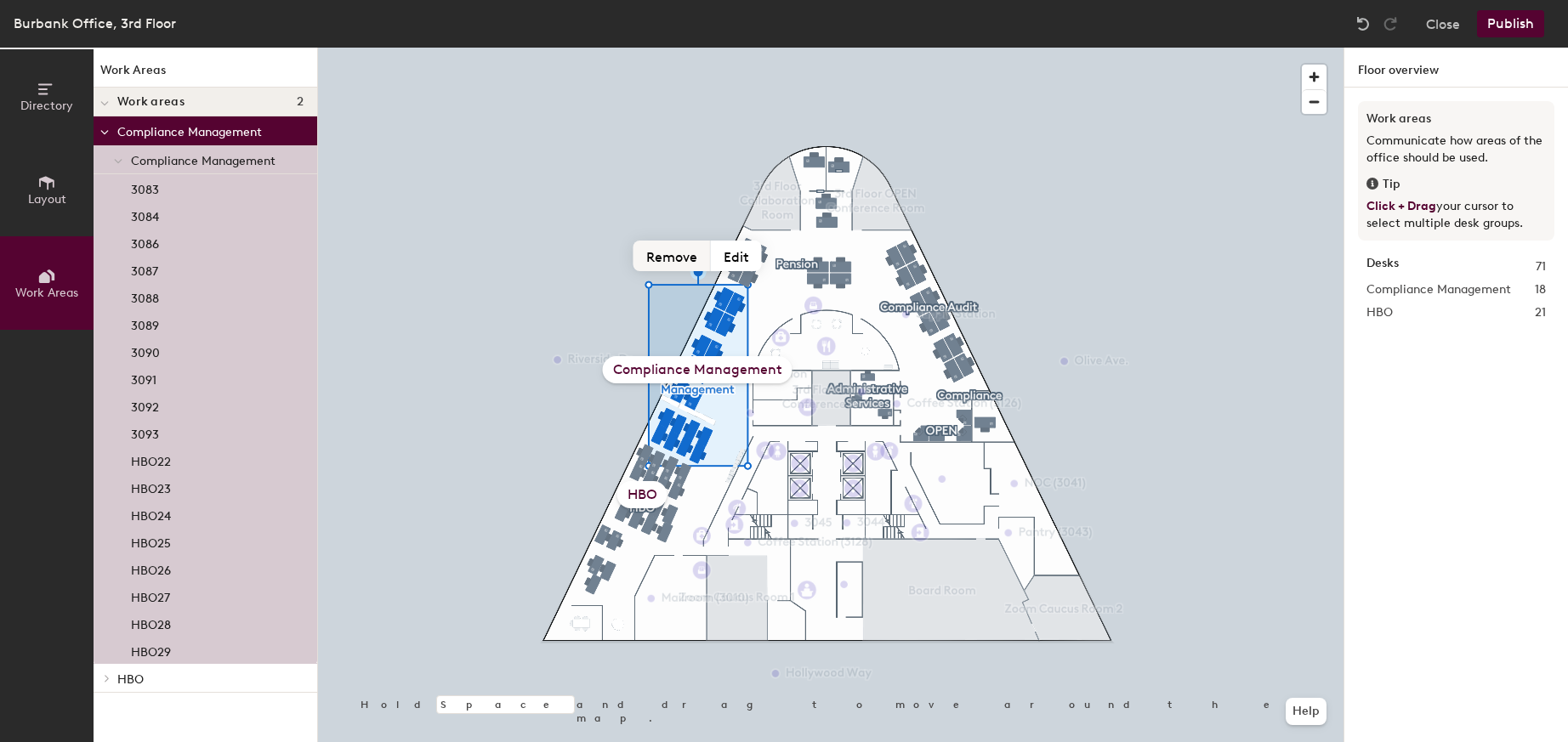
click at [675, 255] on button "Remove" at bounding box center [671, 256] width 77 height 30
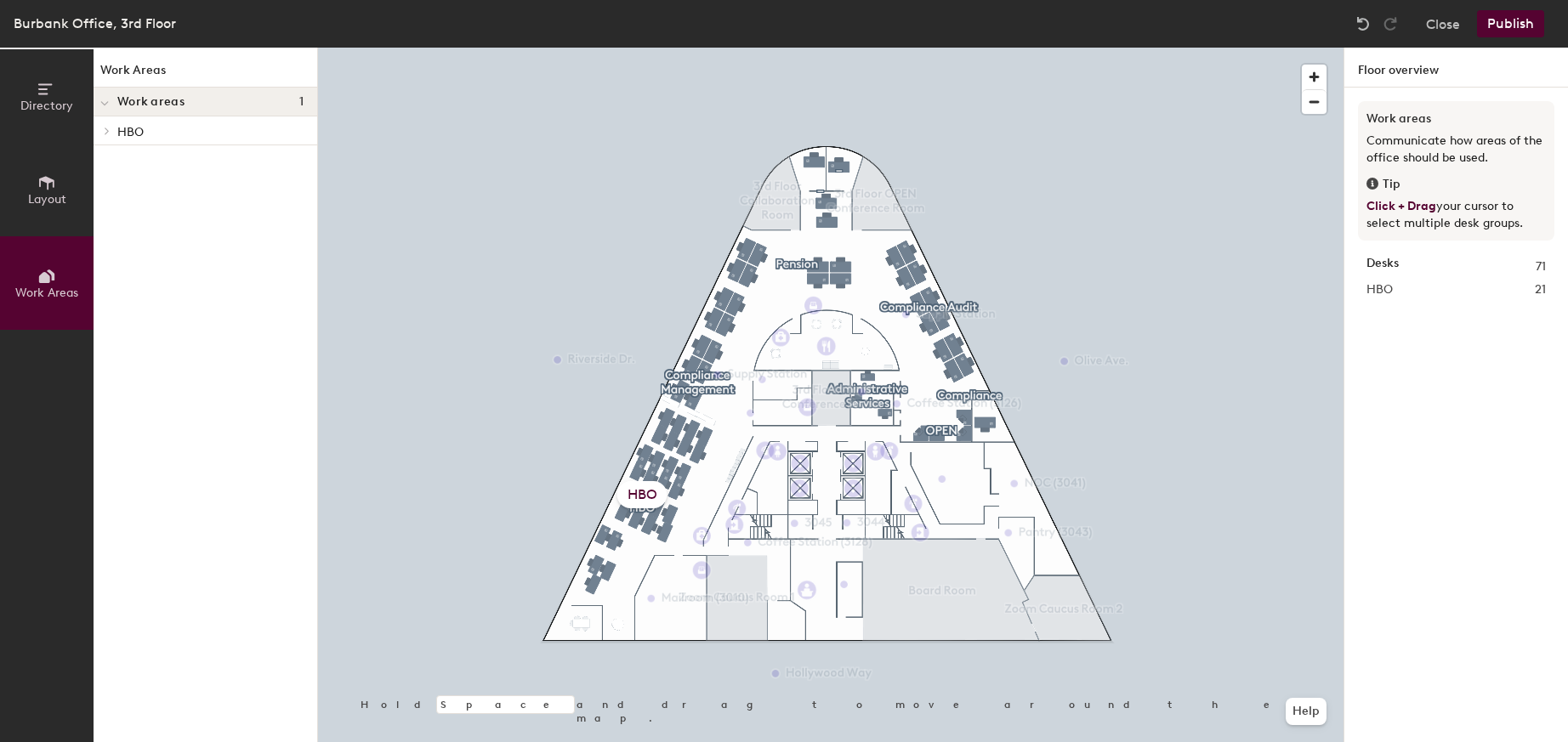
click at [650, 492] on div "HBO" at bounding box center [643, 494] width 50 height 27
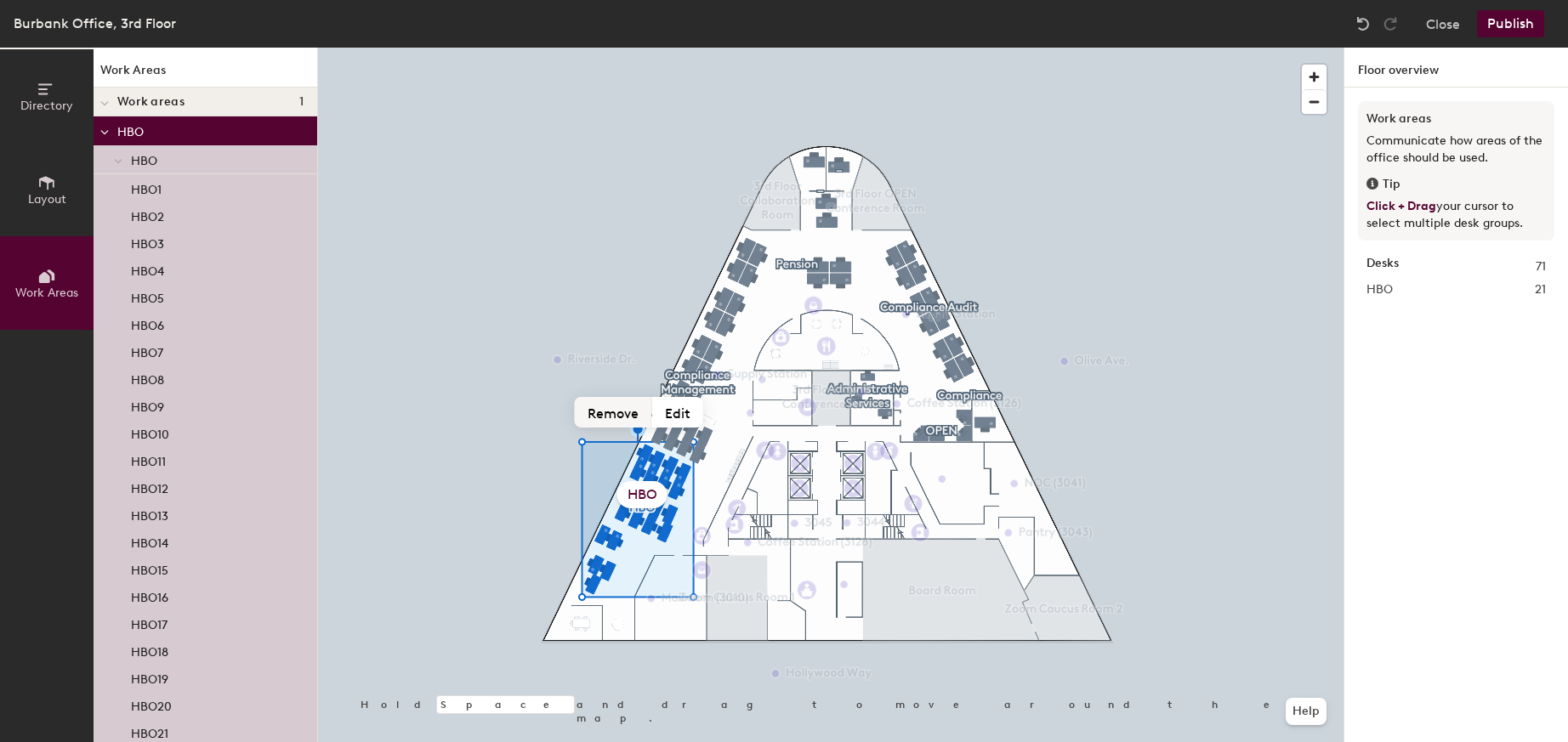
click at [620, 413] on button "Remove" at bounding box center [613, 412] width 77 height 30
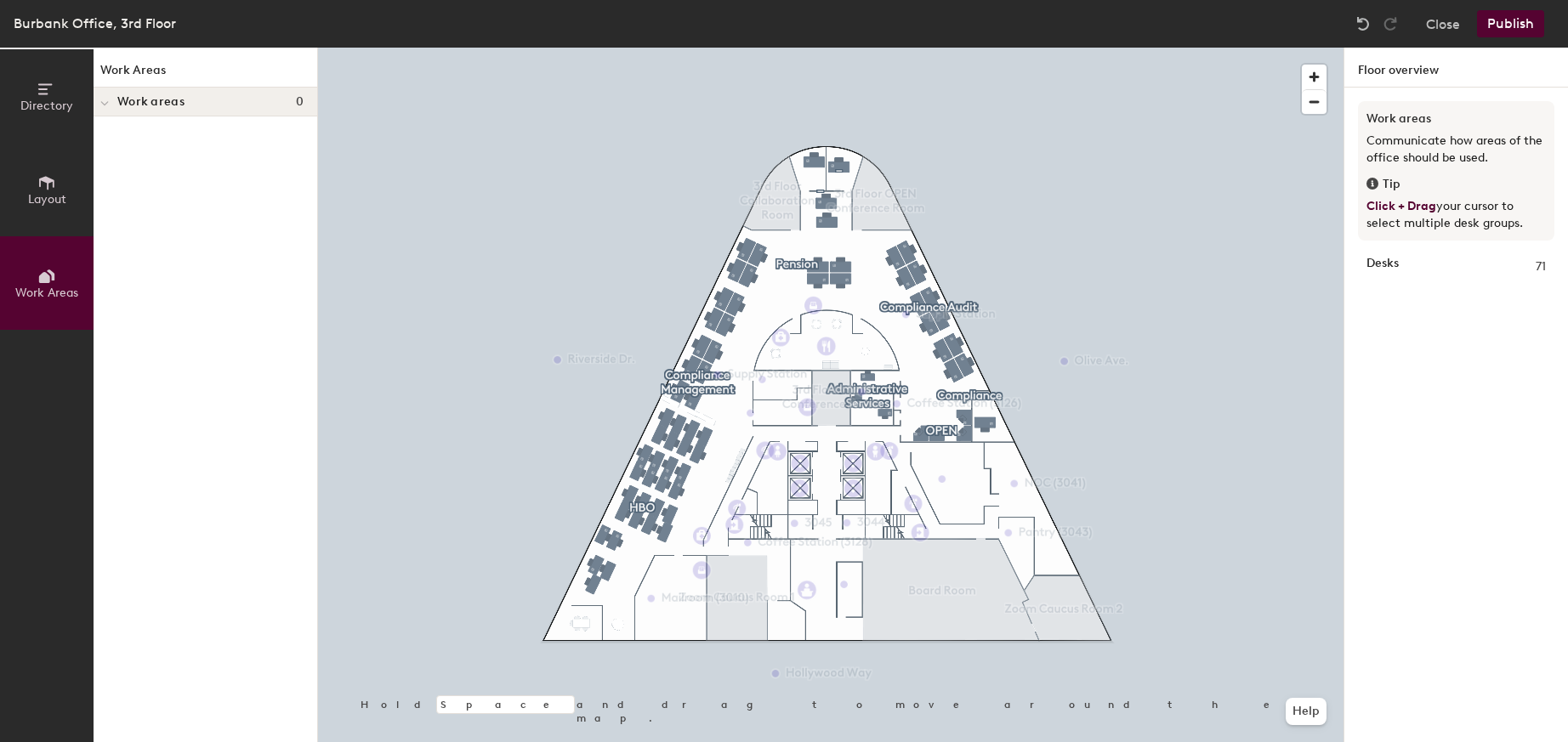
click at [1517, 30] on button "Publish" at bounding box center [1510, 23] width 67 height 27
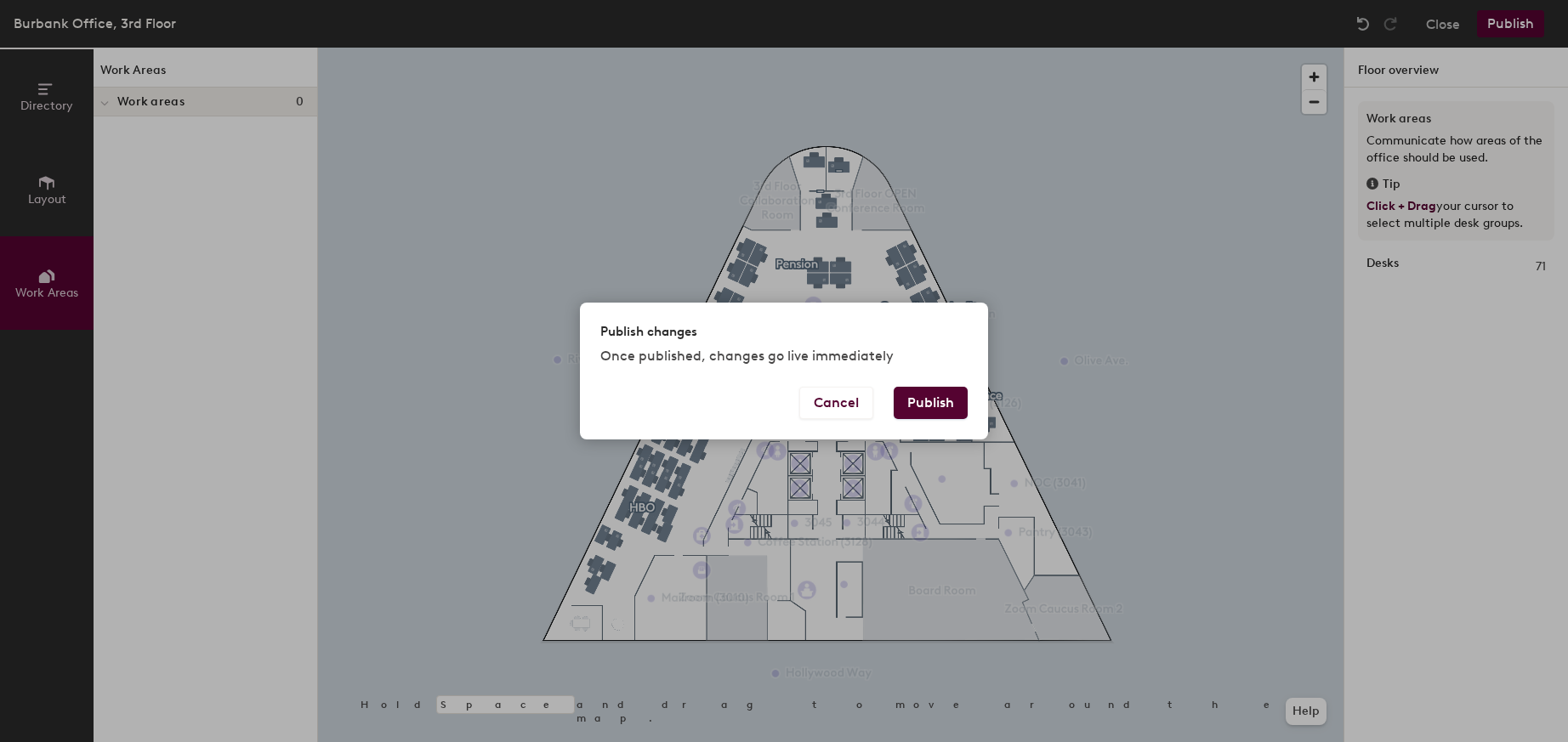
click at [931, 400] on button "Publish" at bounding box center [931, 403] width 74 height 32
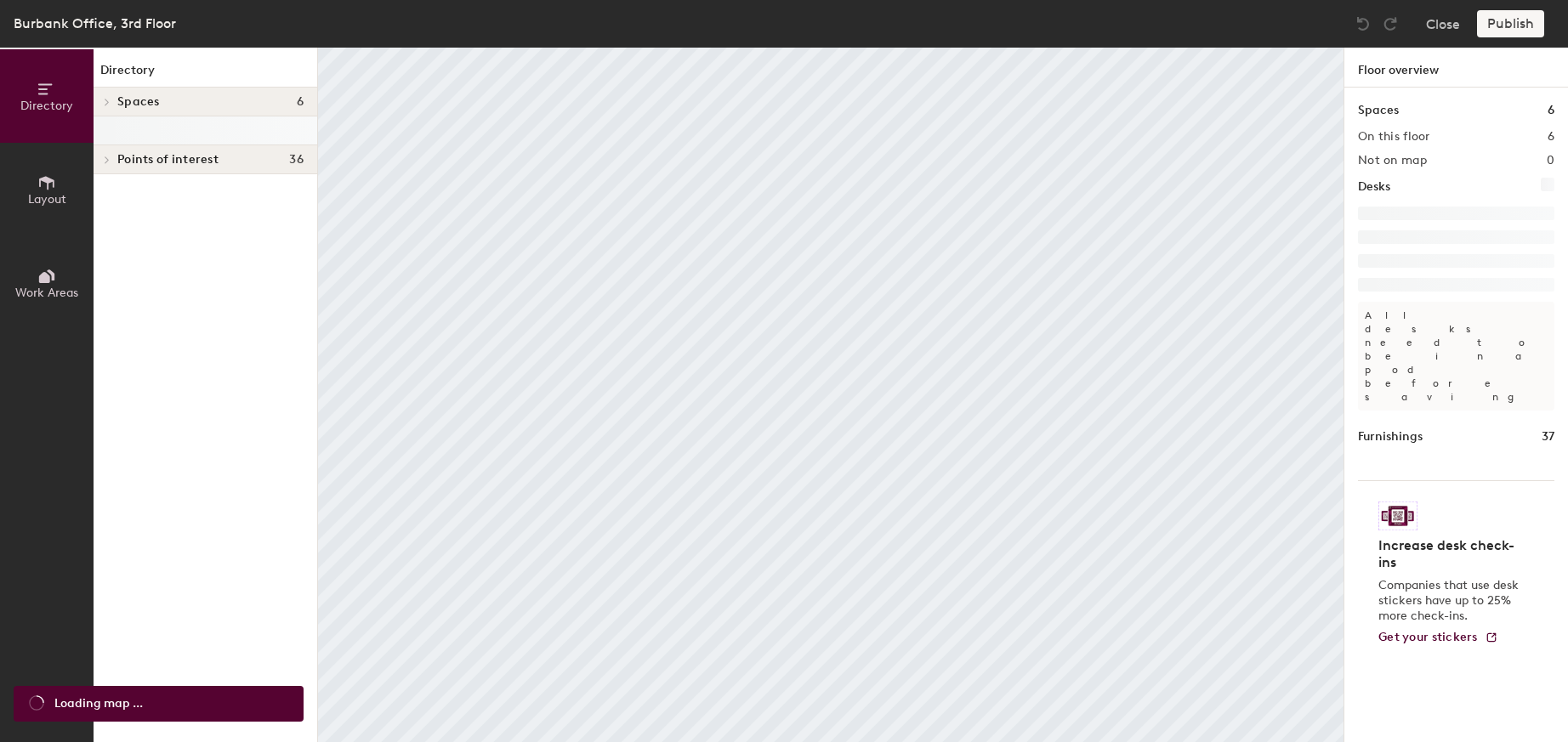
click at [210, 57] on div "Burbank Office, 3rd Floor Close Publish Directory Layout Work Areas Directory S…" at bounding box center [784, 371] width 1568 height 742
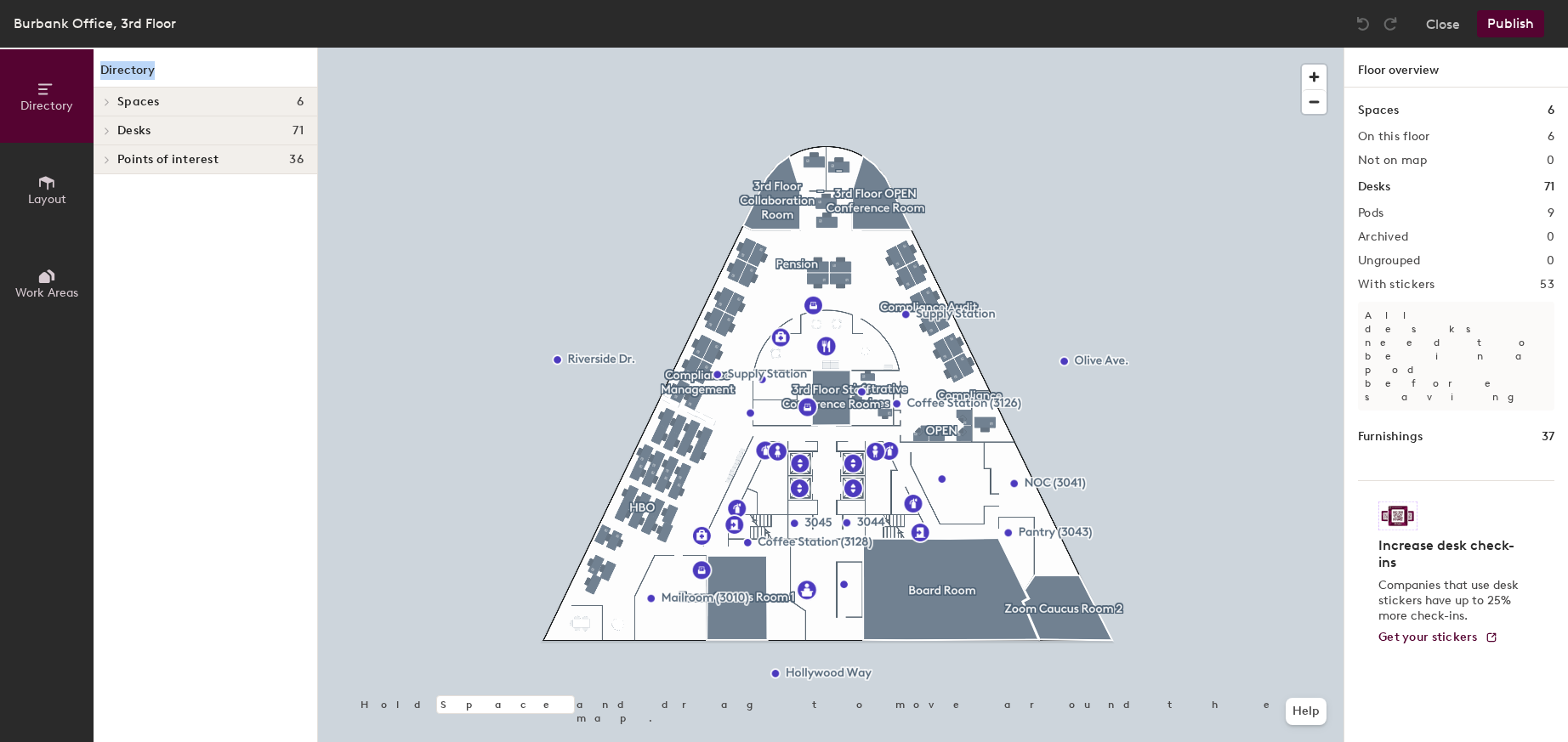
click at [194, 164] on span "Points of interest" at bounding box center [168, 160] width 101 height 14
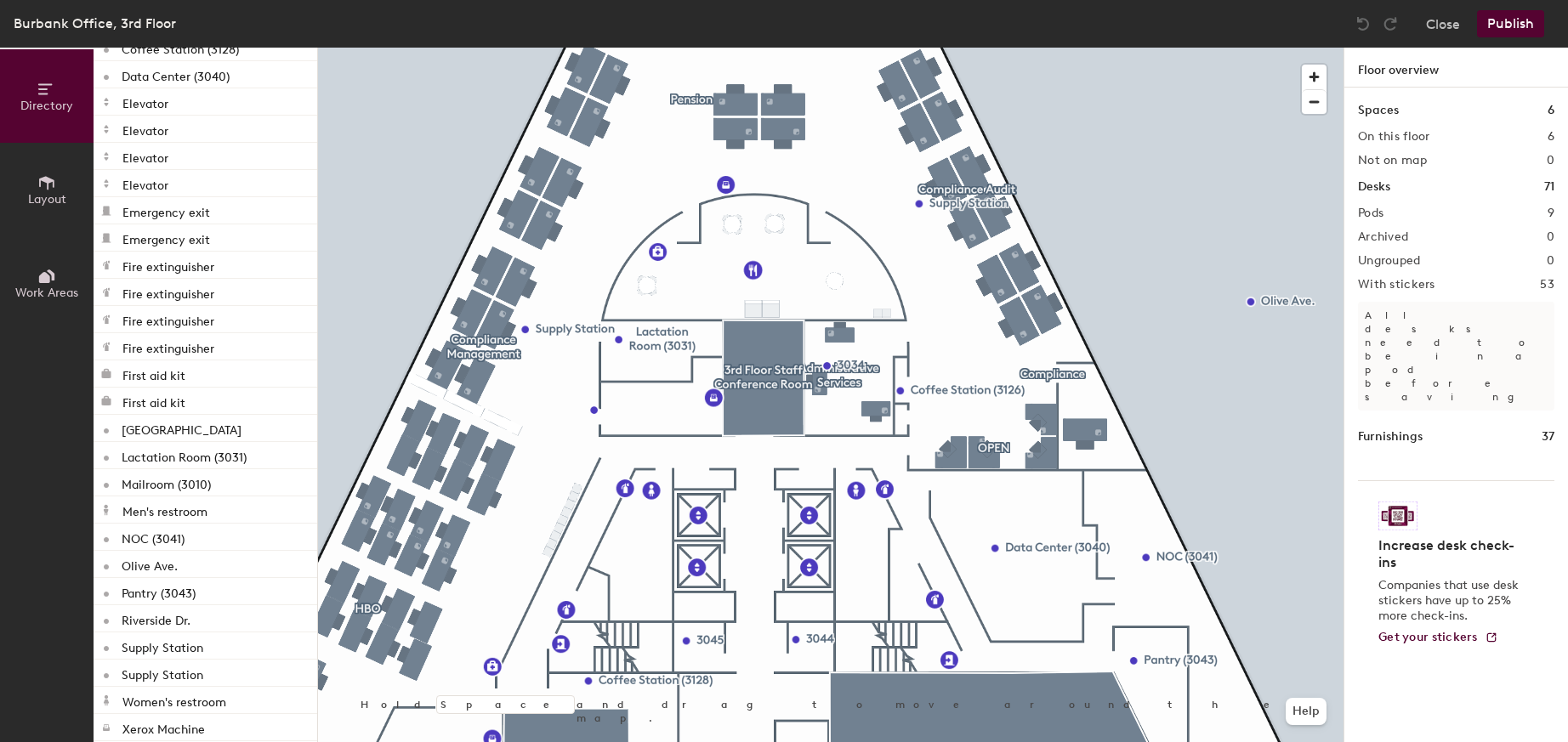
scroll to position [425, 0]
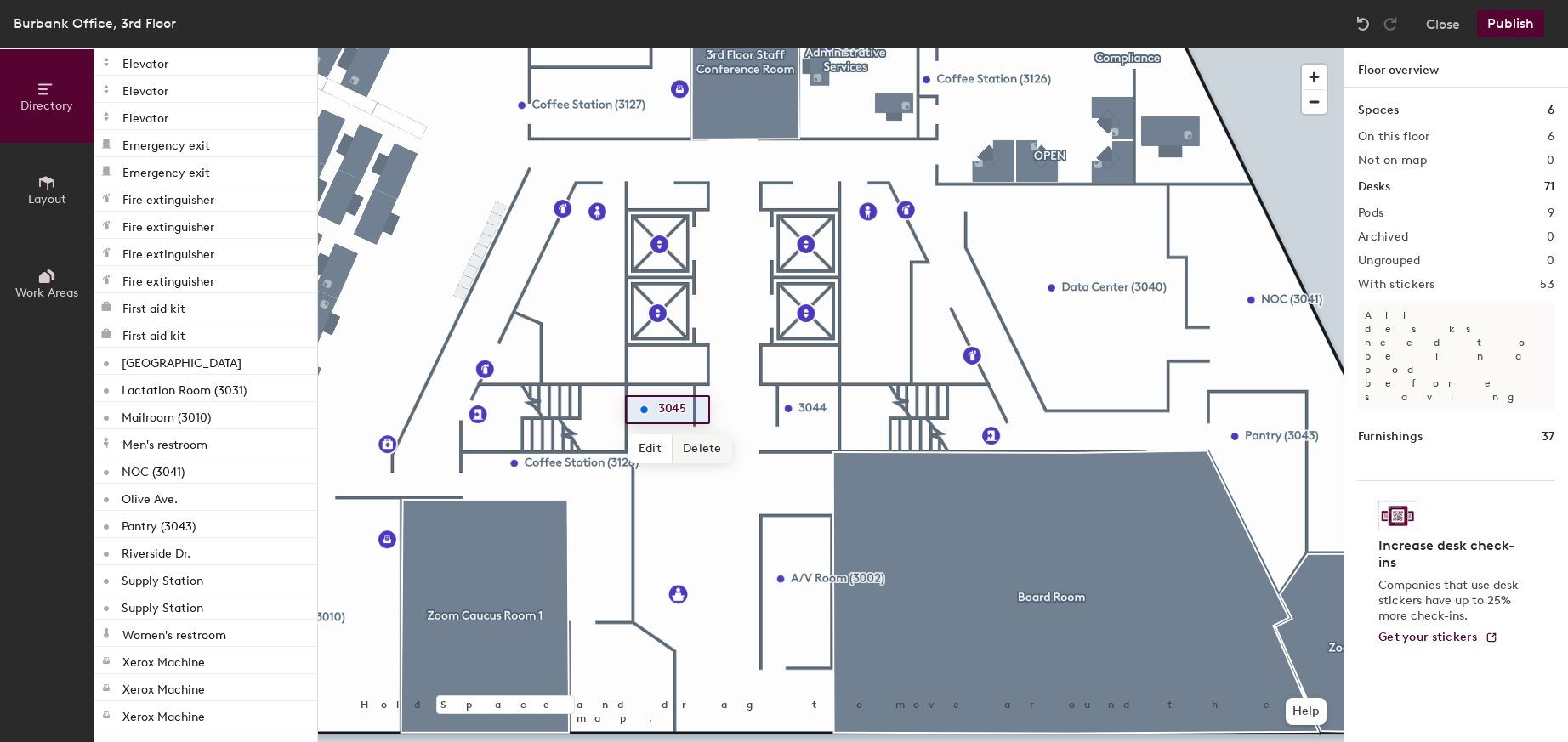
click at [708, 449] on span "Delete" at bounding box center [702, 449] width 59 height 29
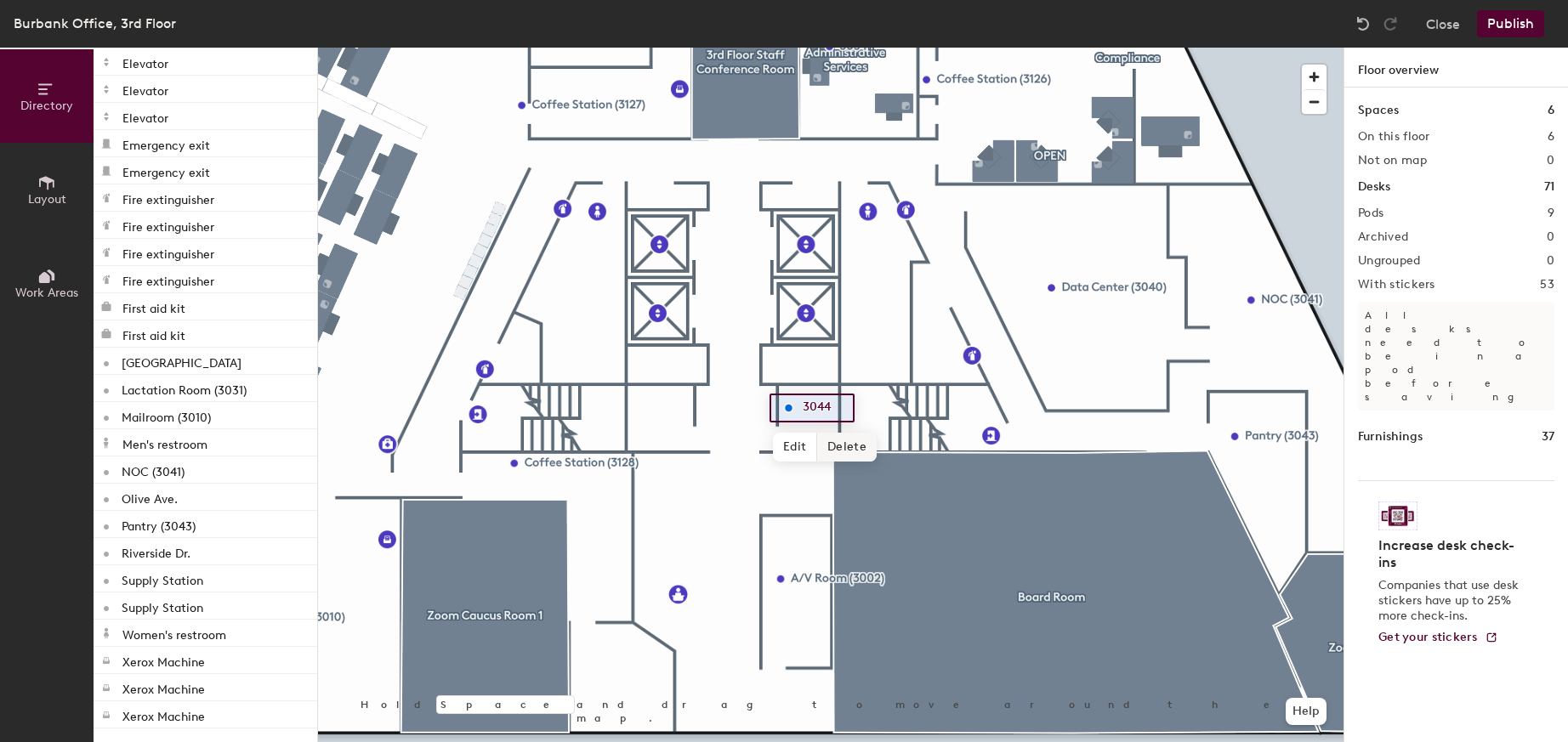
click at [846, 451] on span "Delete" at bounding box center [847, 447] width 59 height 29
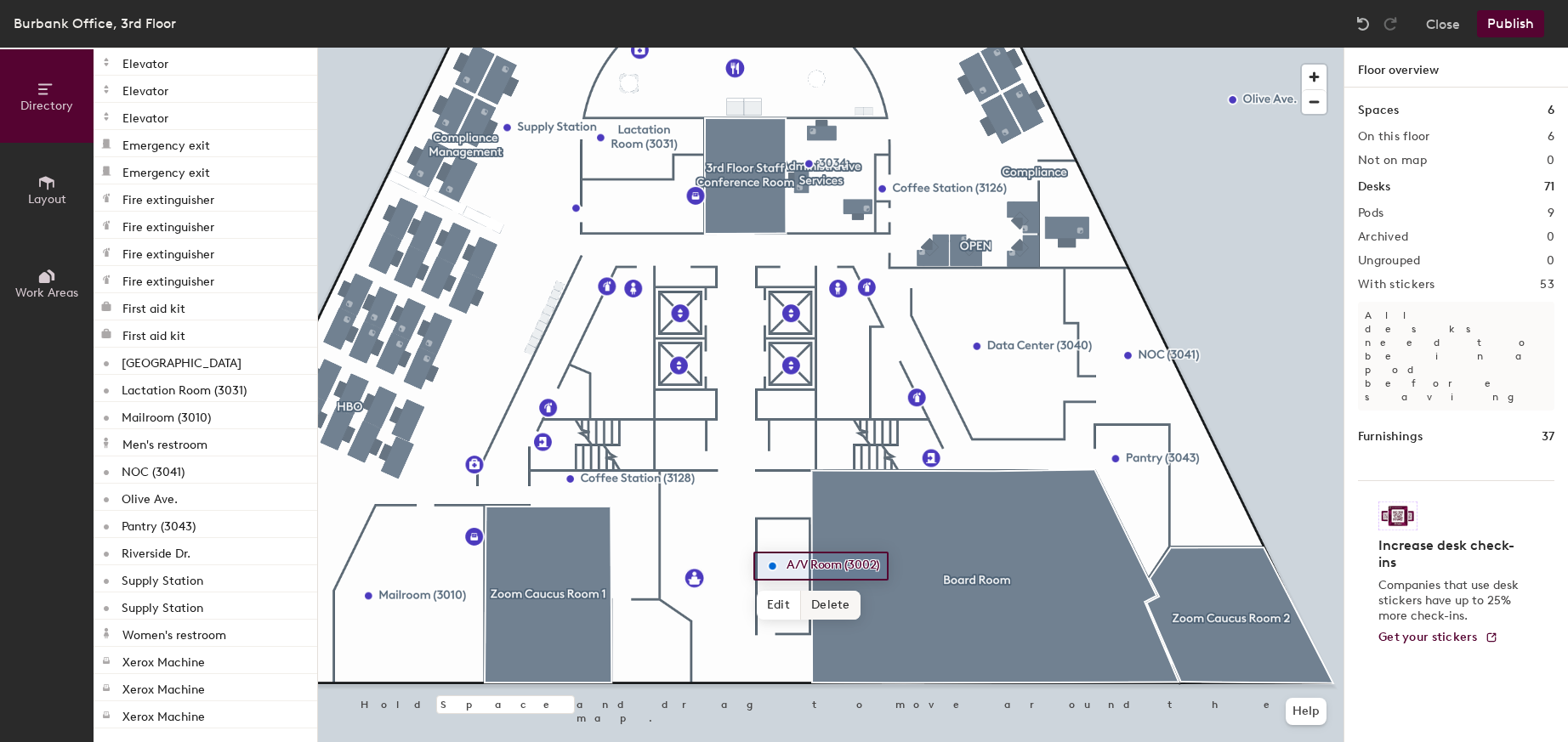
click at [824, 601] on span "Delete" at bounding box center [831, 605] width 59 height 29
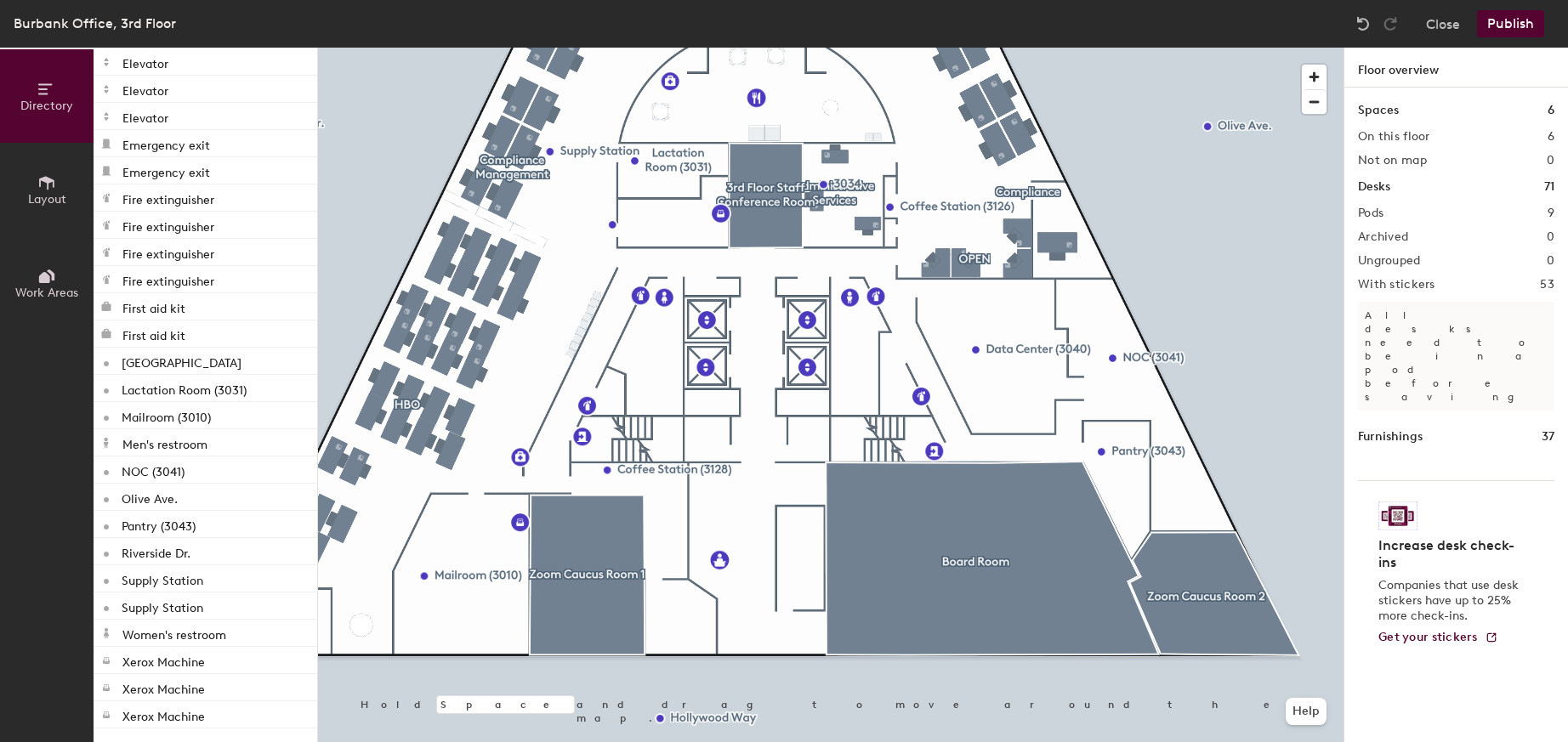
click at [50, 192] on span "Layout" at bounding box center [47, 199] width 38 height 15
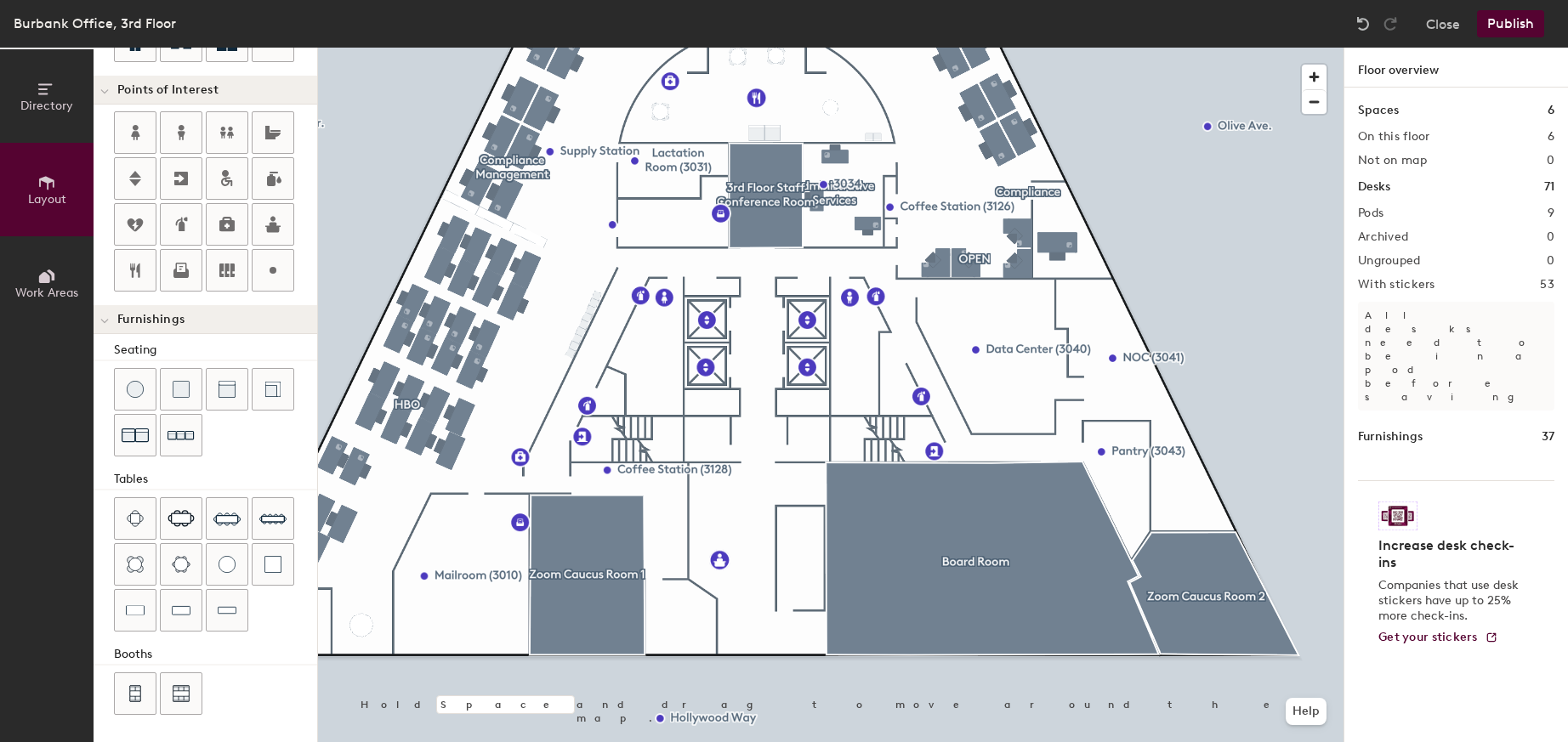
click at [32, 281] on button "Work Areas" at bounding box center [47, 284] width 94 height 94
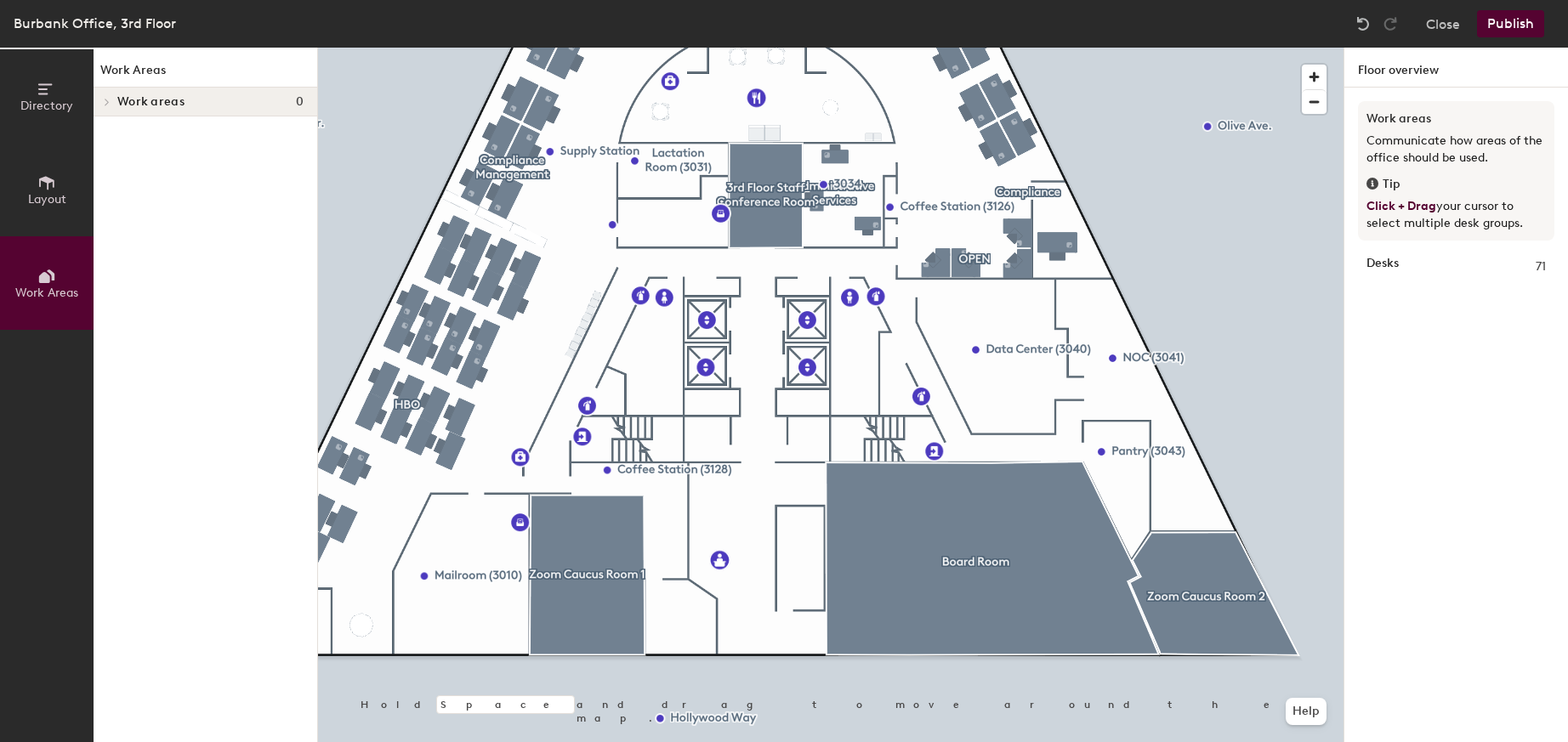
scroll to position [0, 0]
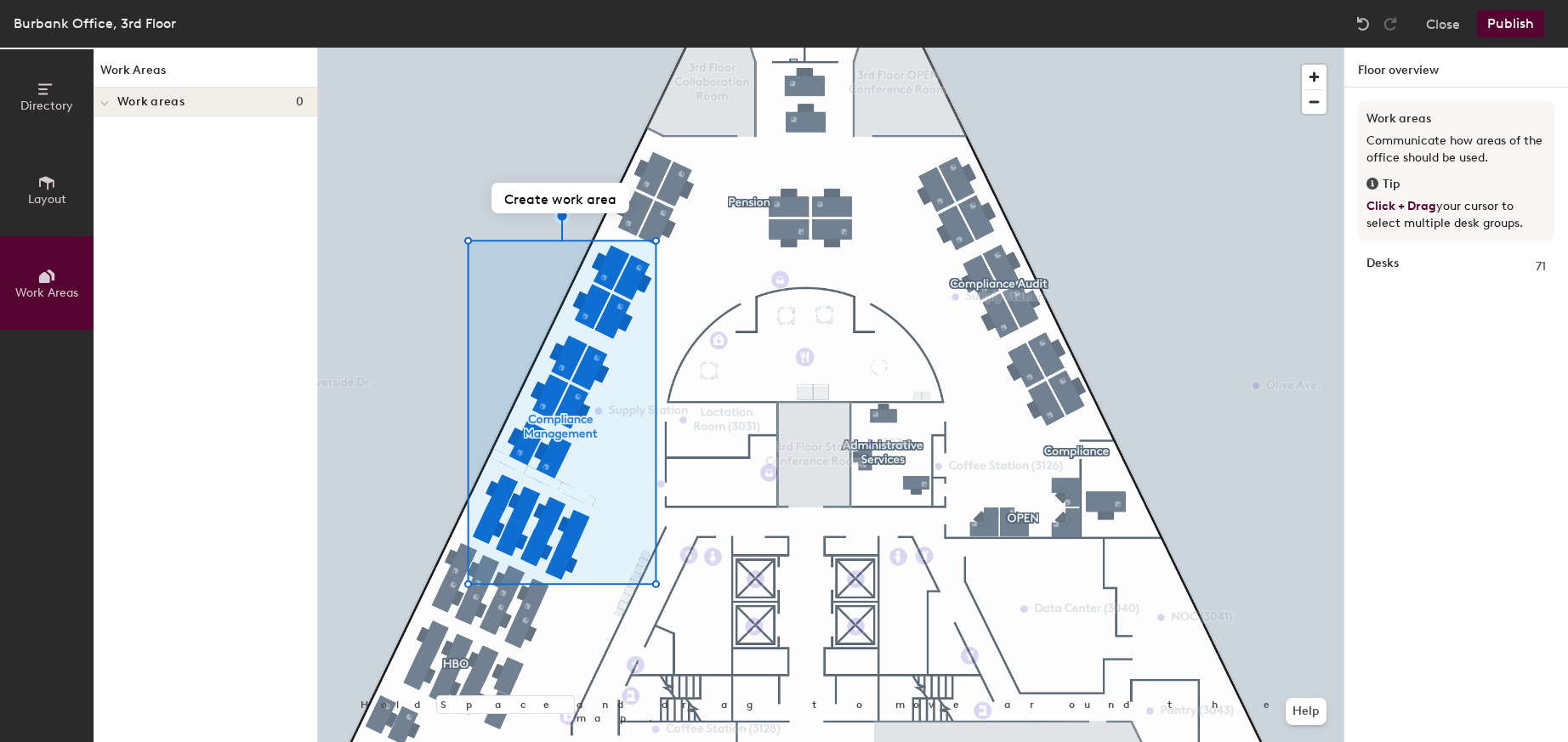
click at [34, 90] on button "Directory" at bounding box center [47, 97] width 94 height 94
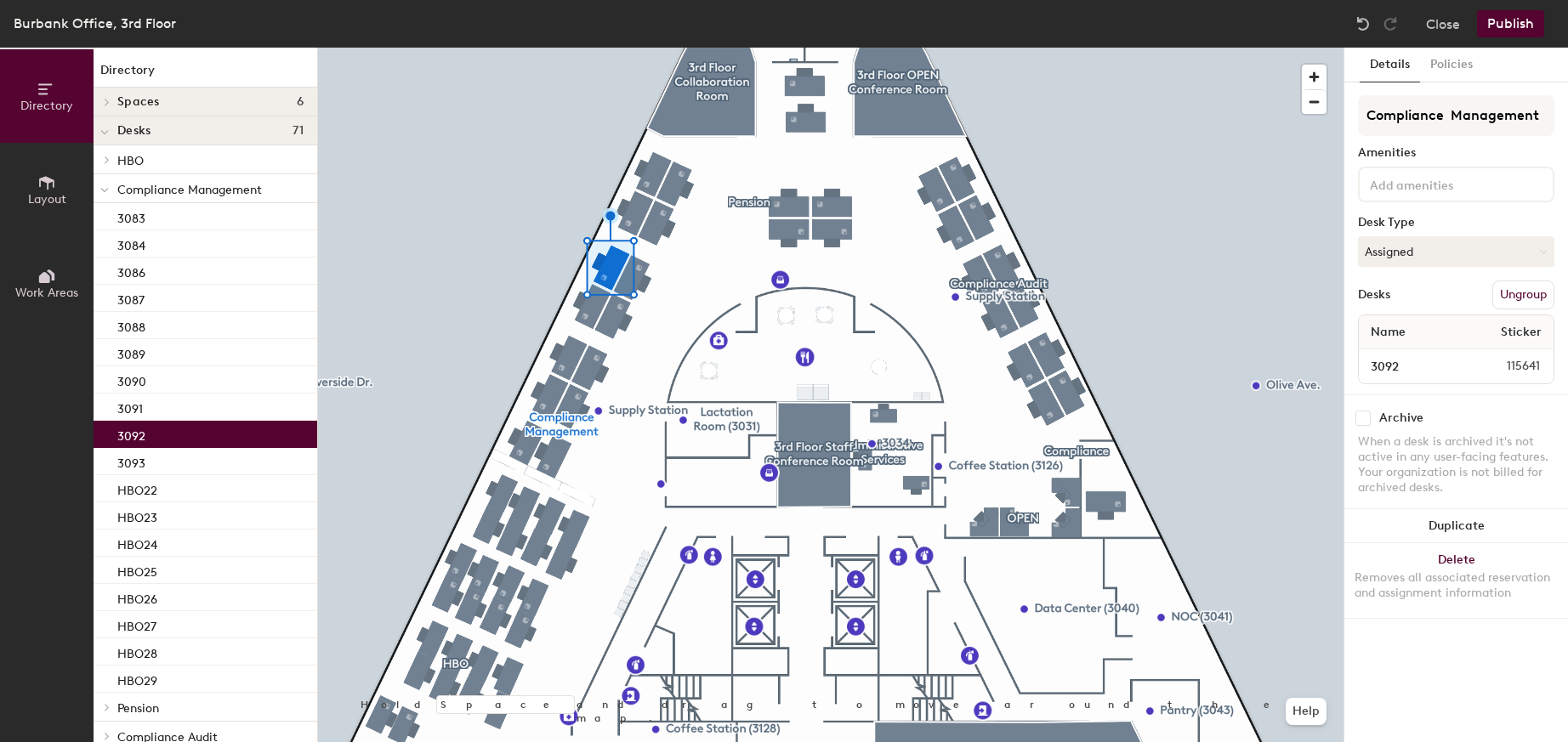
click at [1516, 24] on button "Publish" at bounding box center [1510, 23] width 67 height 27
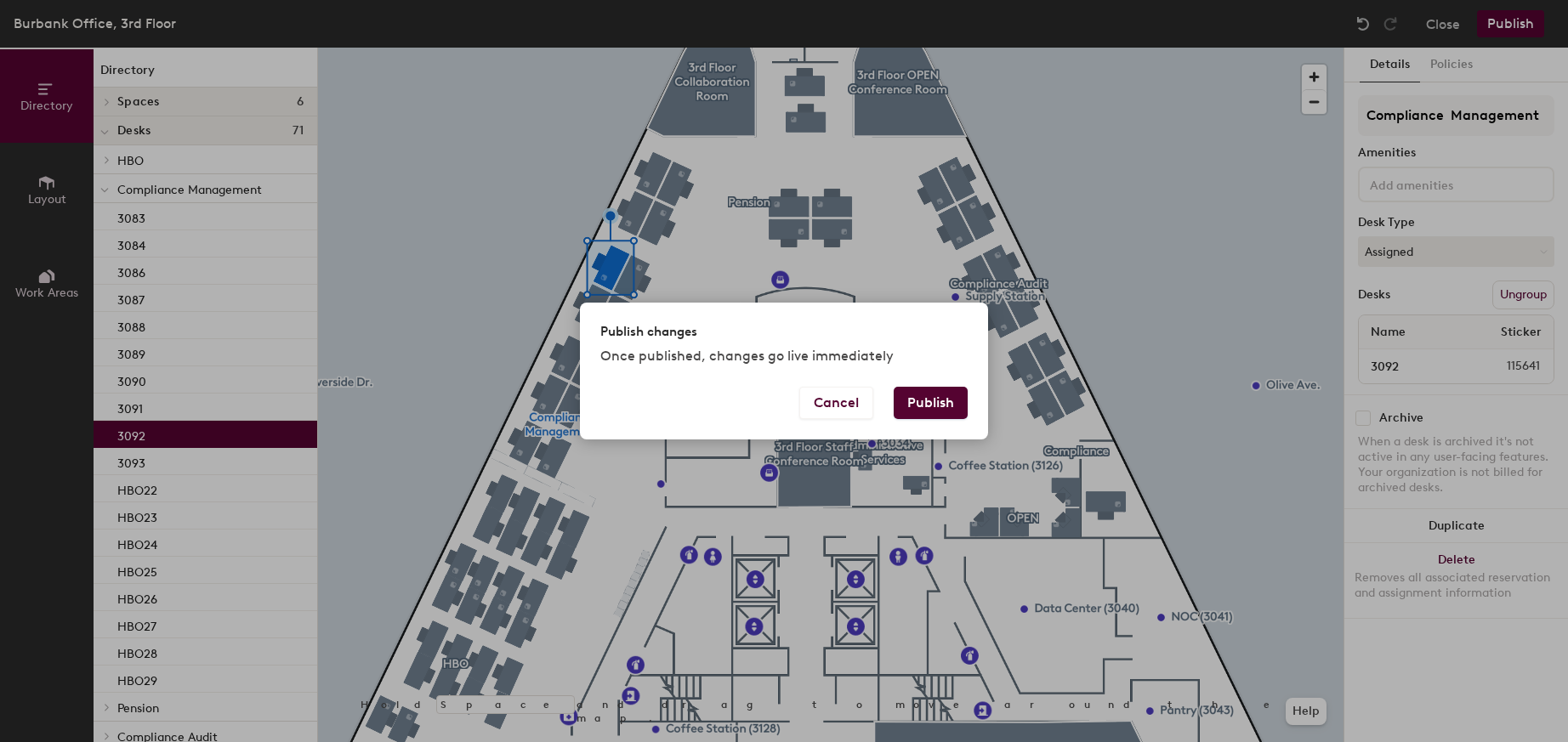
click at [954, 404] on button "Publish" at bounding box center [931, 403] width 74 height 32
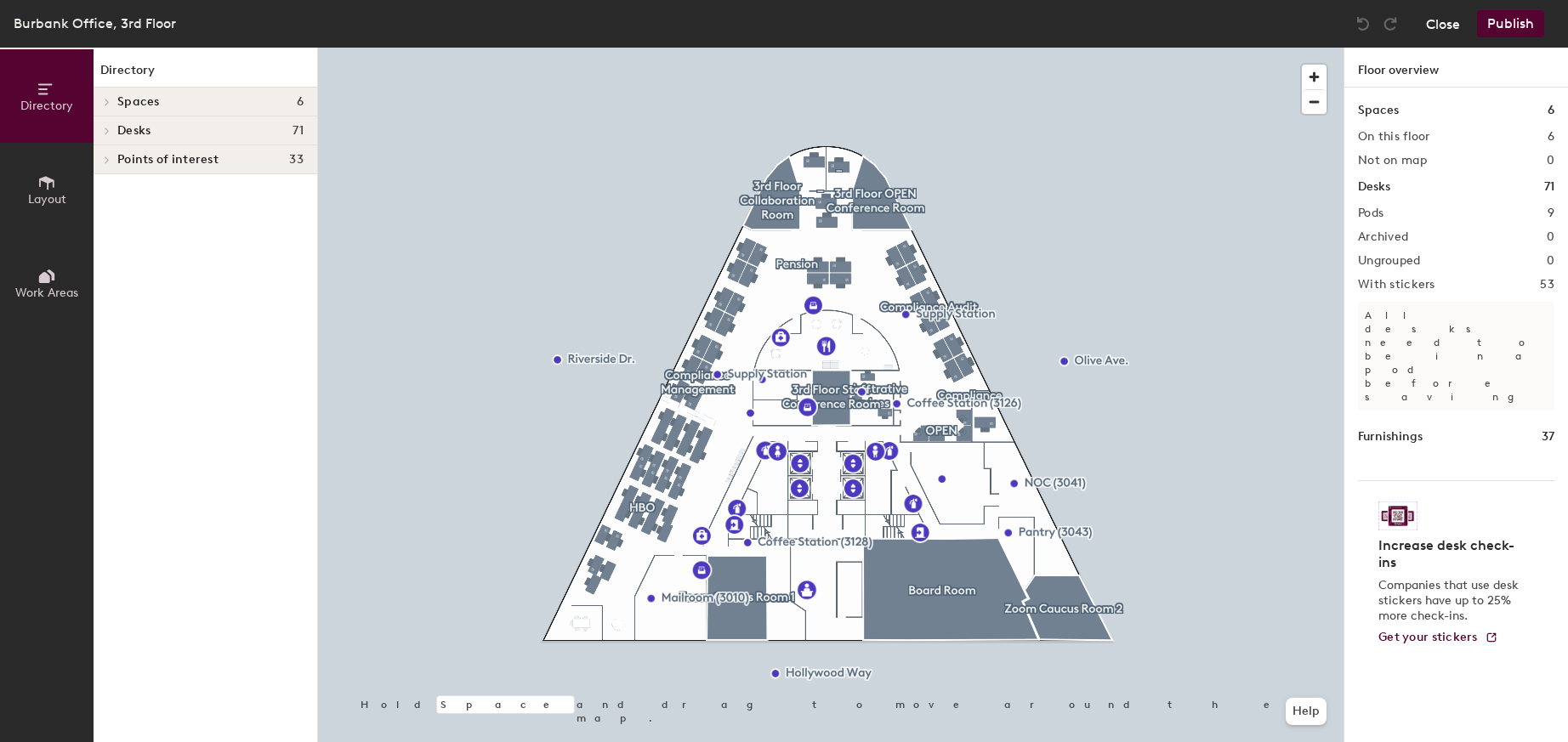
click at [1433, 23] on button "Close" at bounding box center [1443, 23] width 34 height 27
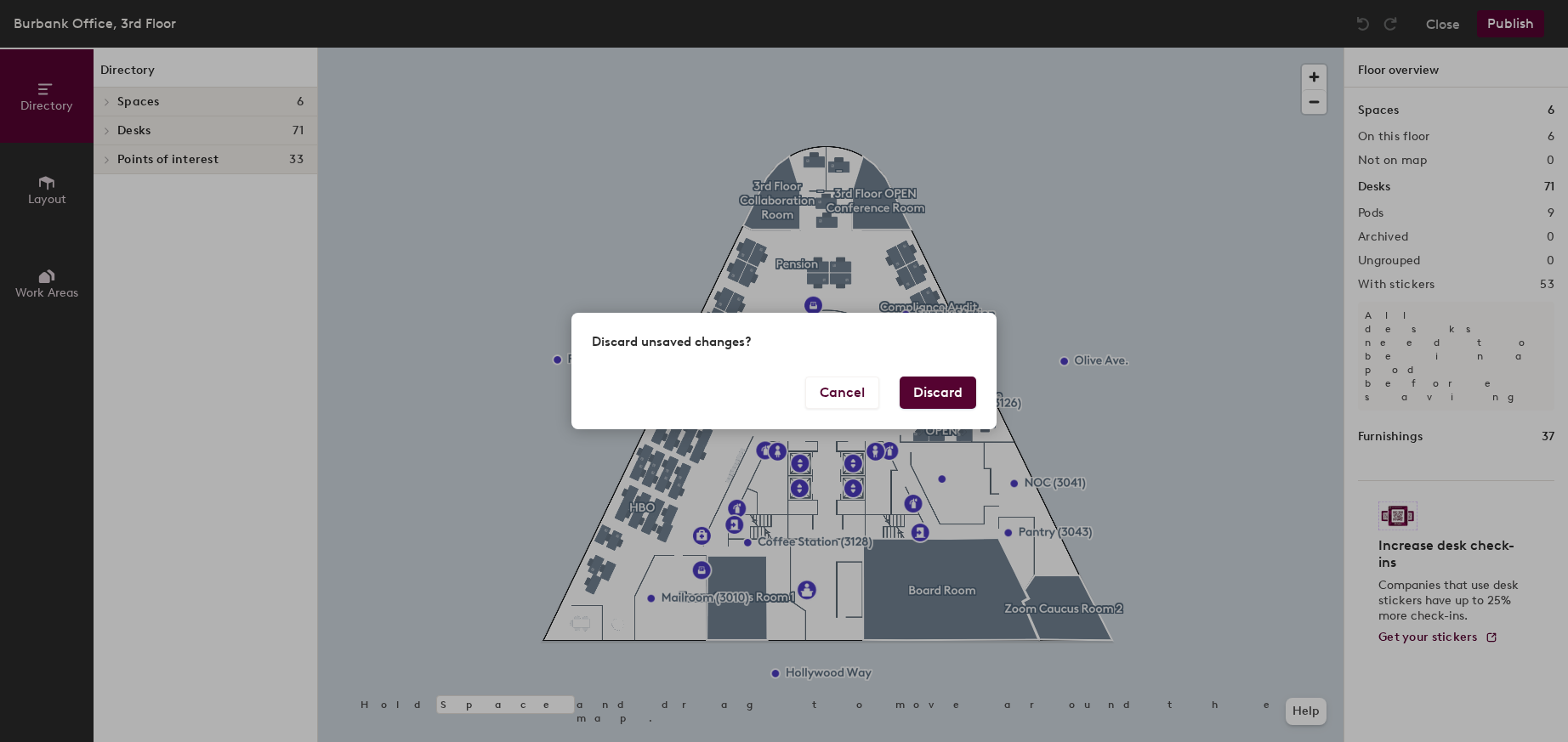
click at [917, 398] on button "Discard" at bounding box center [937, 392] width 77 height 32
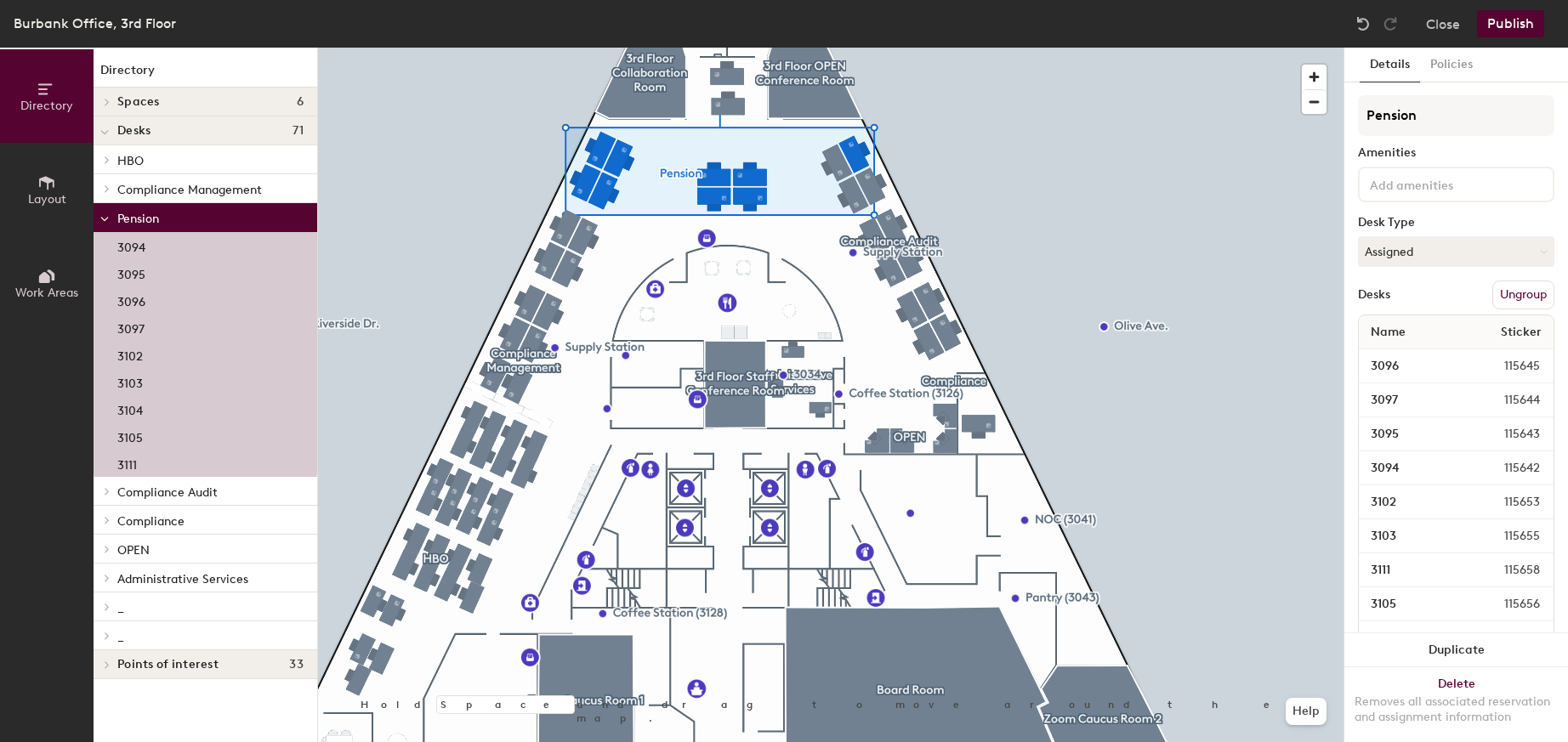
click at [1099, 48] on div at bounding box center [831, 48] width 1025 height 0
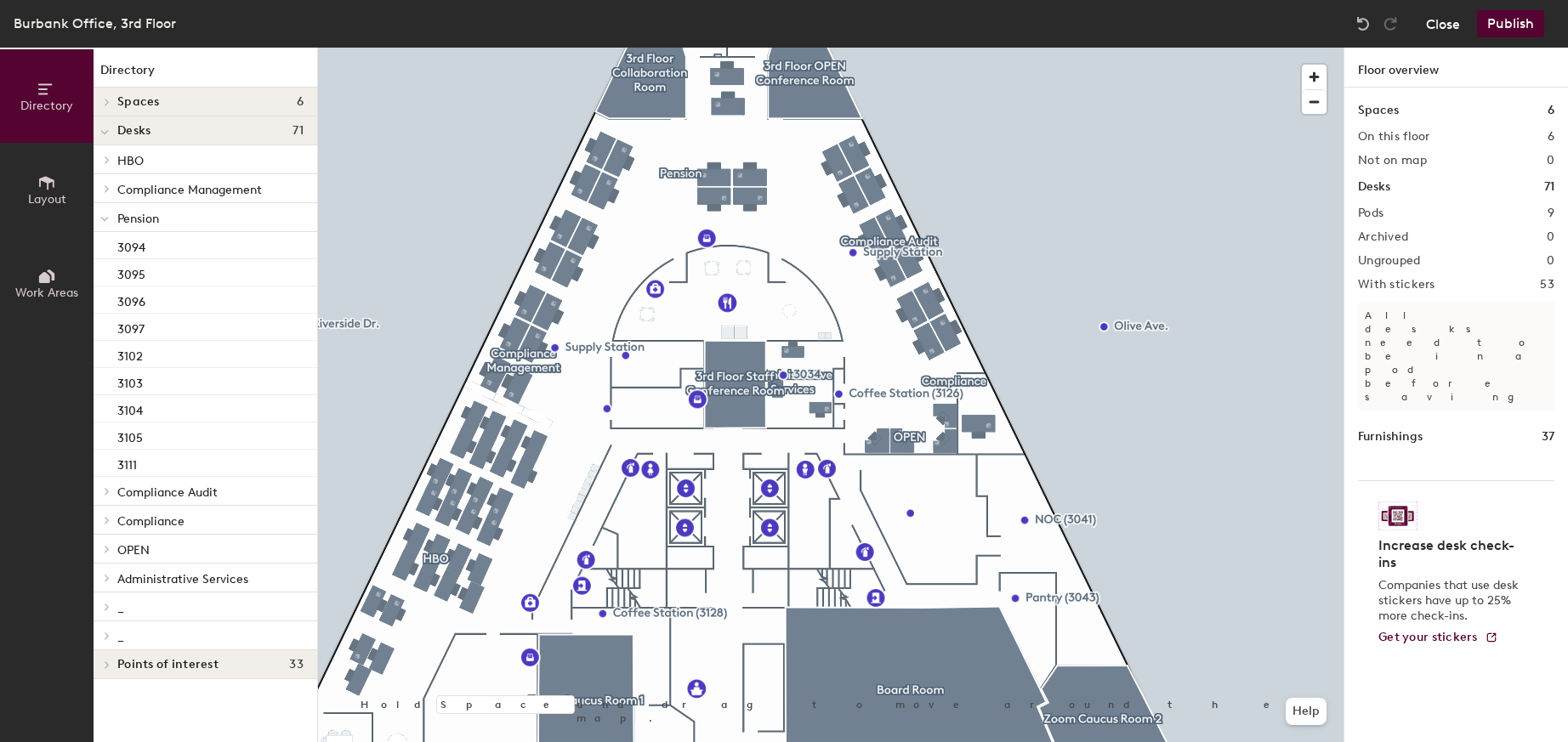
click at [1445, 23] on button "Close" at bounding box center [1443, 23] width 34 height 27
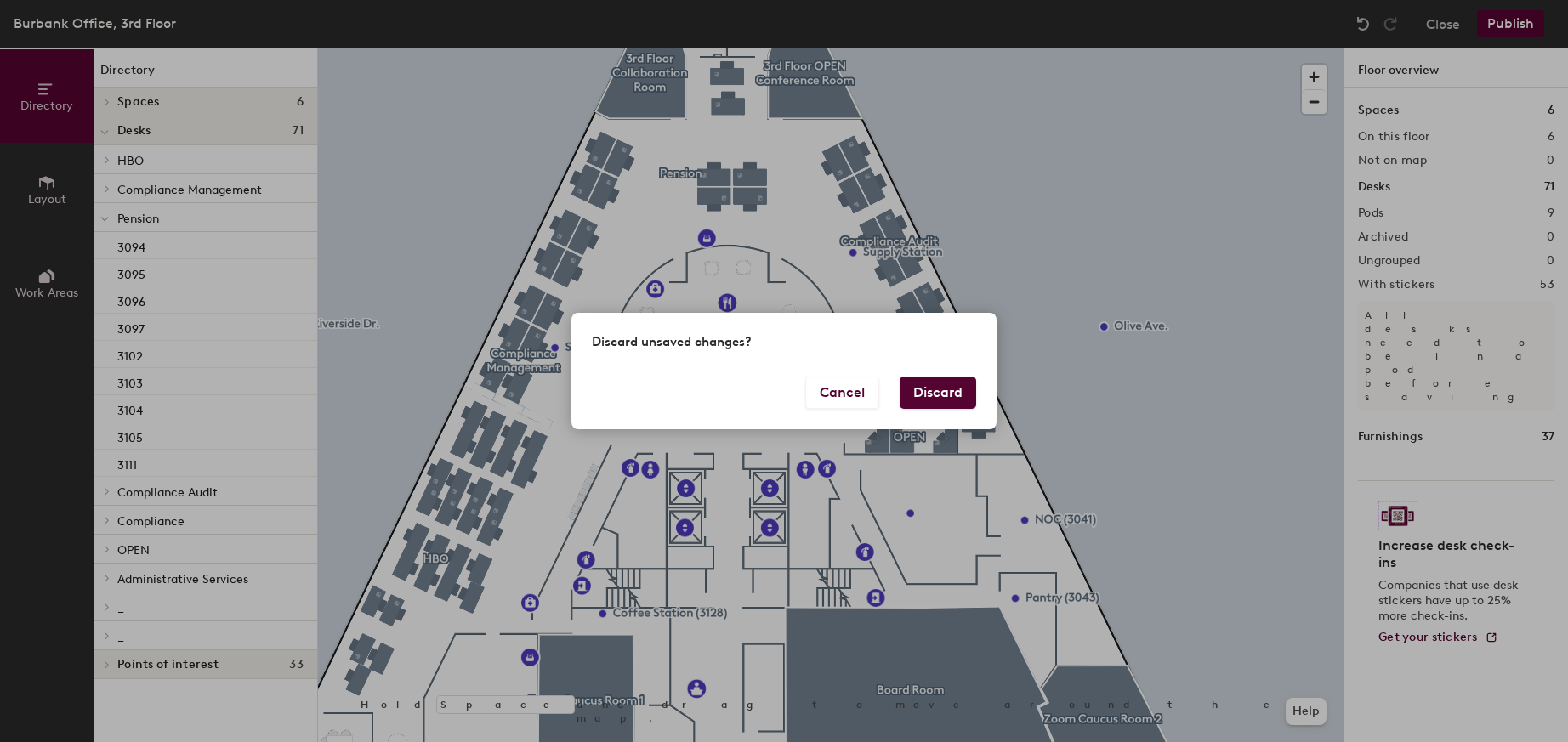
click at [931, 391] on button "Discard" at bounding box center [937, 392] width 77 height 32
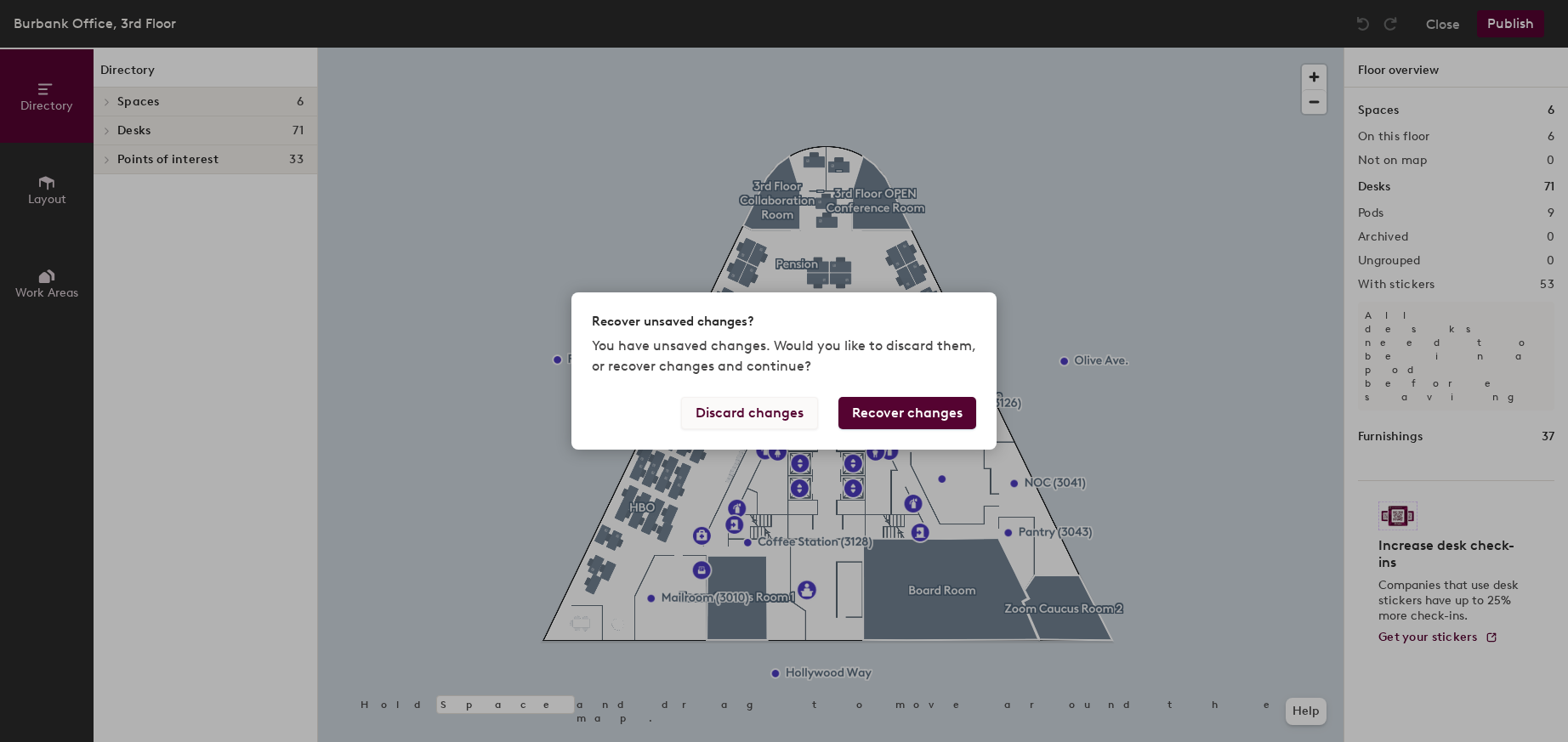
drag, startPoint x: 772, startPoint y: 413, endPoint x: 798, endPoint y: 422, distance: 27.5
click at [798, 422] on button "Discard changes" at bounding box center [749, 413] width 137 height 32
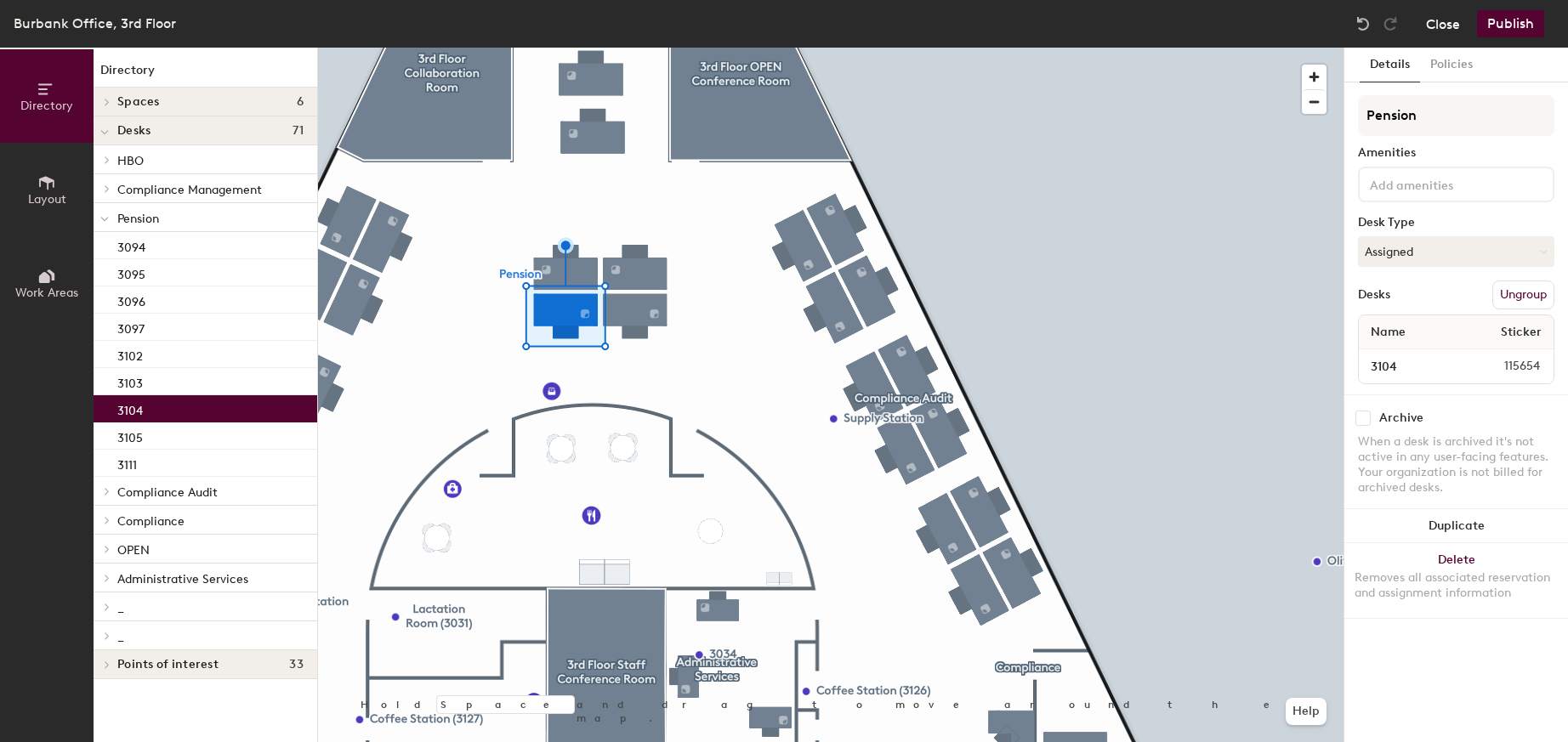
click at [1445, 22] on button "Close" at bounding box center [1443, 23] width 34 height 27
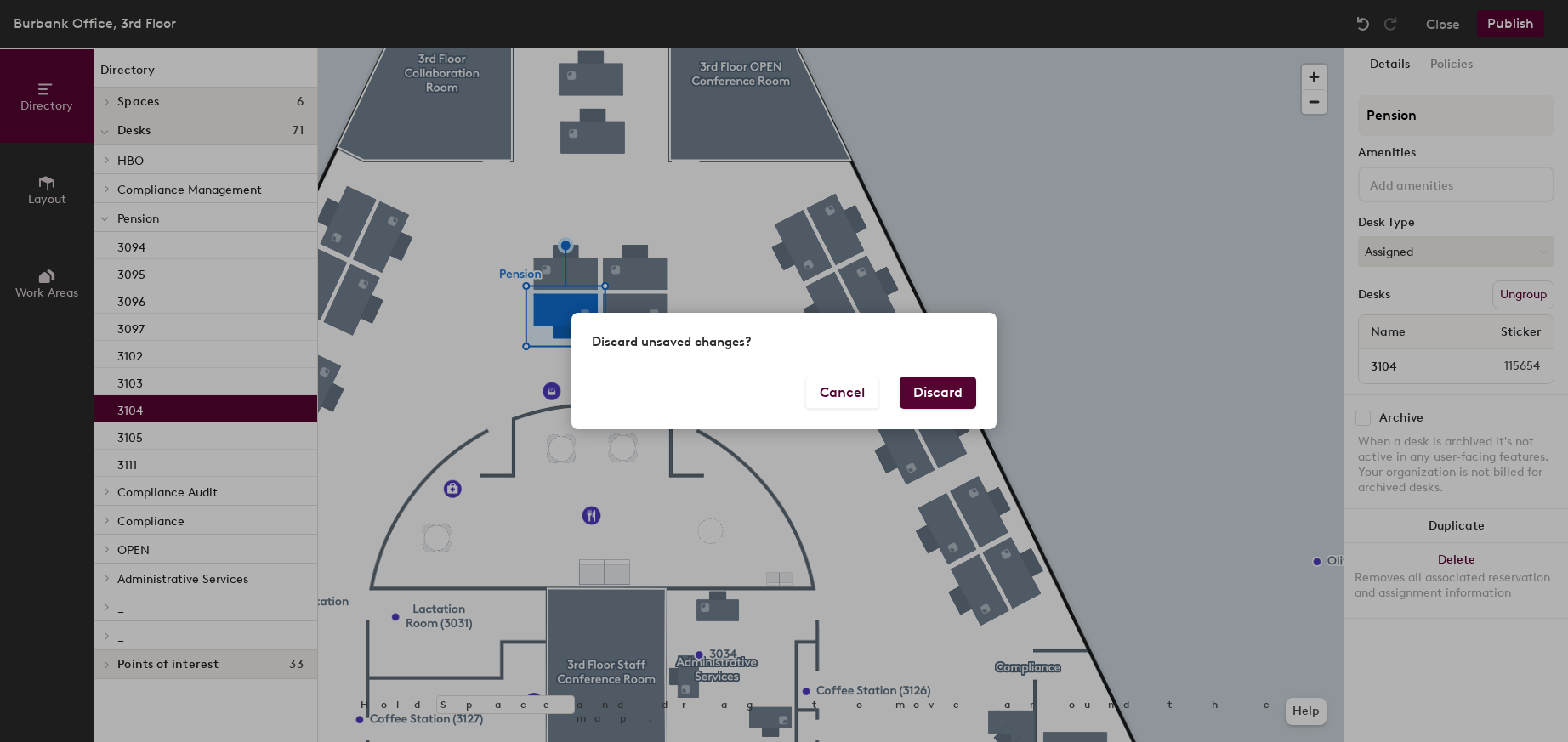
click at [948, 395] on button "Discard" at bounding box center [937, 392] width 77 height 32
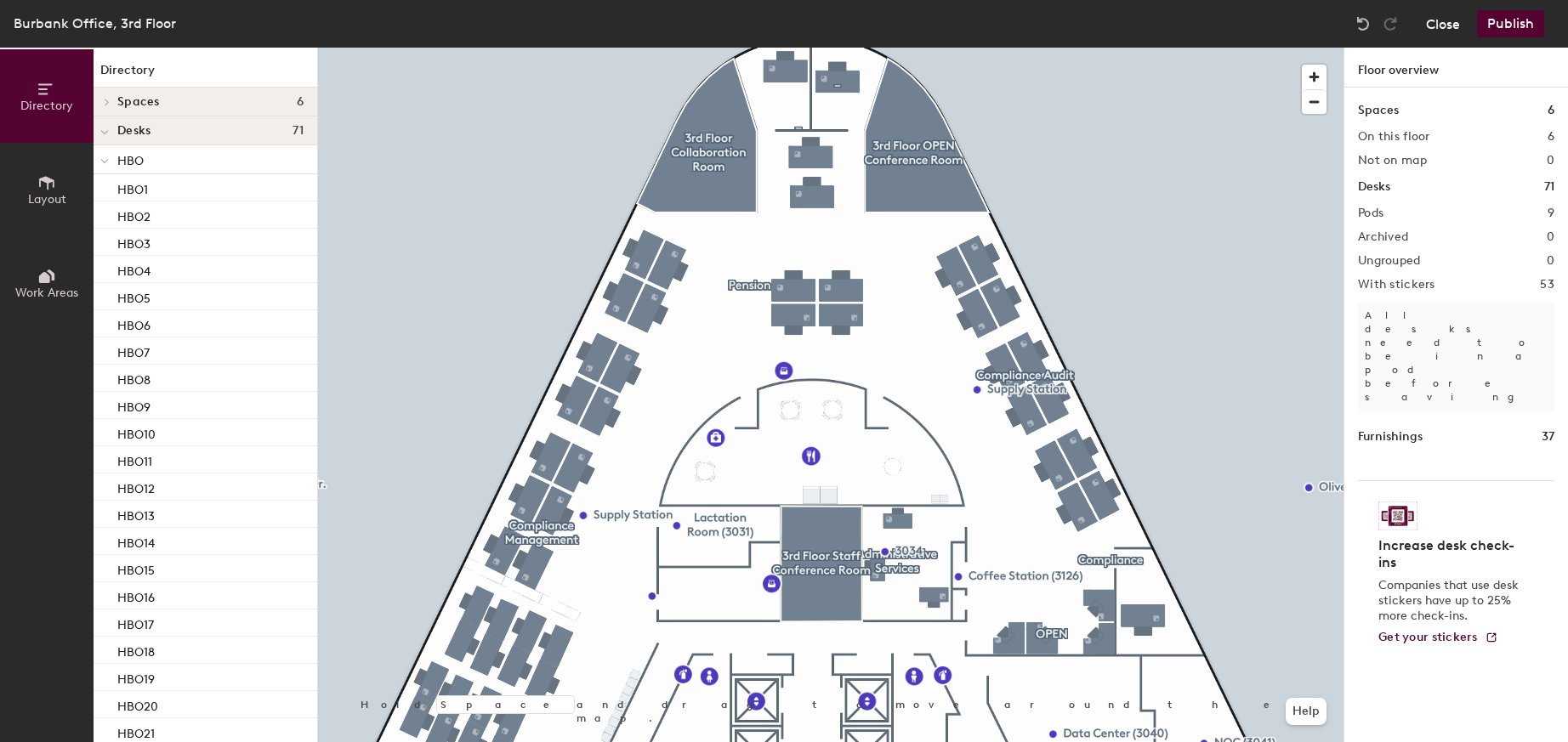
click at [1439, 26] on button "Close" at bounding box center [1443, 23] width 34 height 27
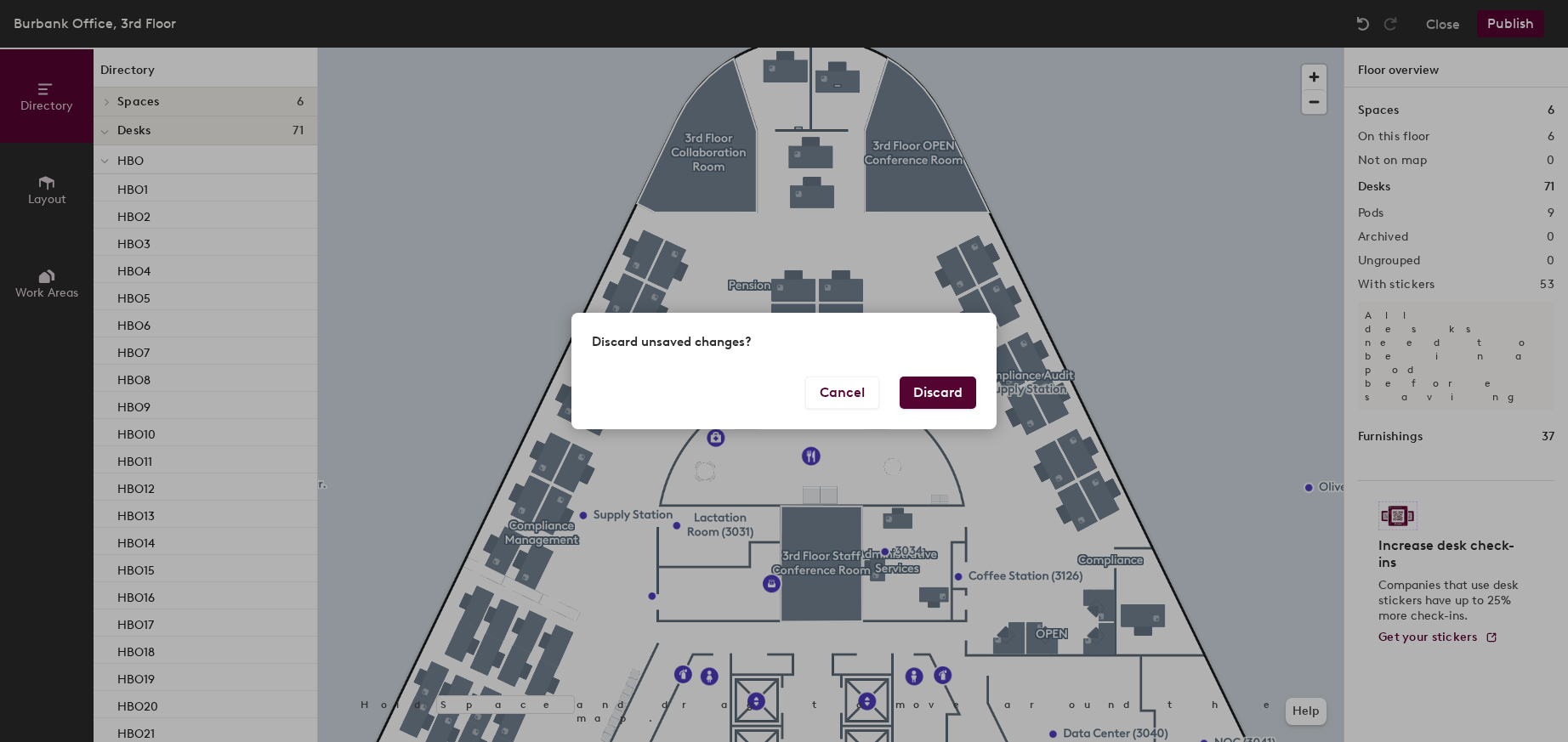
click at [944, 391] on button "Discard" at bounding box center [937, 392] width 77 height 32
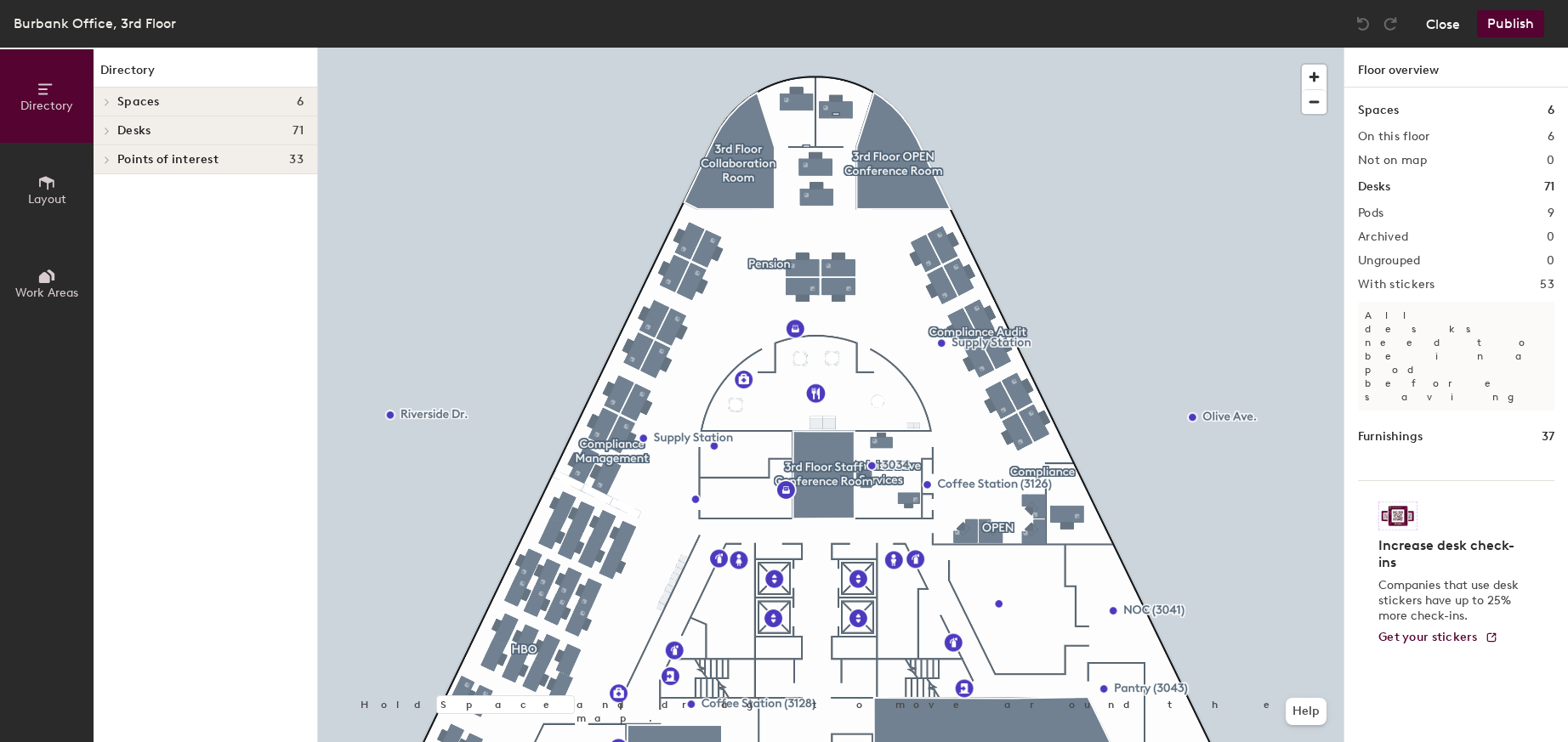
click at [1450, 21] on button "Close" at bounding box center [1443, 23] width 34 height 27
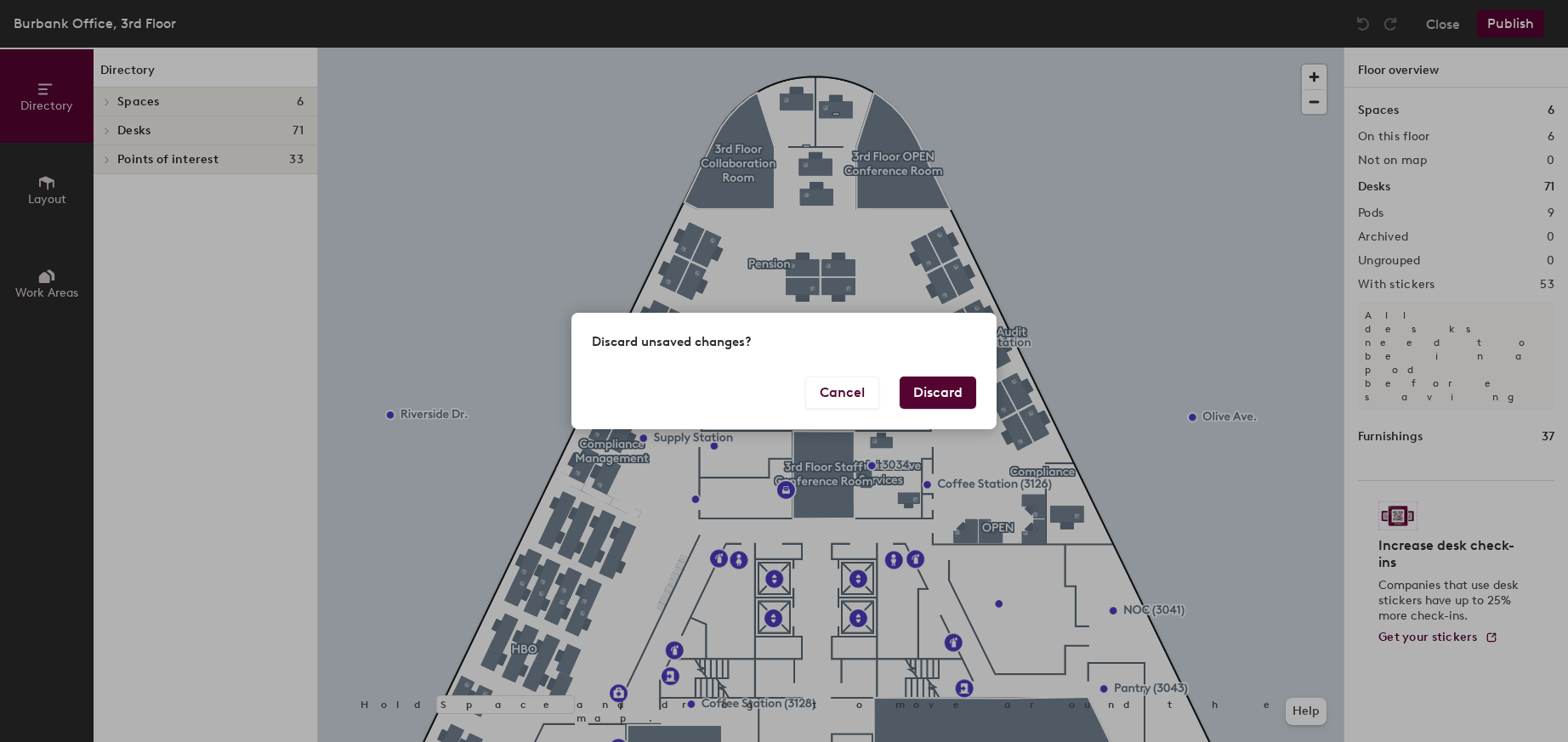
click at [937, 389] on button "Discard" at bounding box center [937, 392] width 77 height 32
